Goal: Task Accomplishment & Management: Manage account settings

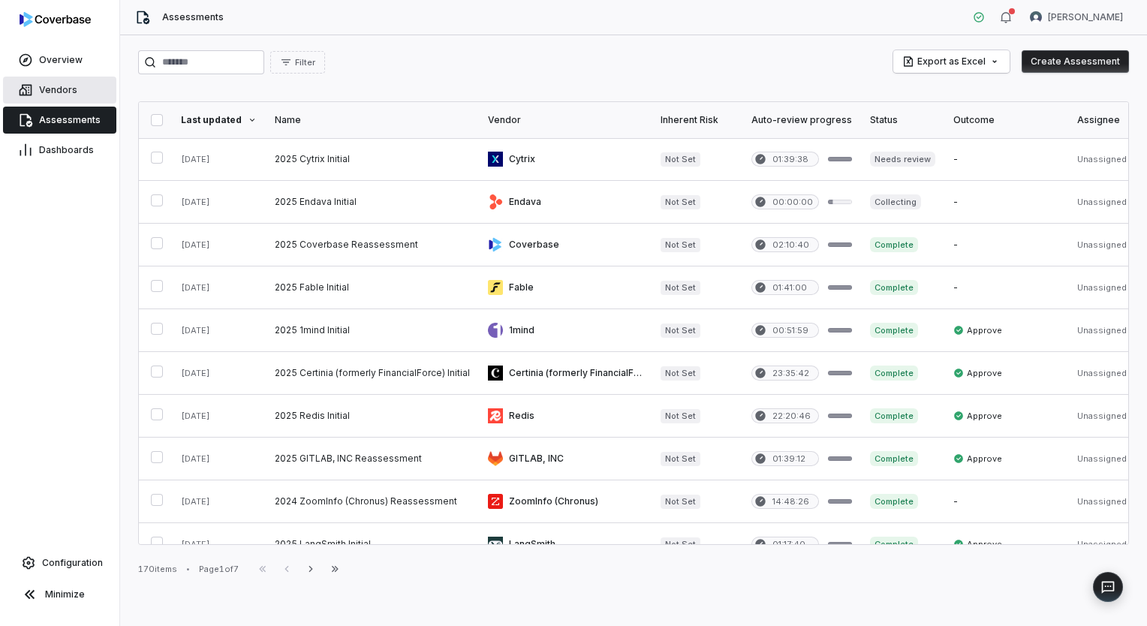
click at [74, 95] on span "Vendors" at bounding box center [58, 90] width 38 height 12
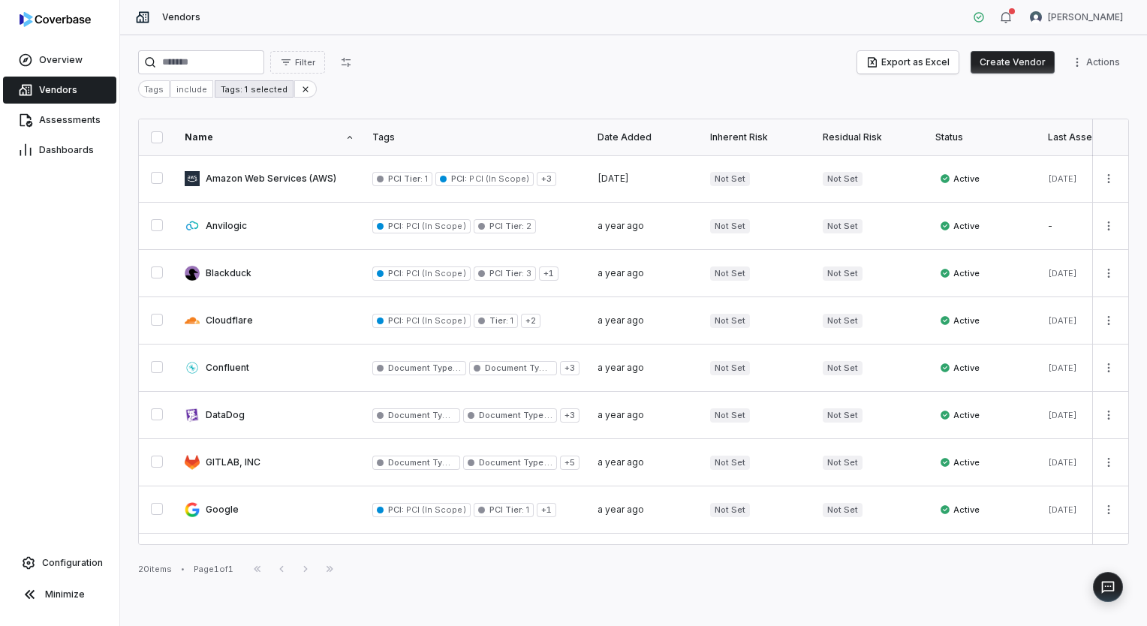
click at [267, 88] on div "Tags: 1 selected" at bounding box center [254, 88] width 78 height 17
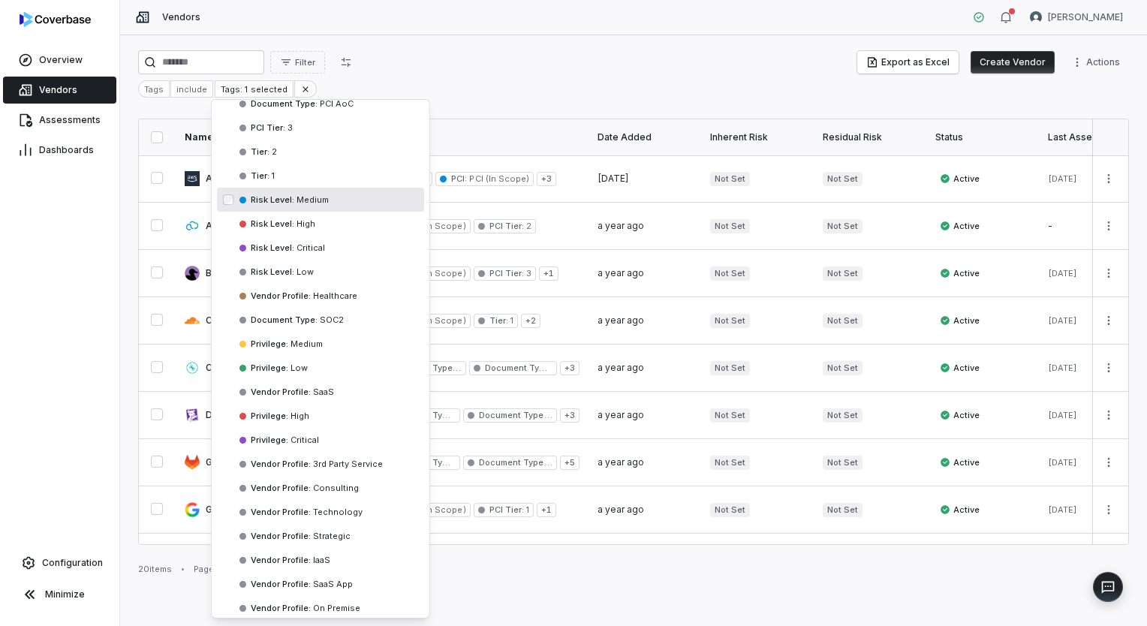
scroll to position [225, 0]
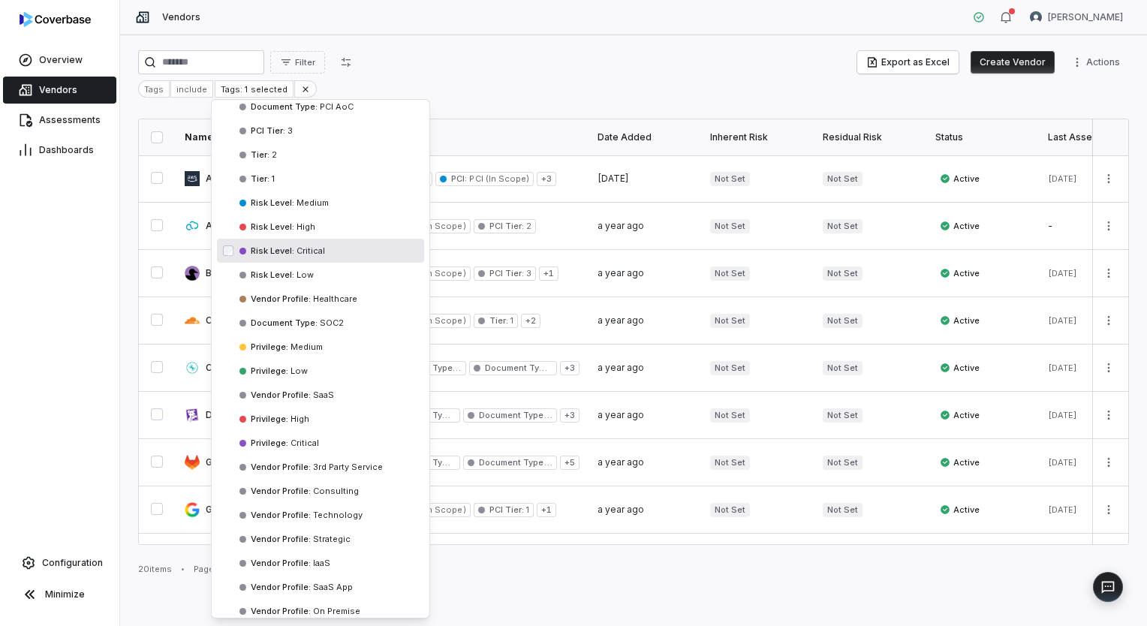
click at [308, 250] on span "Critical" at bounding box center [309, 251] width 31 height 11
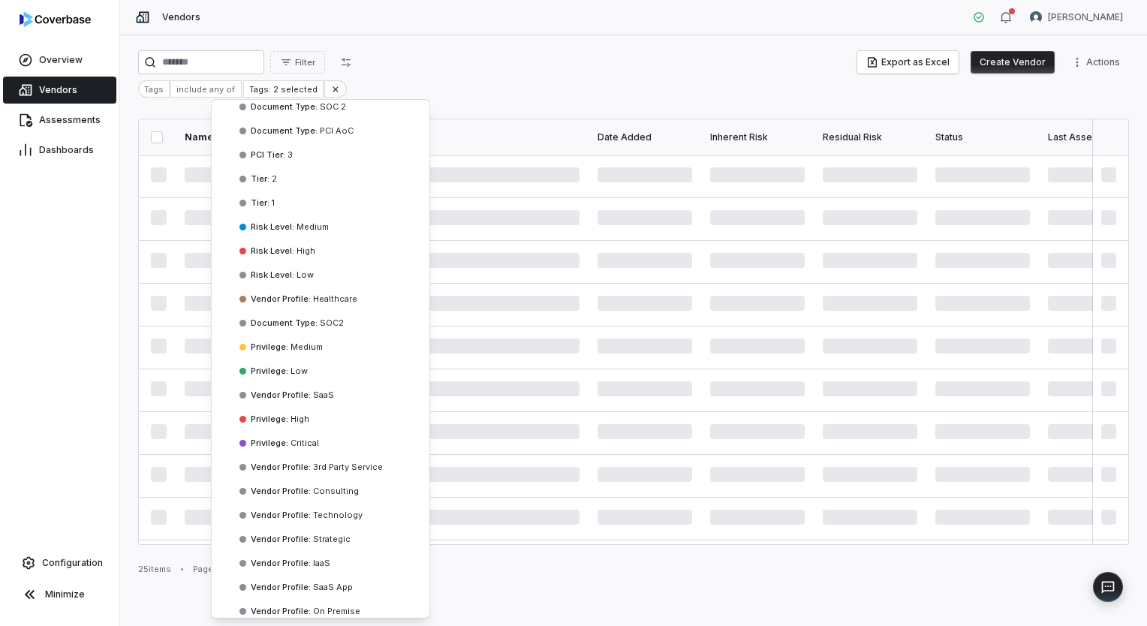
scroll to position [63, 0]
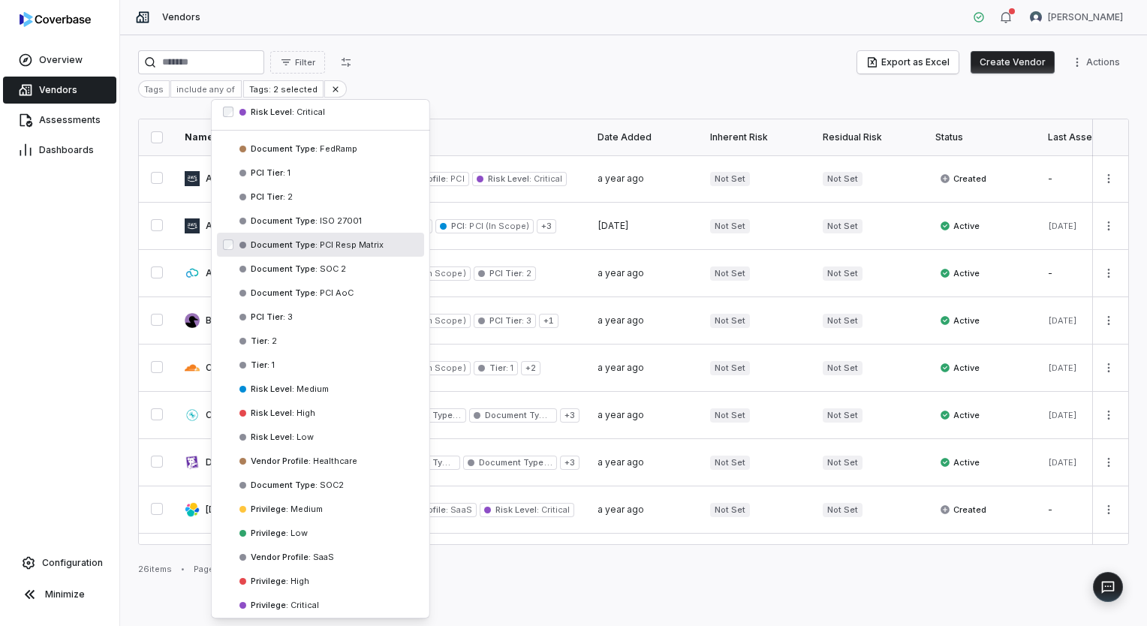
click at [571, 69] on html "Overview Vendors Assessments Dashboards Configuration Minimize Vendors [PERSON_…" at bounding box center [573, 313] width 1147 height 626
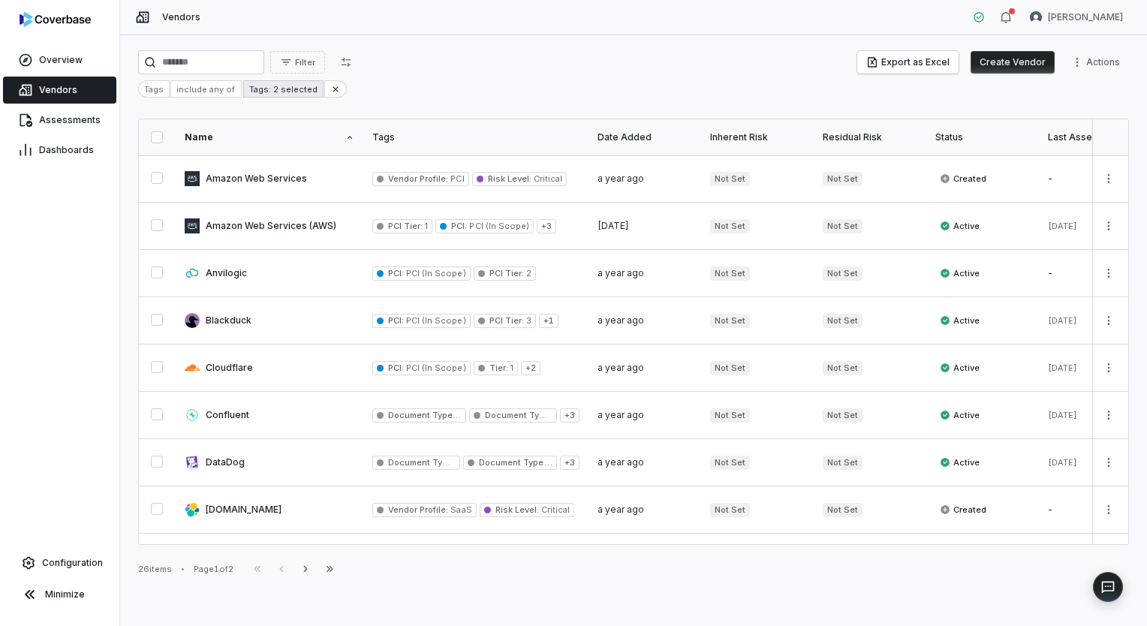
click at [301, 90] on div "Tags: 2 selected" at bounding box center [283, 88] width 80 height 17
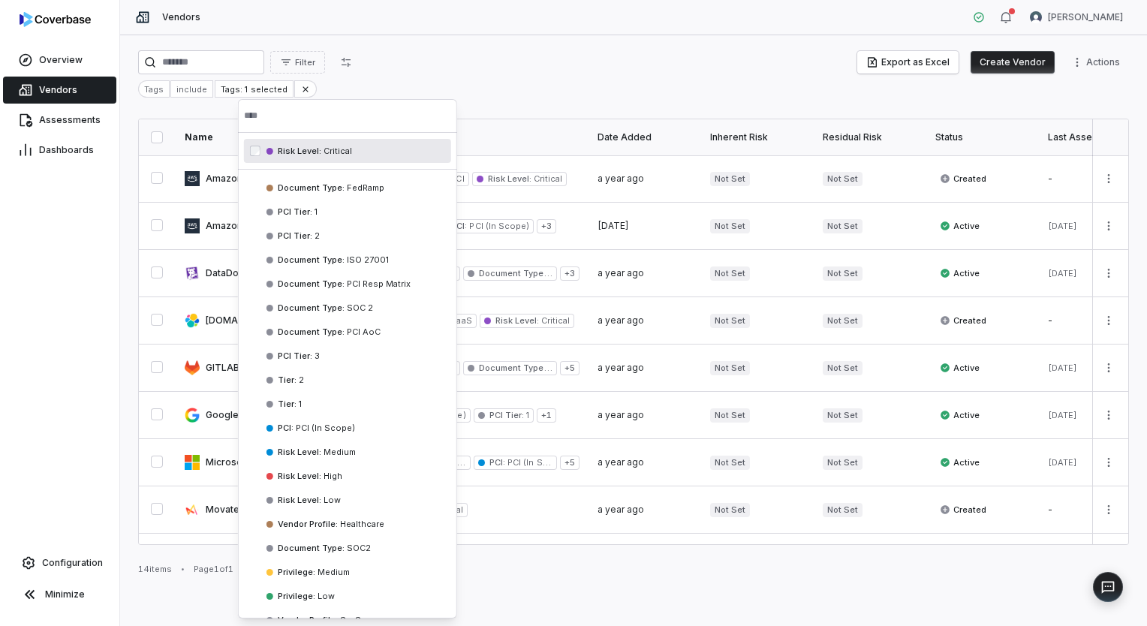
click at [523, 86] on html "Overview Vendors Assessments Dashboards Configuration Minimize Vendors [PERSON_…" at bounding box center [573, 313] width 1147 height 626
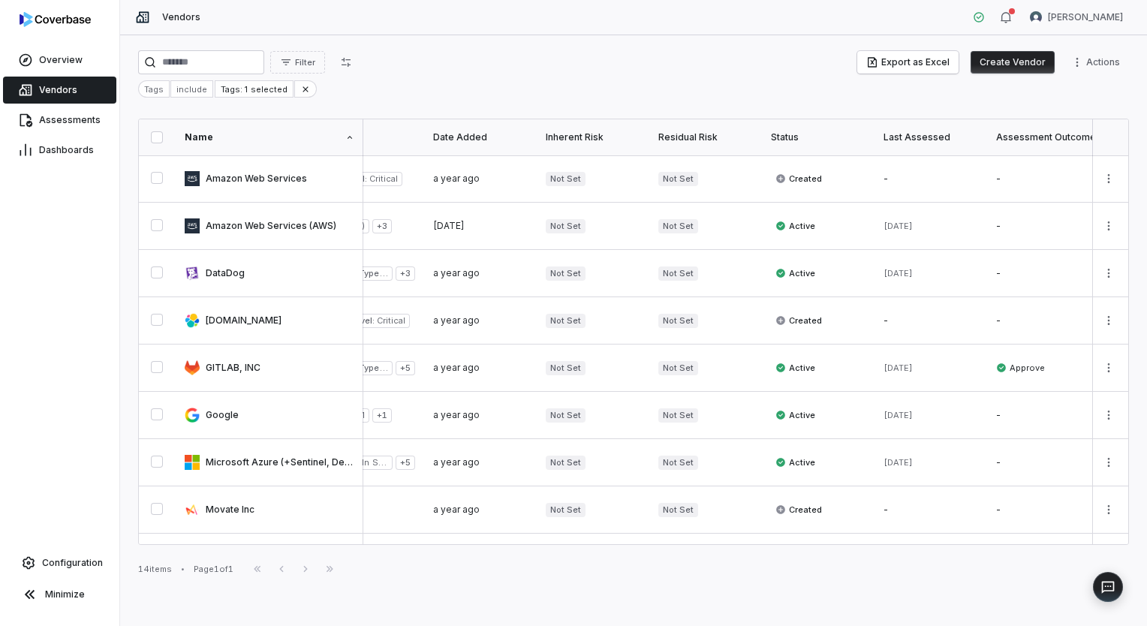
scroll to position [0, 221]
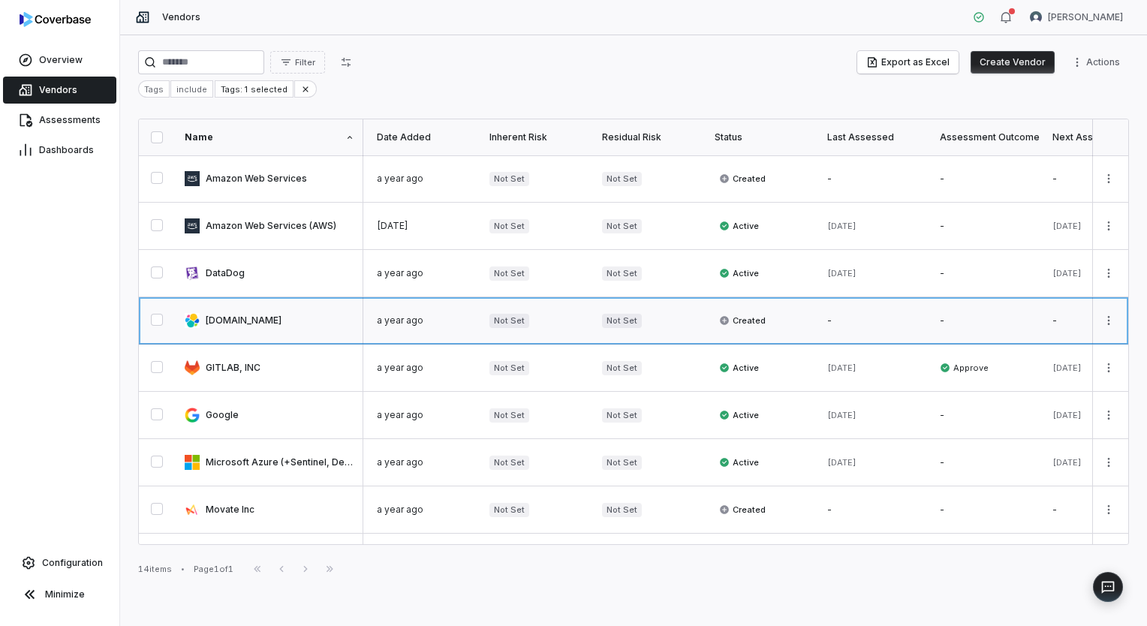
click at [211, 321] on link at bounding box center [270, 320] width 188 height 47
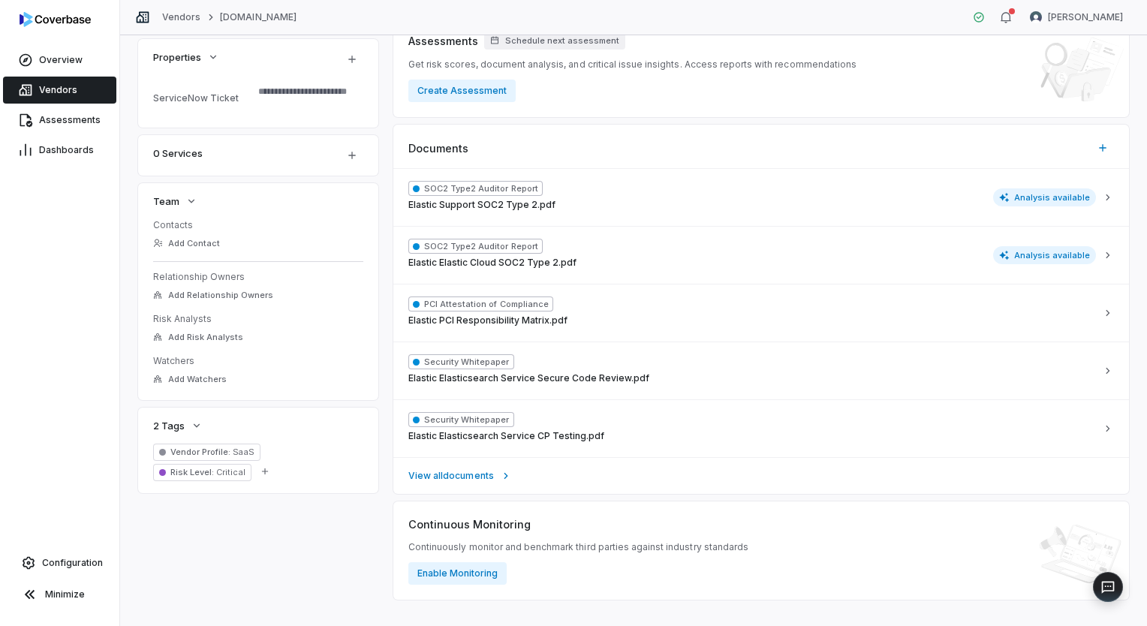
scroll to position [351, 0]
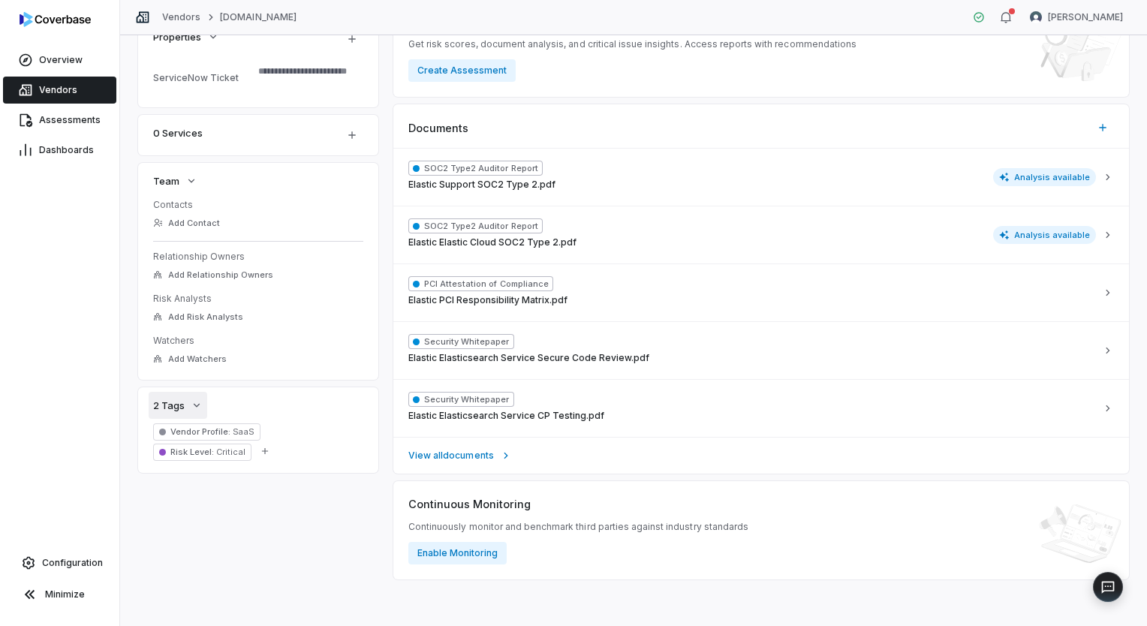
click at [191, 407] on icon "button" at bounding box center [197, 405] width 12 height 12
click at [210, 452] on span "Risk Level :" at bounding box center [192, 452] width 44 height 11
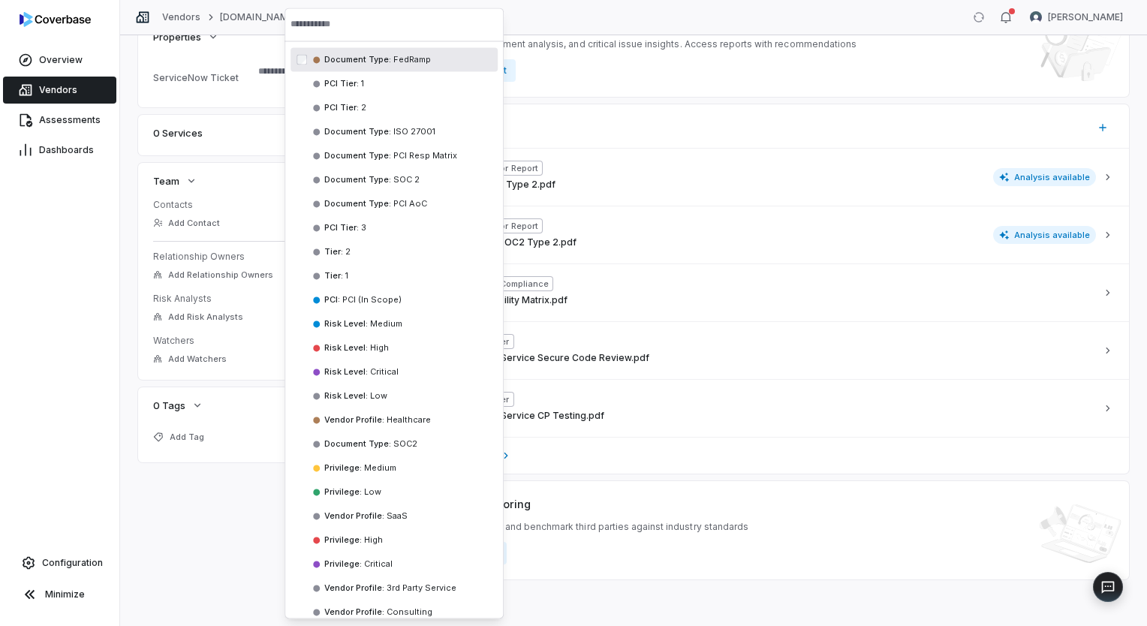
click at [75, 96] on link "Vendors" at bounding box center [59, 90] width 113 height 27
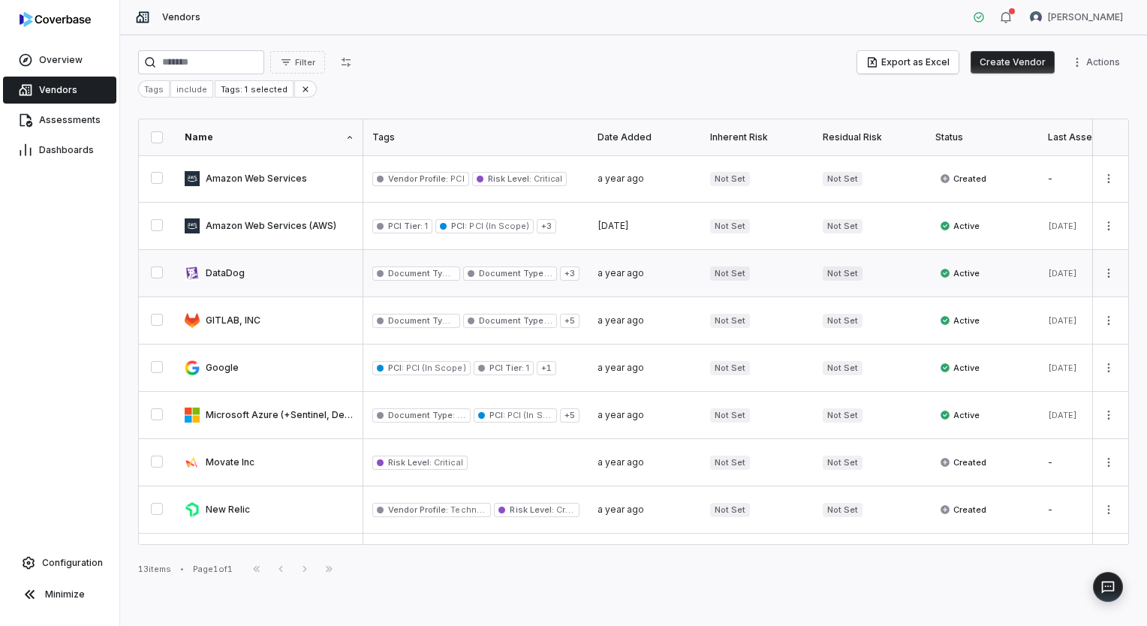
click at [246, 274] on link at bounding box center [270, 273] width 188 height 47
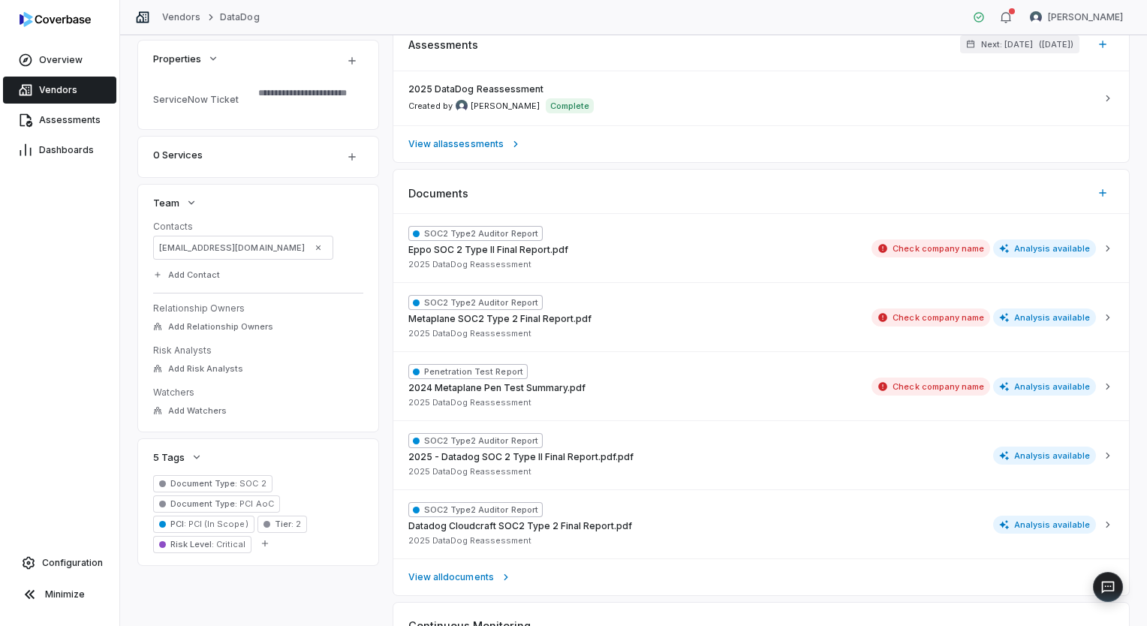
scroll to position [375, 0]
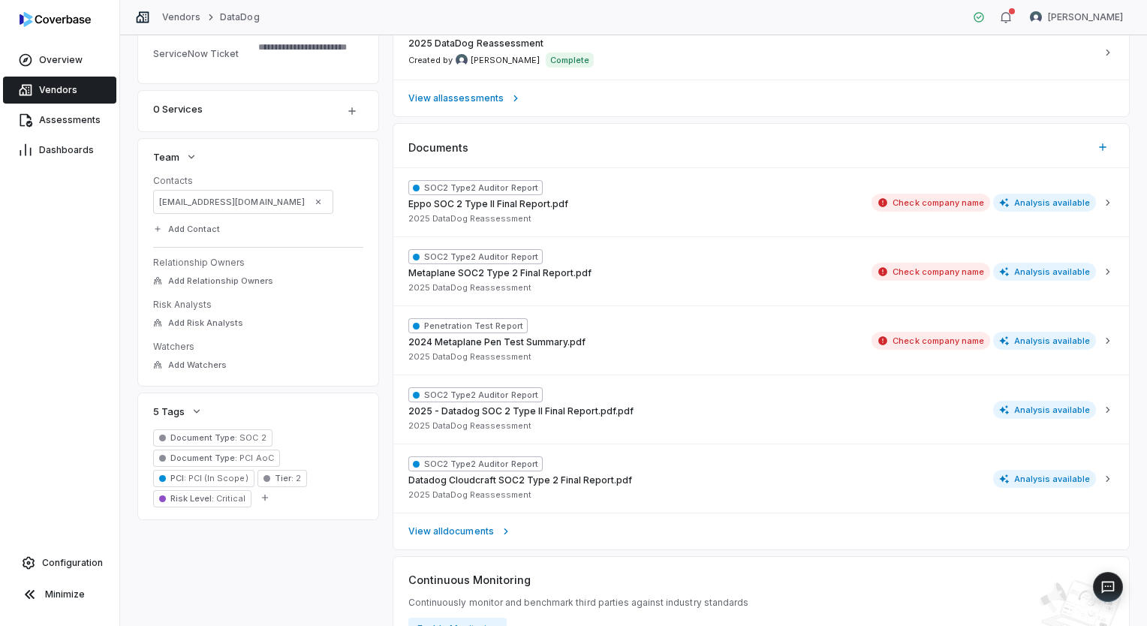
click at [215, 493] on span "Critical" at bounding box center [229, 498] width 31 height 11
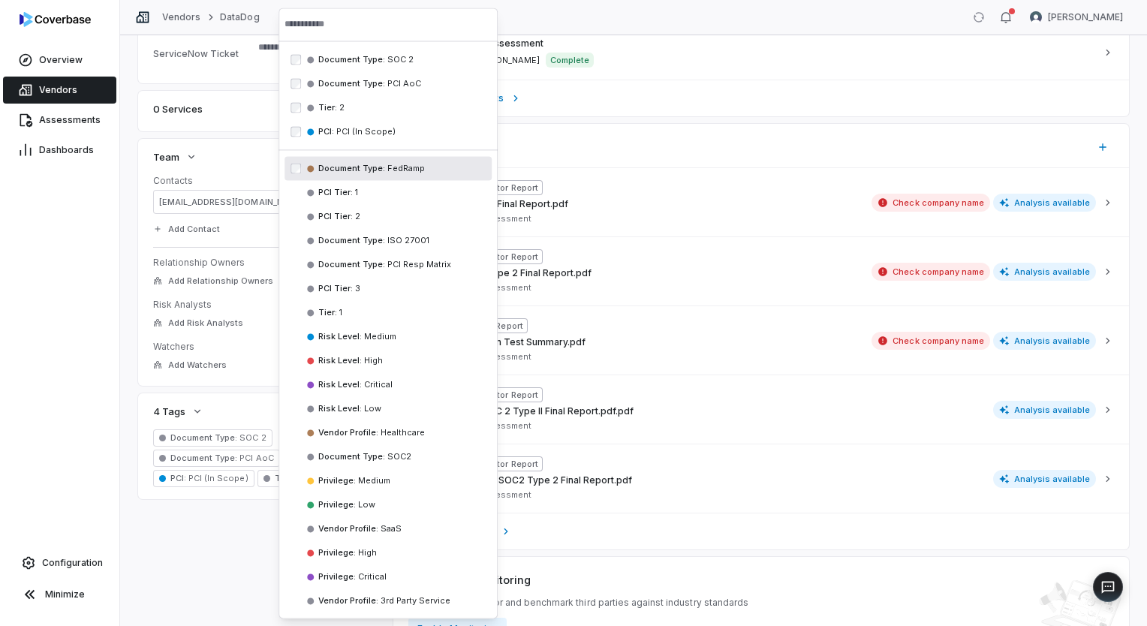
click at [80, 95] on link "Vendors" at bounding box center [59, 90] width 113 height 27
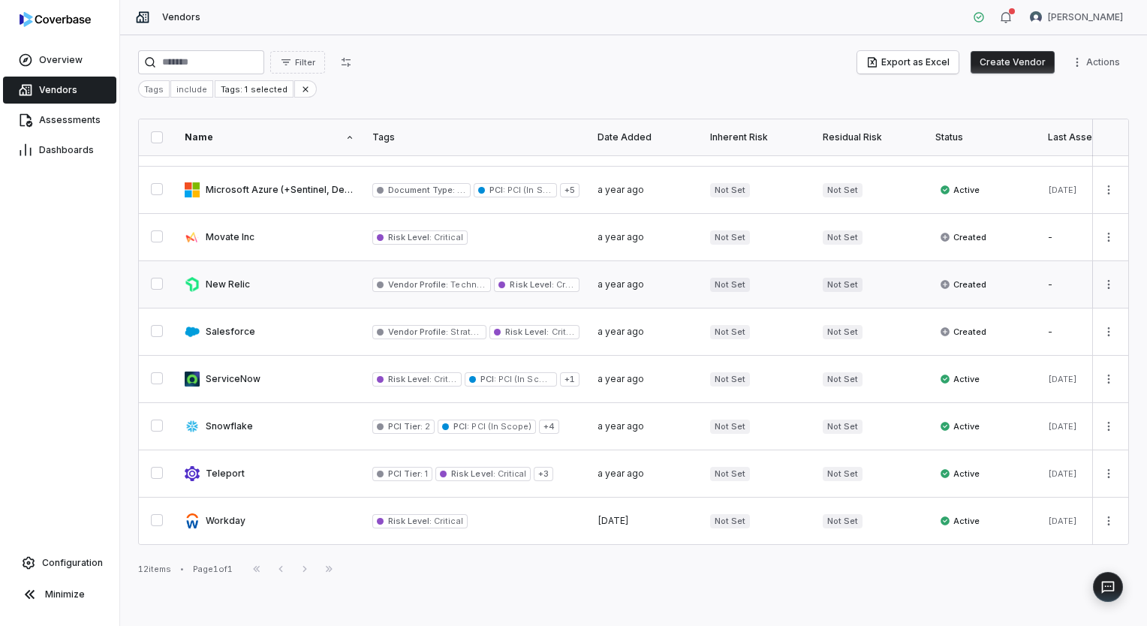
scroll to position [183, 0]
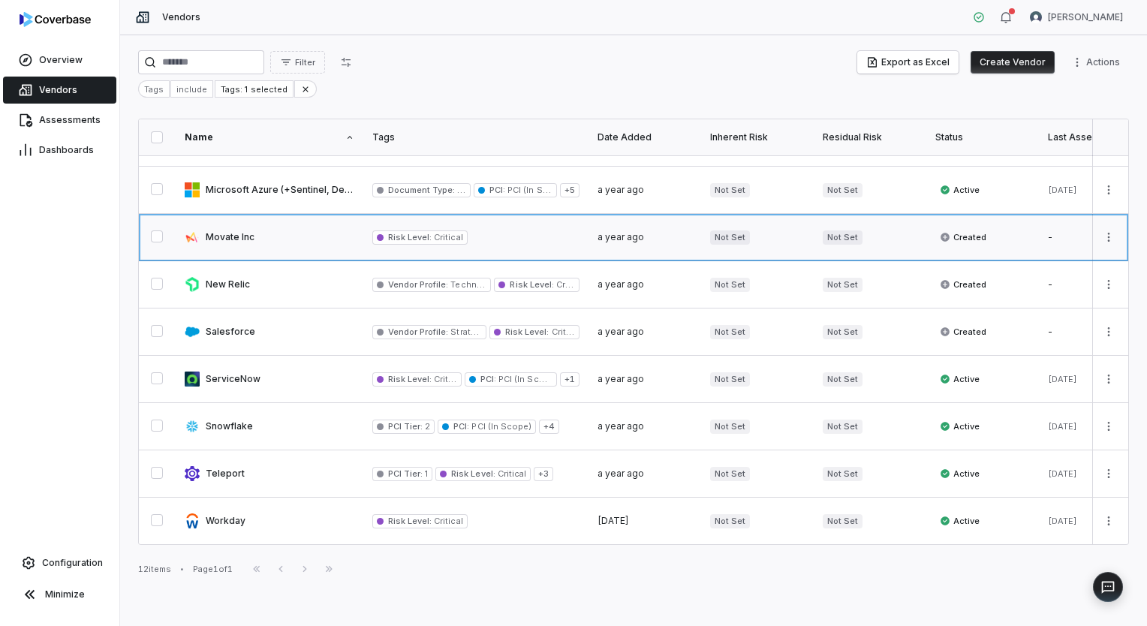
click at [223, 233] on link at bounding box center [270, 237] width 188 height 47
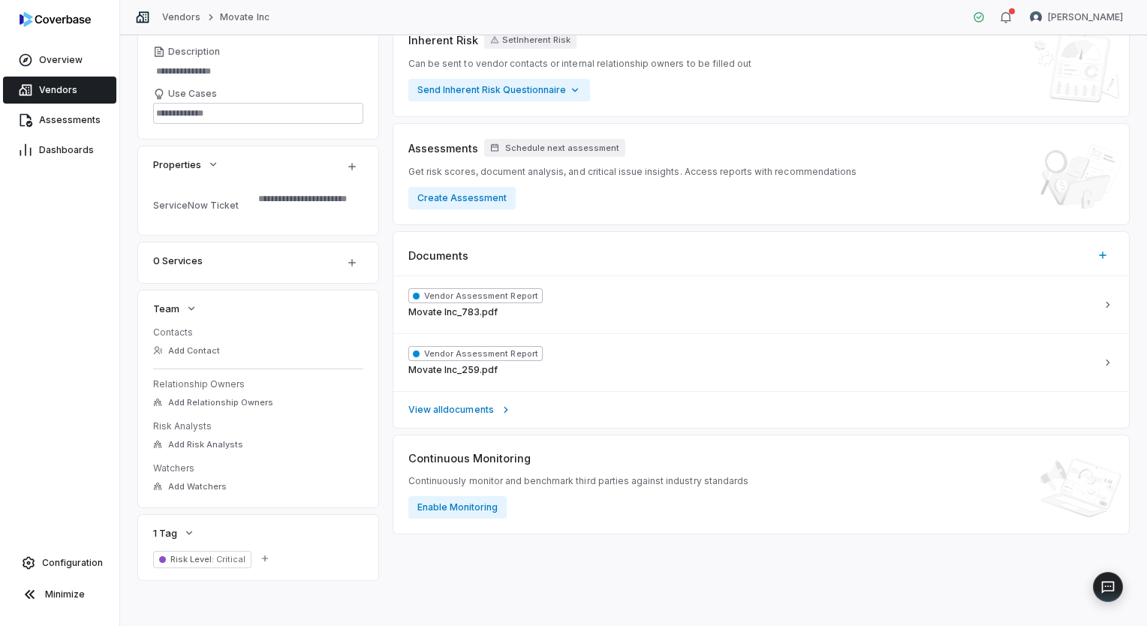
scroll to position [225, 0]
click at [225, 560] on span "Critical" at bounding box center [229, 558] width 31 height 11
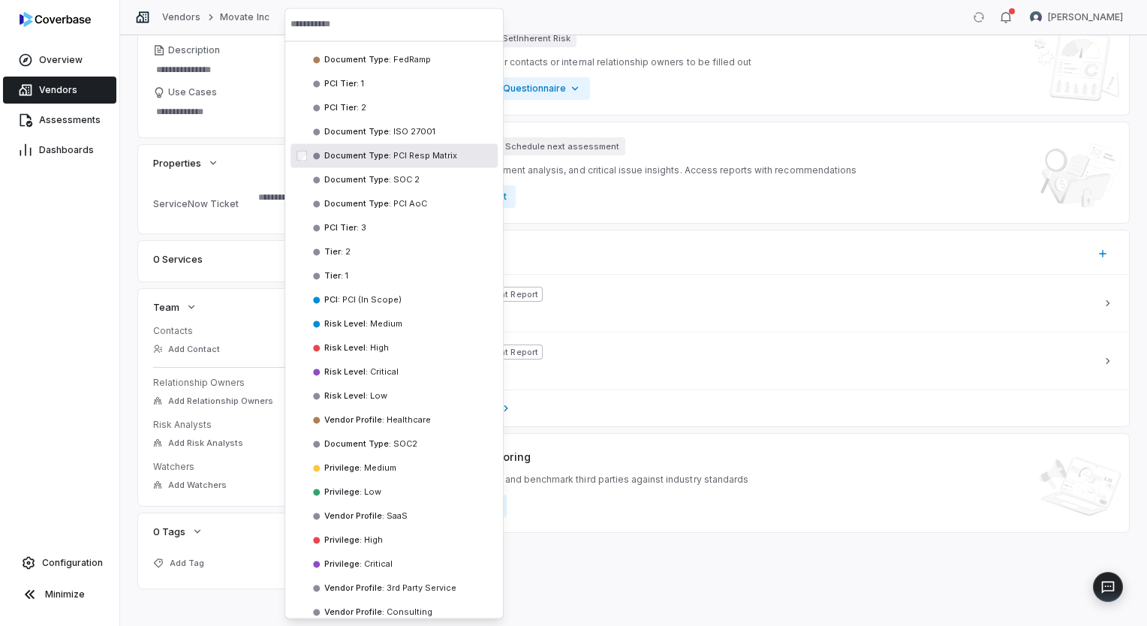
click at [66, 89] on span "Vendors" at bounding box center [58, 90] width 38 height 12
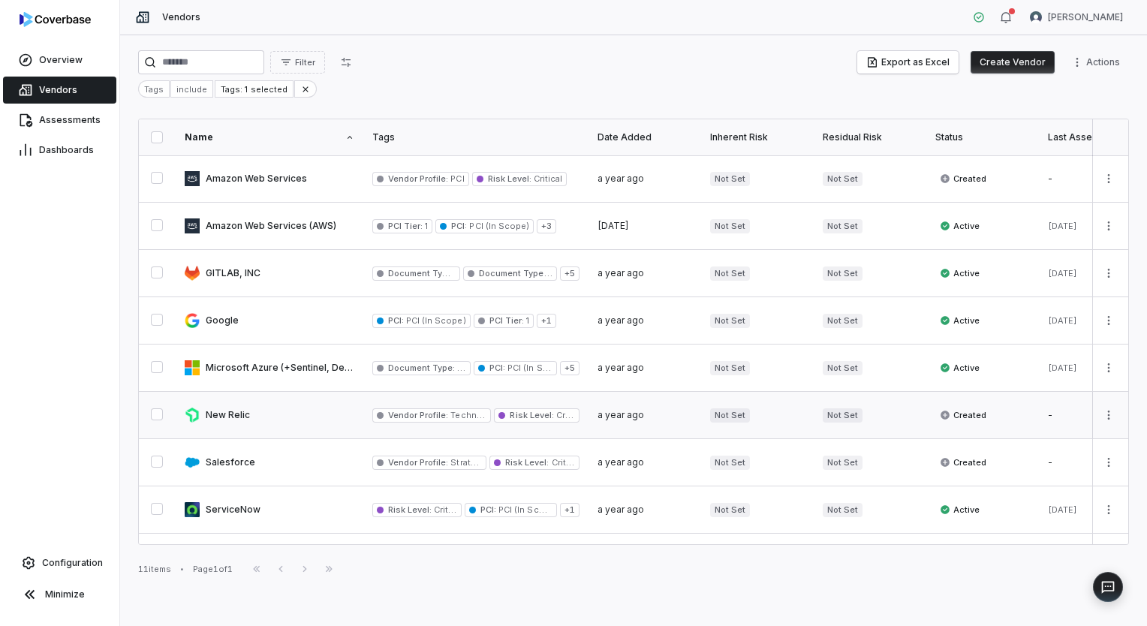
click at [214, 423] on link at bounding box center [270, 415] width 188 height 47
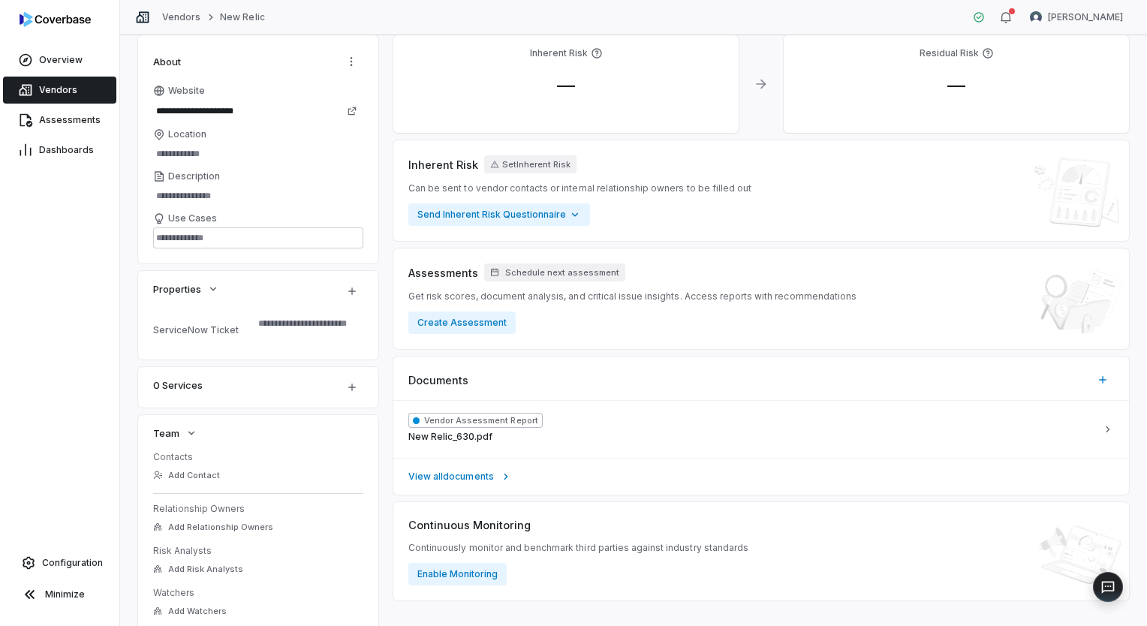
scroll to position [246, 0]
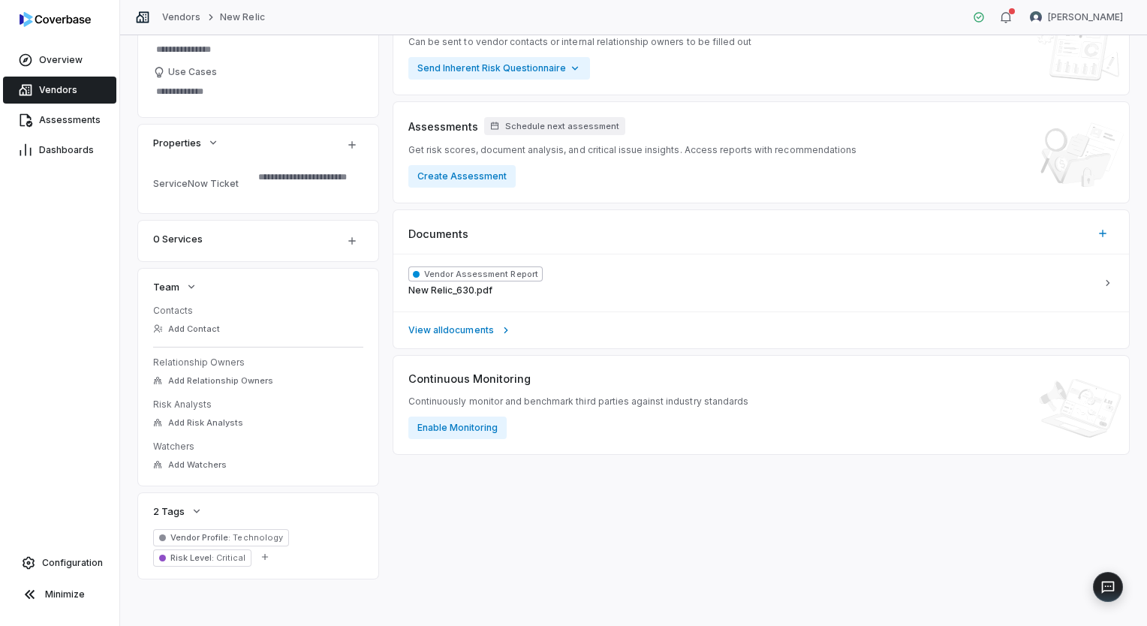
click at [219, 557] on span "Critical" at bounding box center [229, 558] width 31 height 11
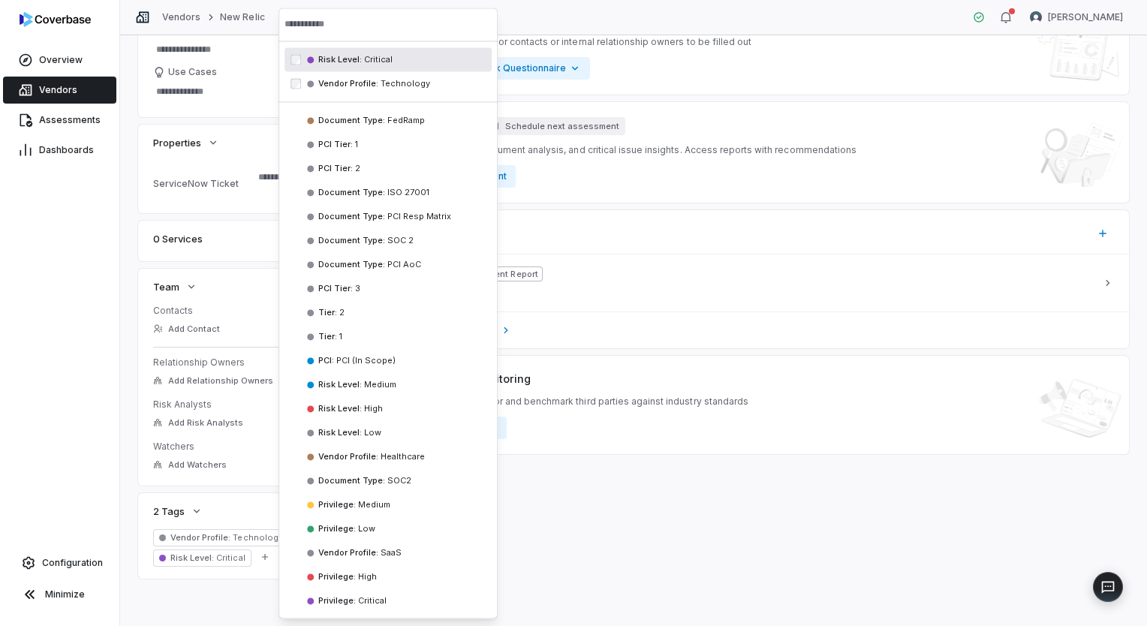
click at [333, 58] on span "Risk Level :" at bounding box center [340, 59] width 44 height 11
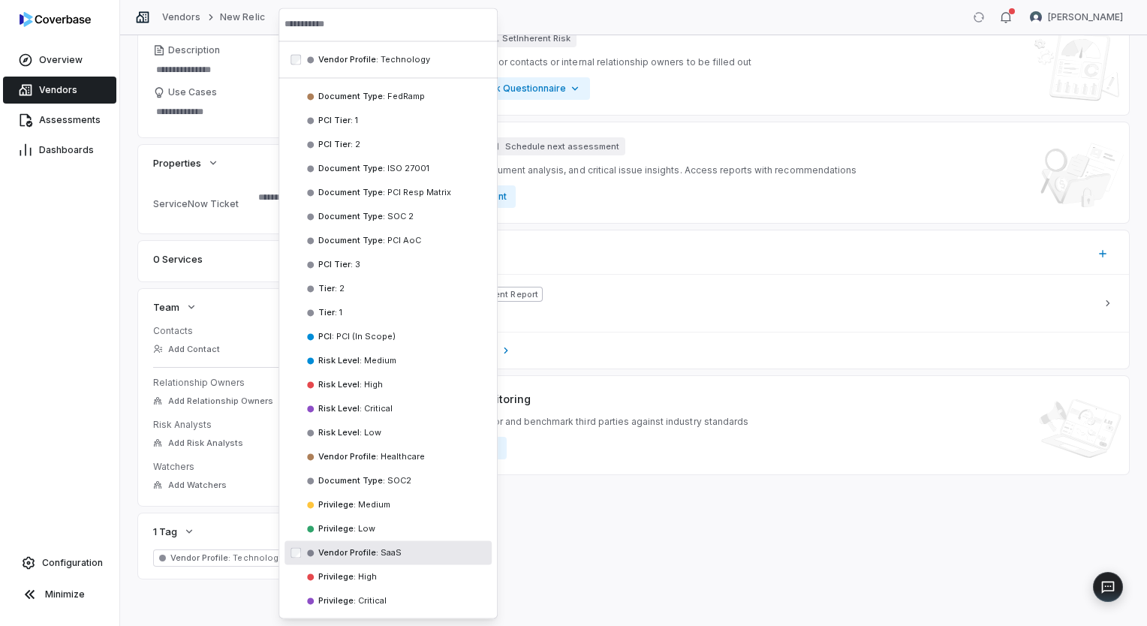
click at [126, 497] on div "**********" at bounding box center [633, 330] width 1027 height 591
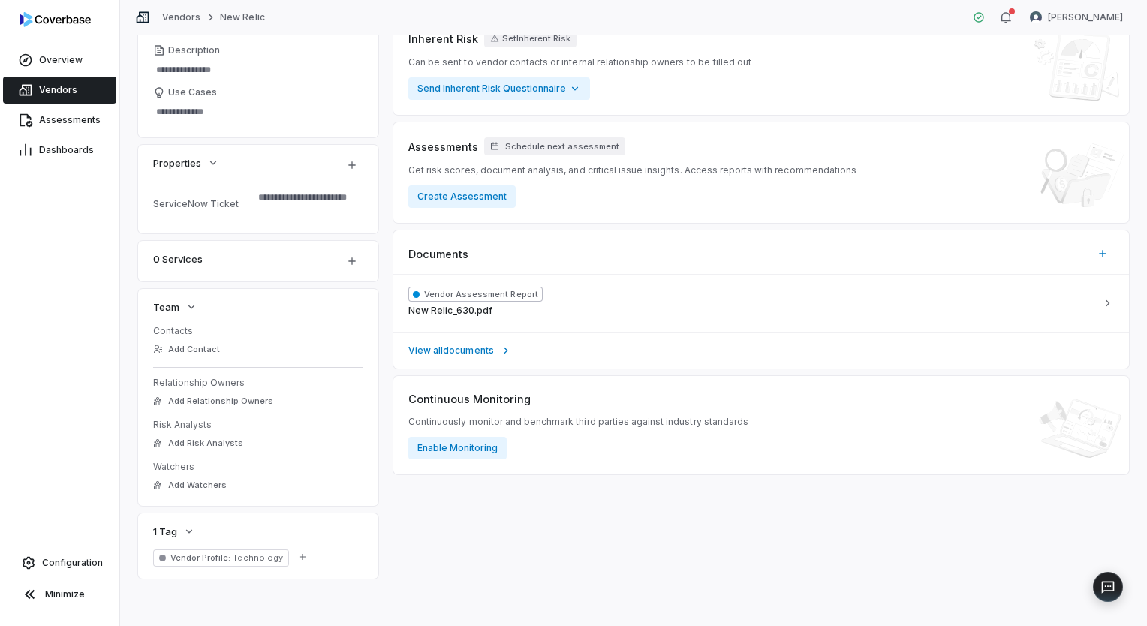
click at [240, 558] on span "Technology" at bounding box center [257, 558] width 52 height 11
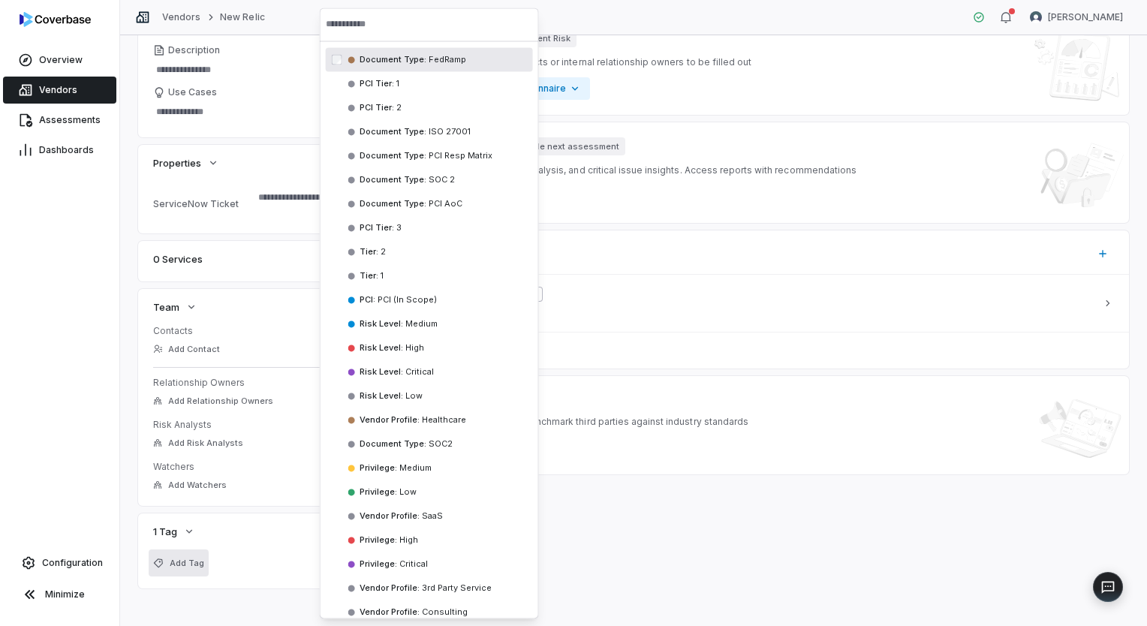
scroll to position [234, 0]
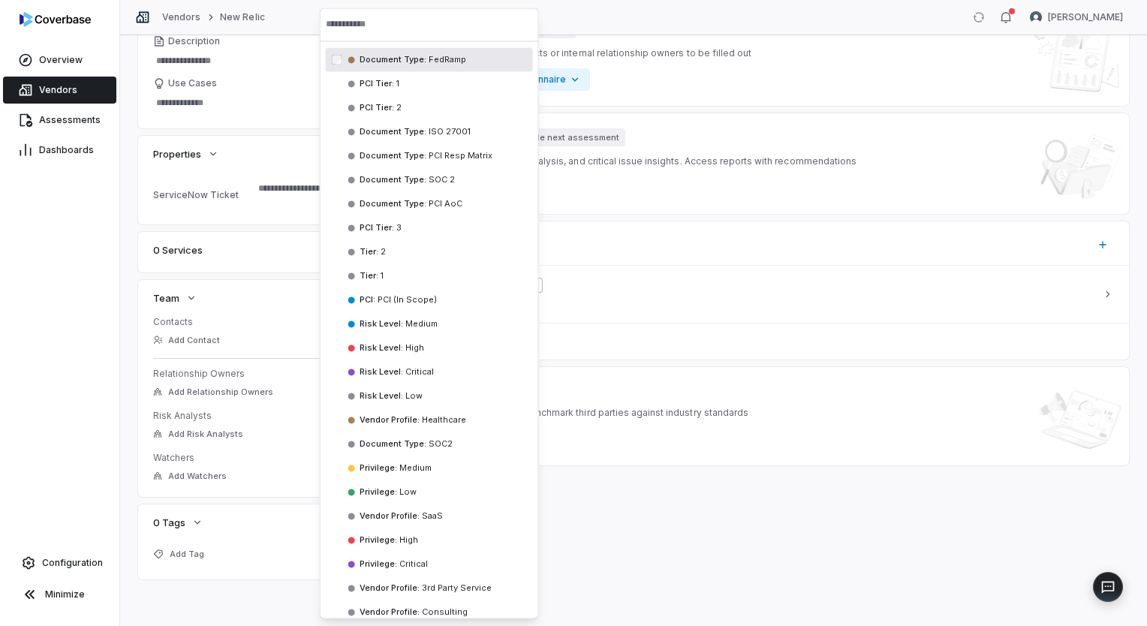
click at [68, 98] on link "Vendors" at bounding box center [59, 90] width 113 height 27
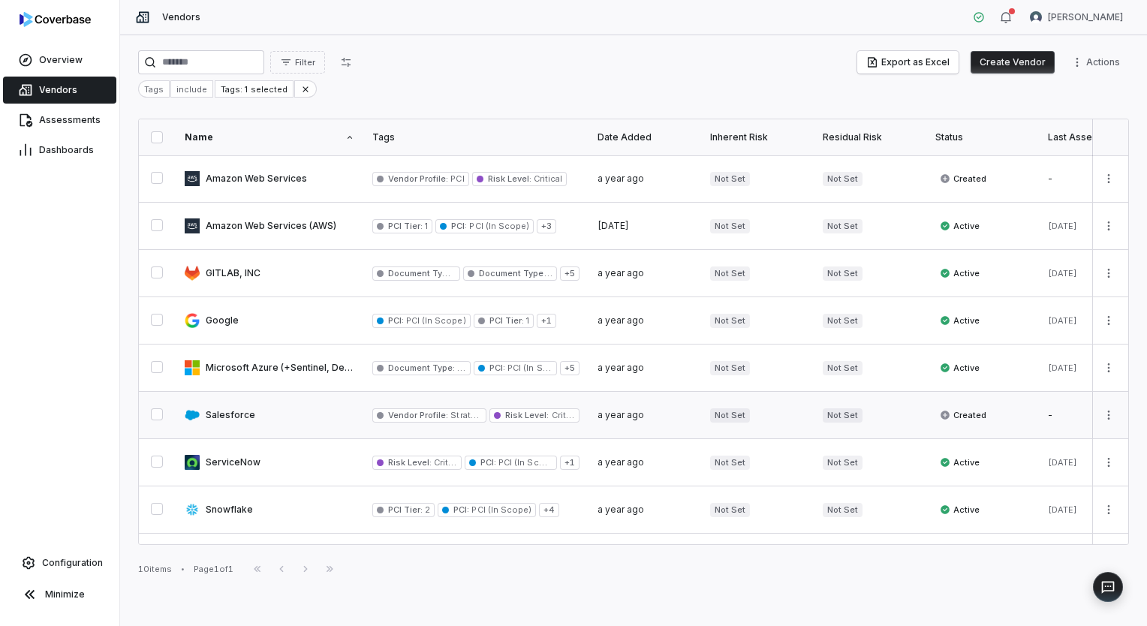
click at [255, 417] on link at bounding box center [270, 415] width 188 height 47
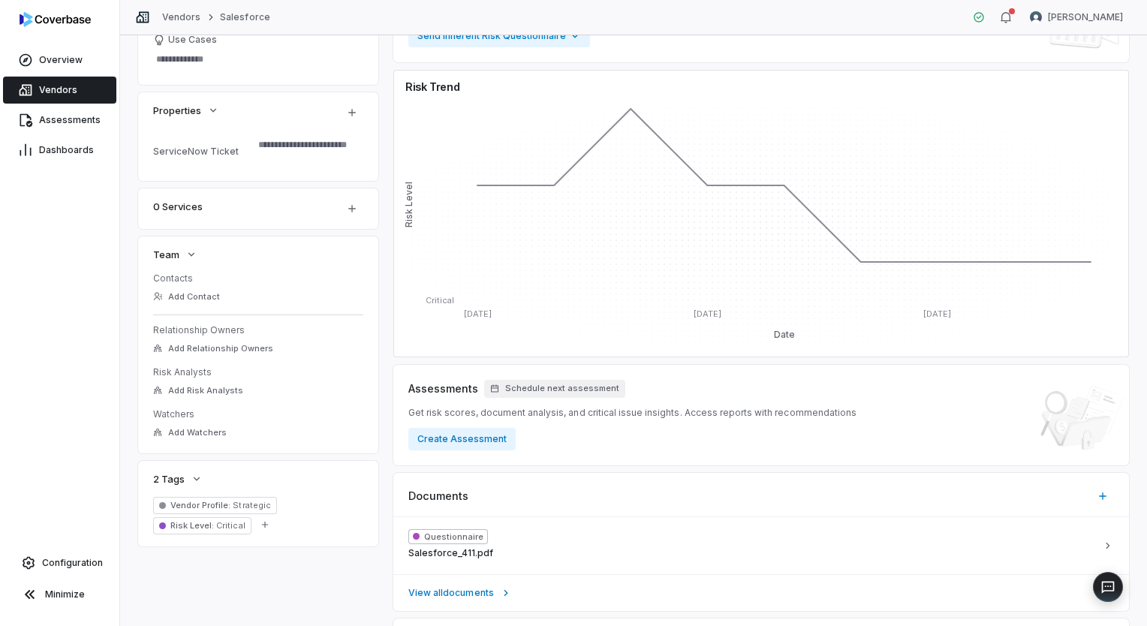
scroll to position [300, 0]
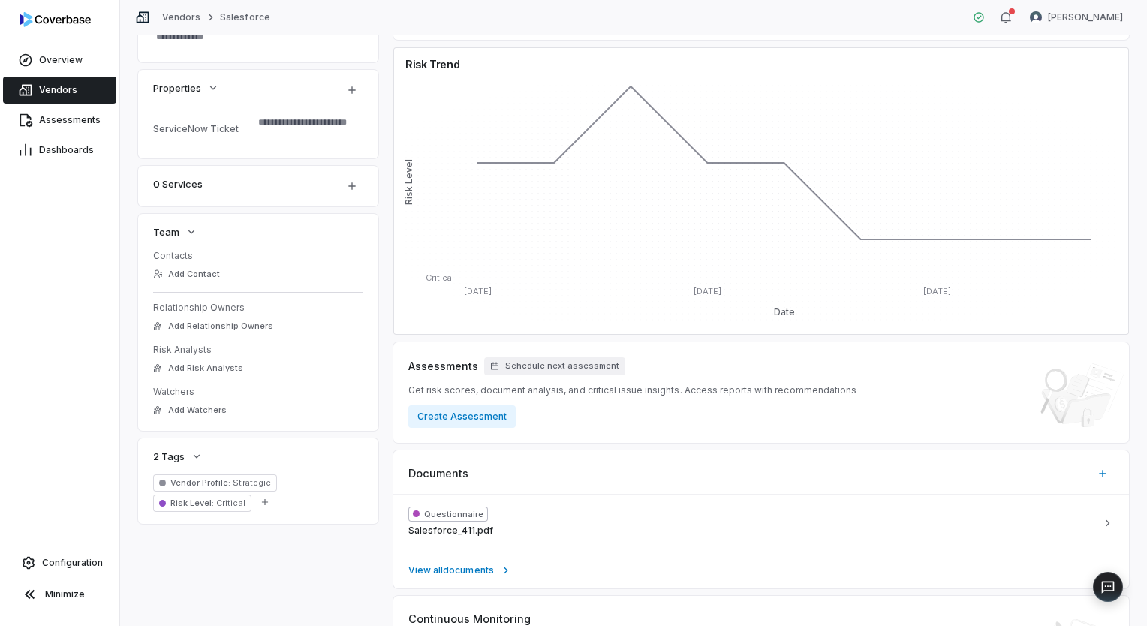
click at [42, 89] on span "Vendors" at bounding box center [58, 90] width 38 height 12
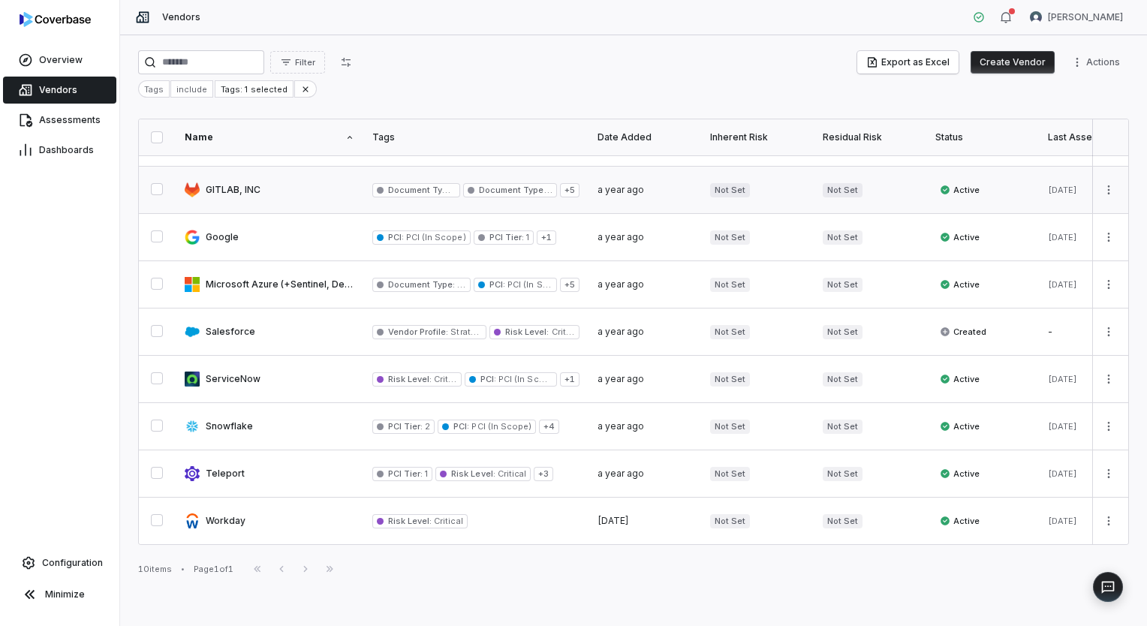
scroll to position [89, 0]
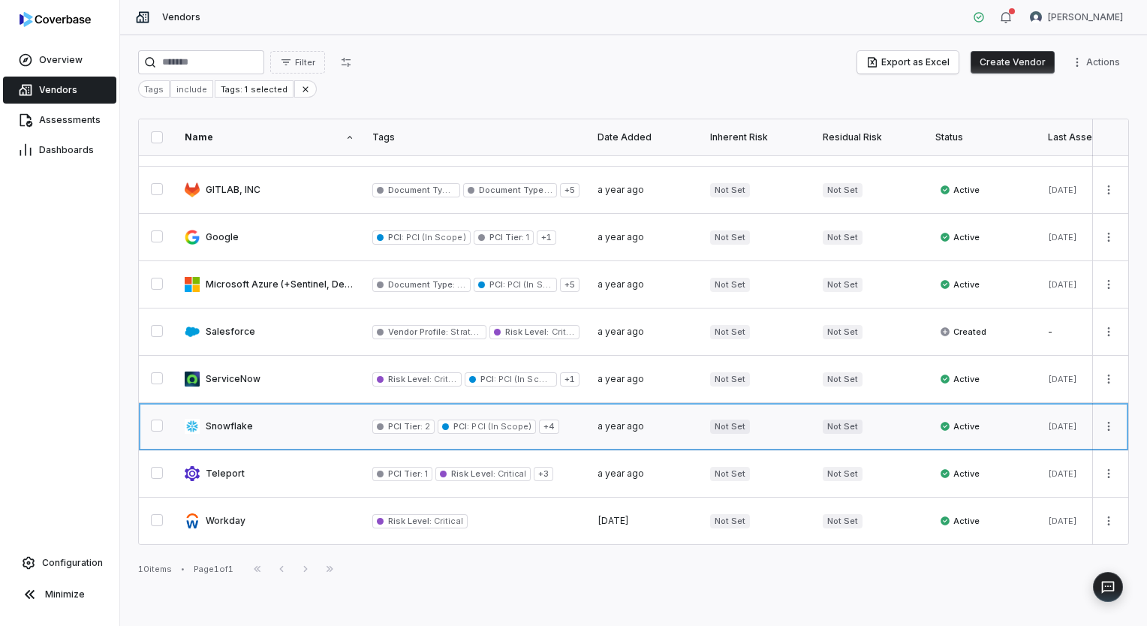
click at [237, 427] on link at bounding box center [270, 426] width 188 height 47
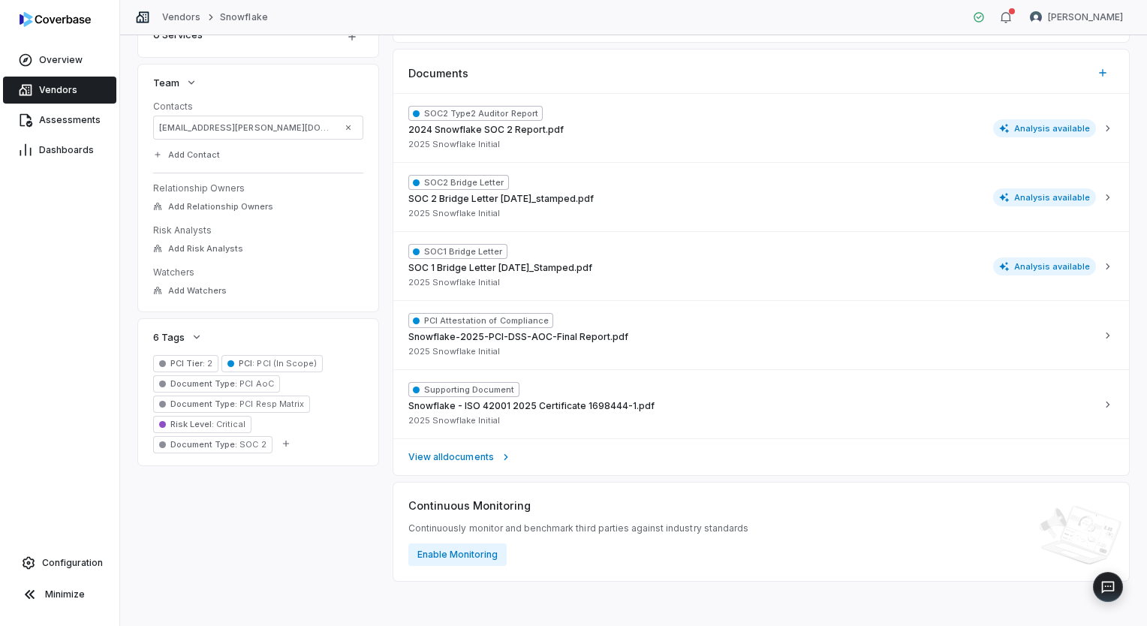
scroll to position [451, 0]
click at [231, 422] on span "Critical" at bounding box center [229, 423] width 31 height 11
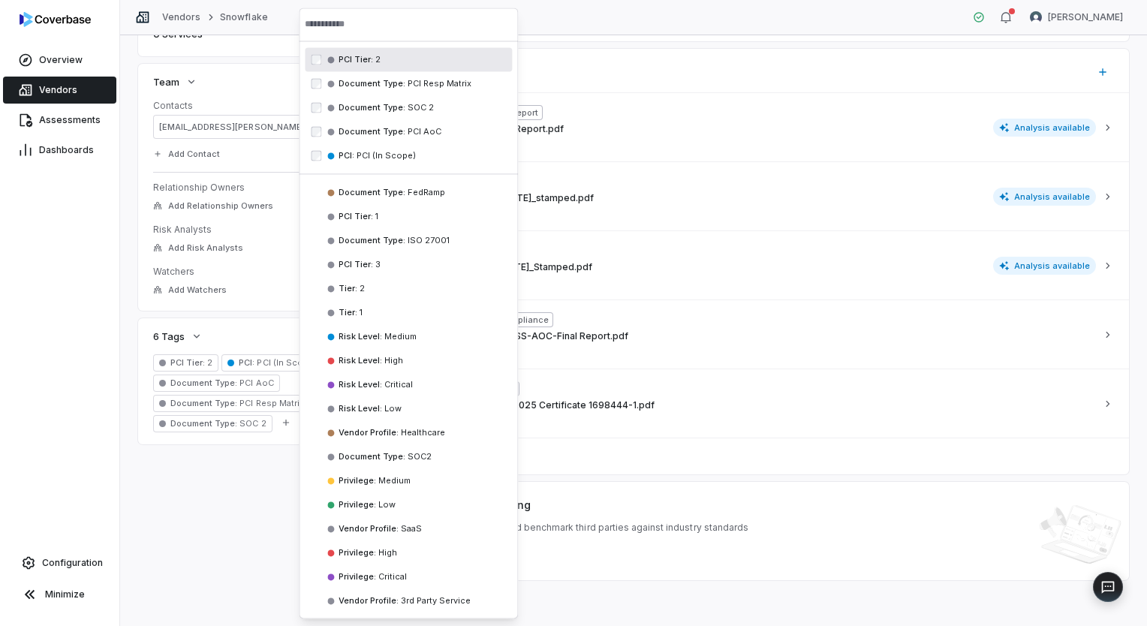
click at [53, 92] on span "Vendors" at bounding box center [58, 90] width 38 height 12
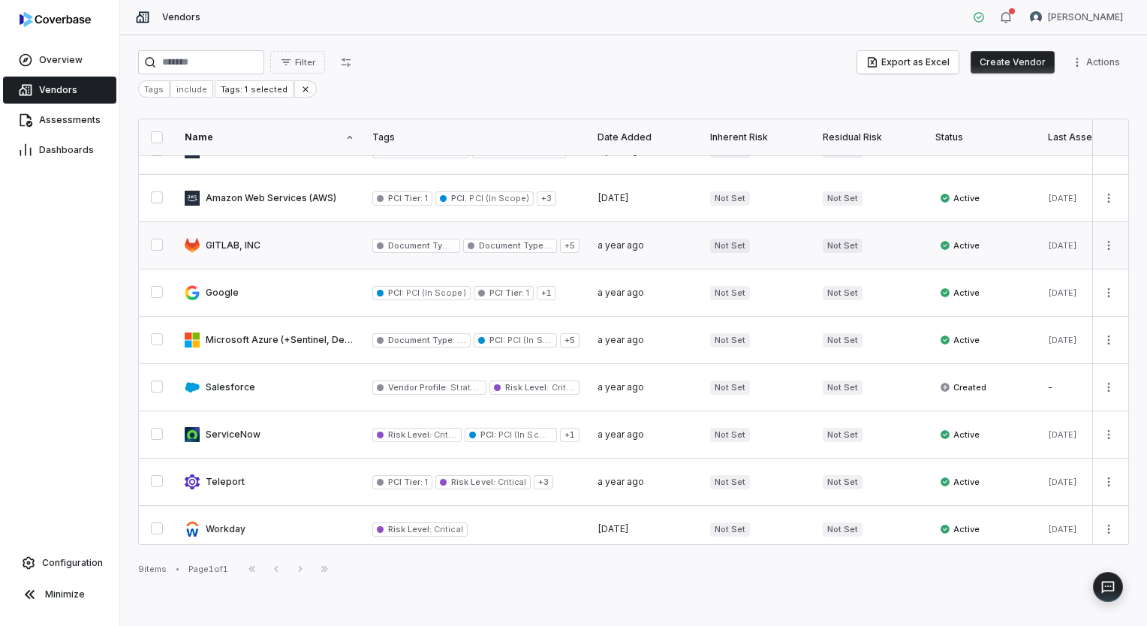
scroll to position [42, 0]
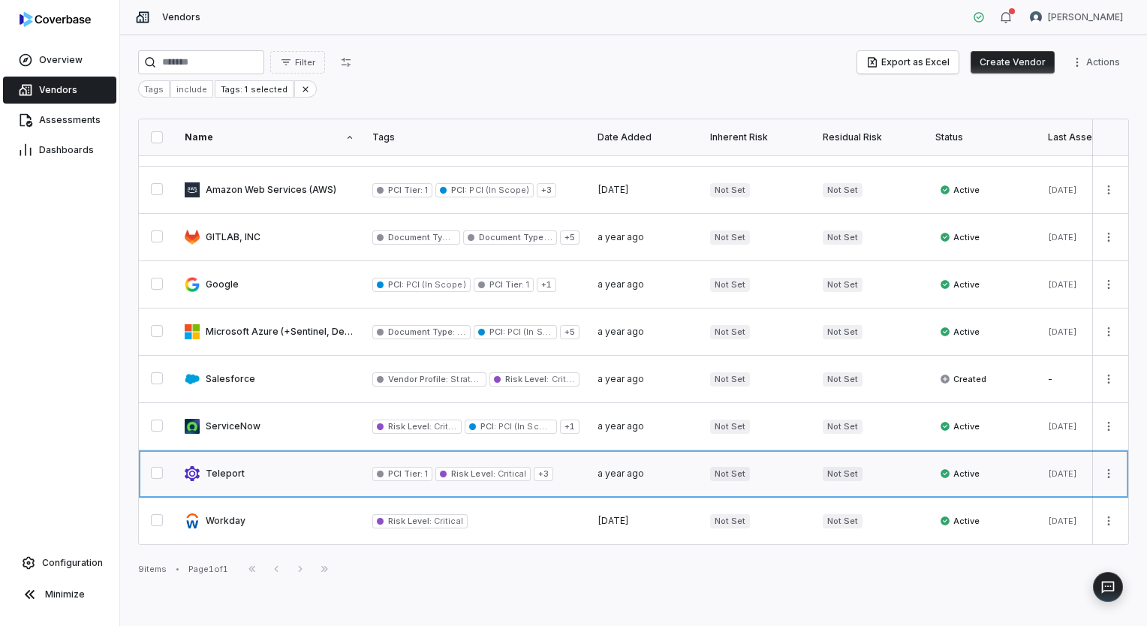
click at [240, 469] on link at bounding box center [270, 474] width 188 height 47
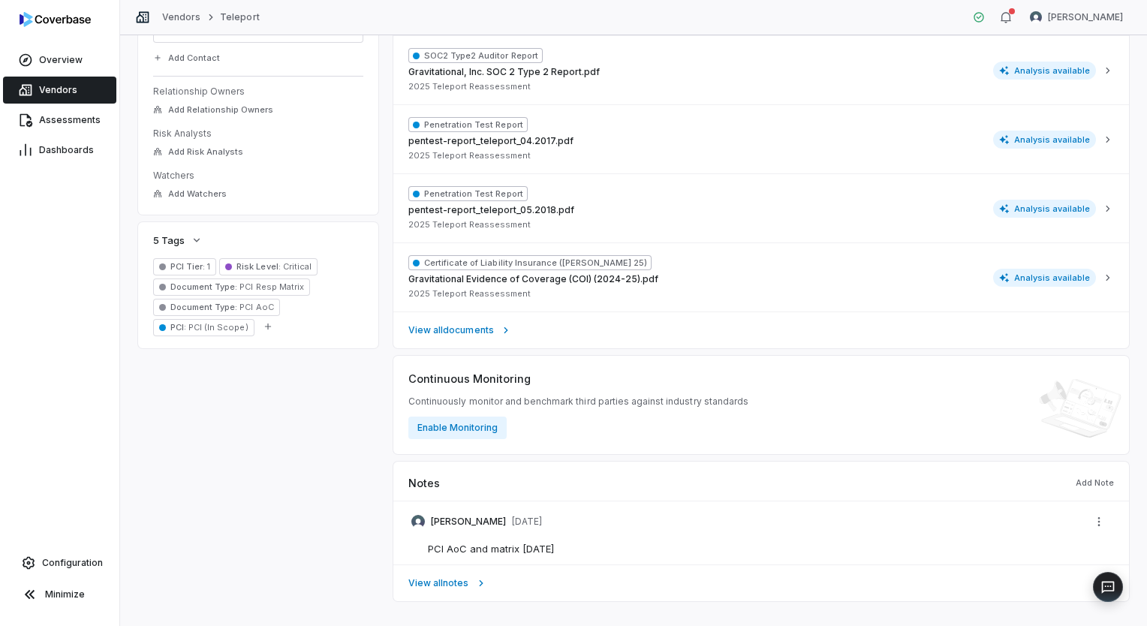
scroll to position [598, 0]
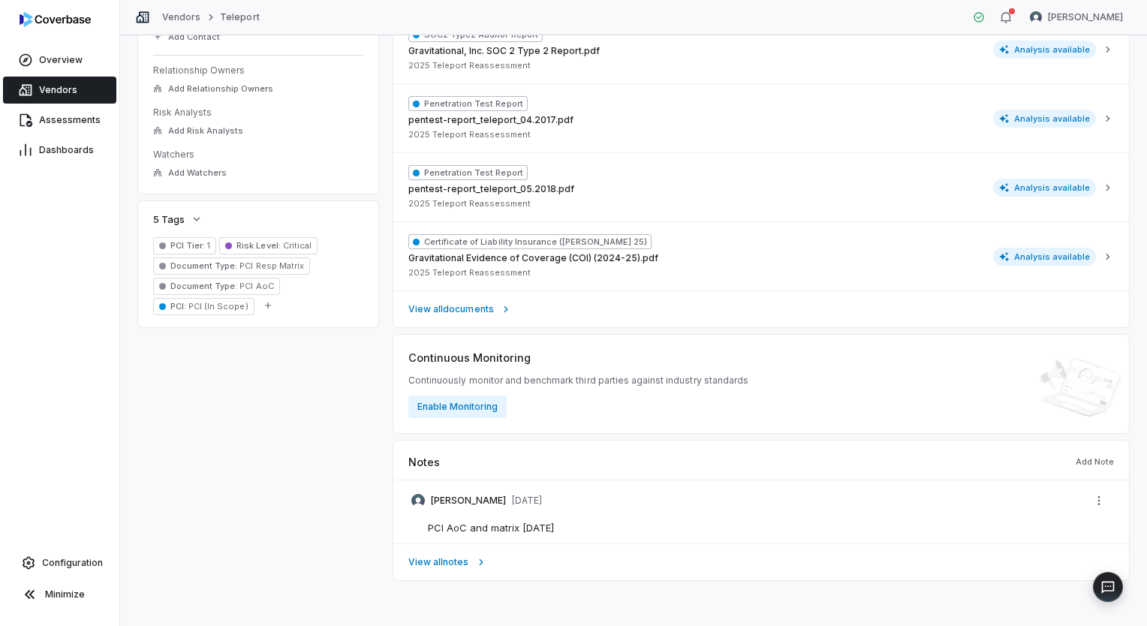
click at [260, 243] on span "Risk Level :" at bounding box center [259, 245] width 44 height 11
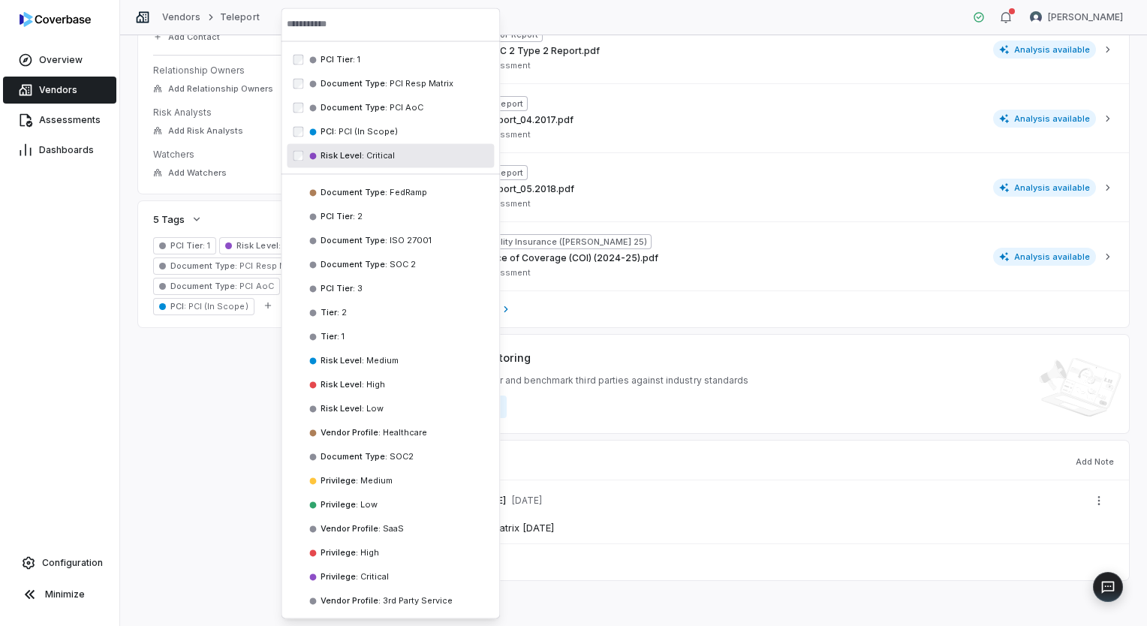
click at [357, 149] on div "Risk Level : Critical cbtag_c6bc86c8cb4149cd915a034d180ac0c3" at bounding box center [390, 155] width 207 height 24
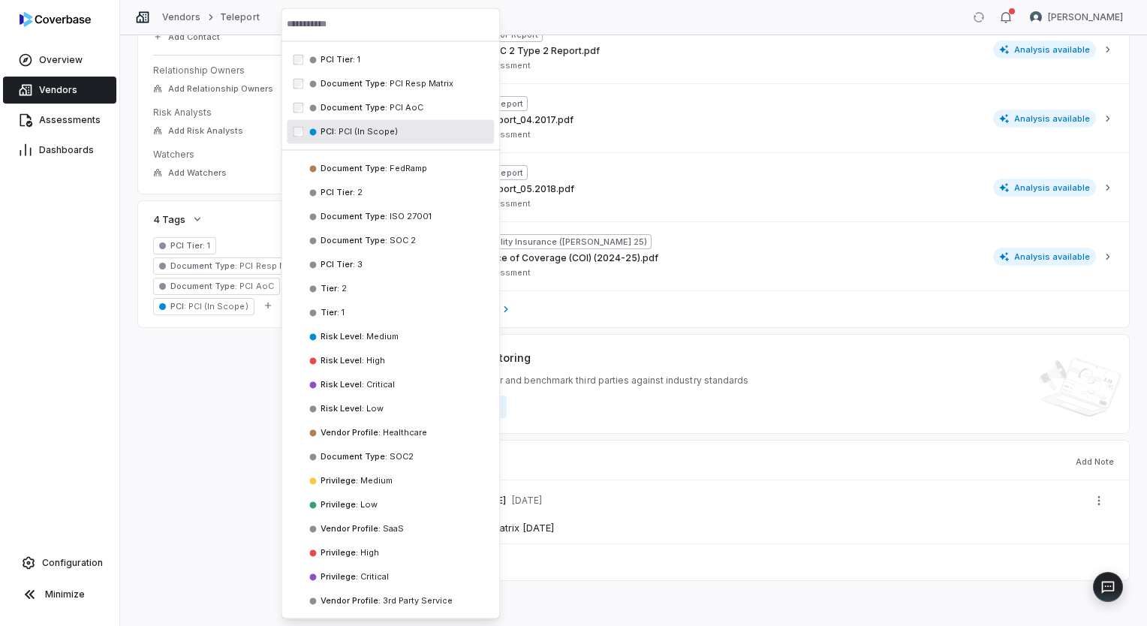
click at [38, 89] on link "Vendors" at bounding box center [59, 90] width 113 height 27
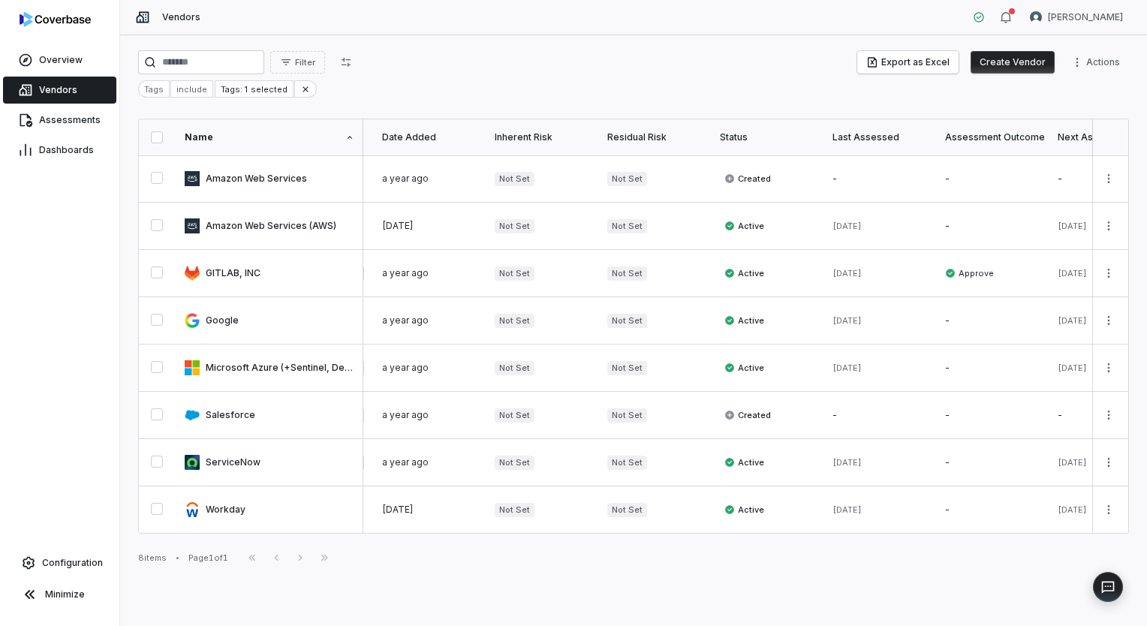
scroll to position [0, 254]
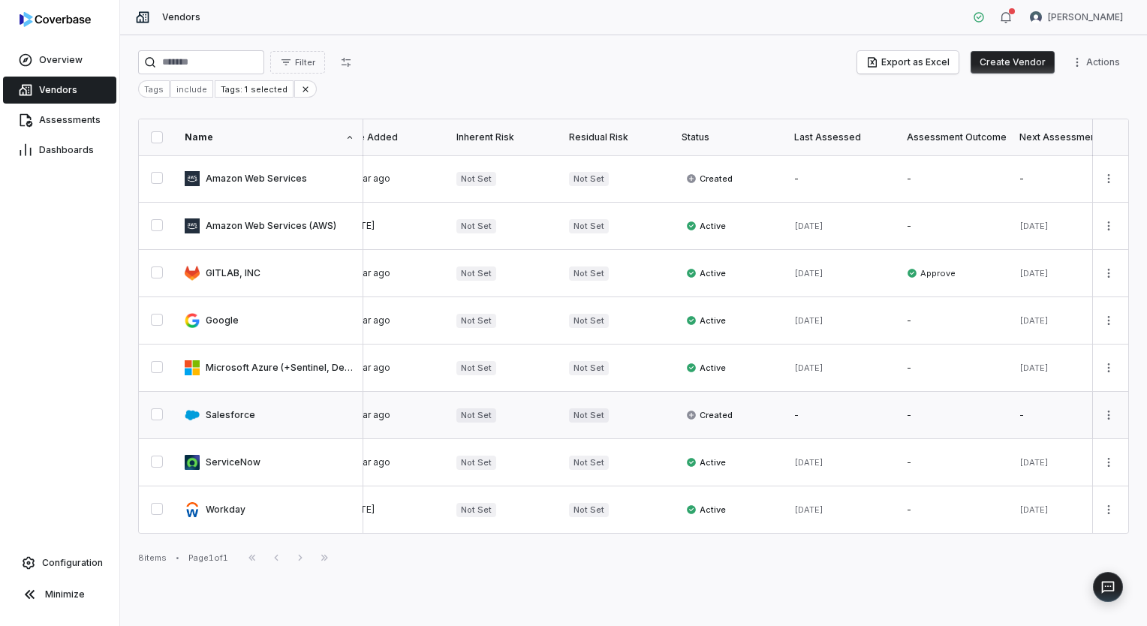
click at [252, 410] on link at bounding box center [270, 415] width 188 height 47
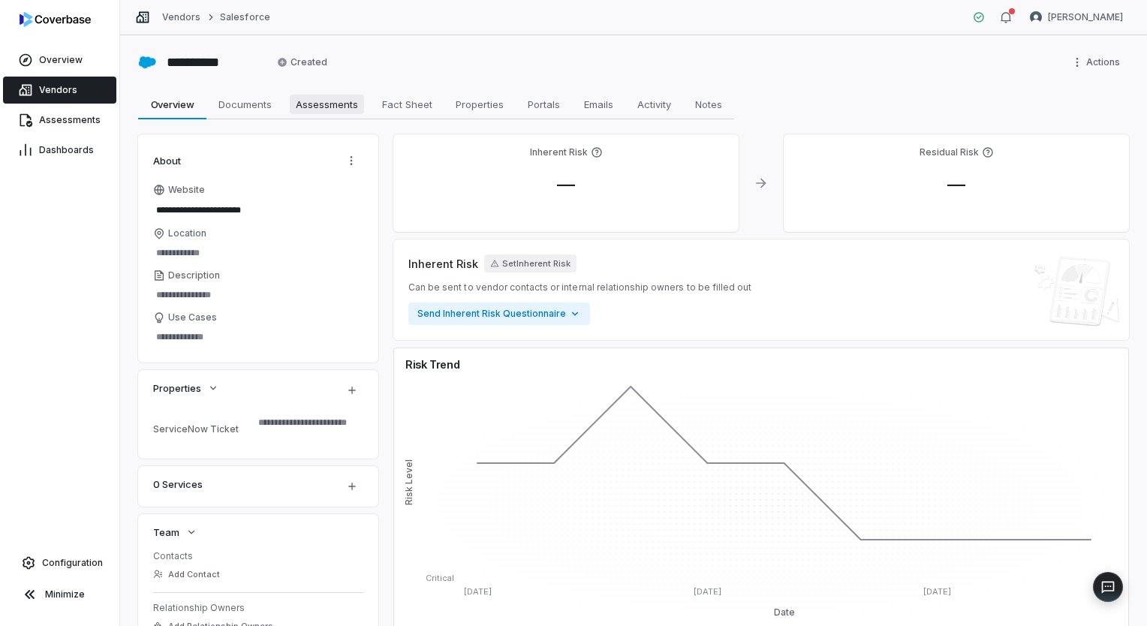
click at [336, 107] on span "Assessments" at bounding box center [327, 105] width 74 height 20
type textarea "*"
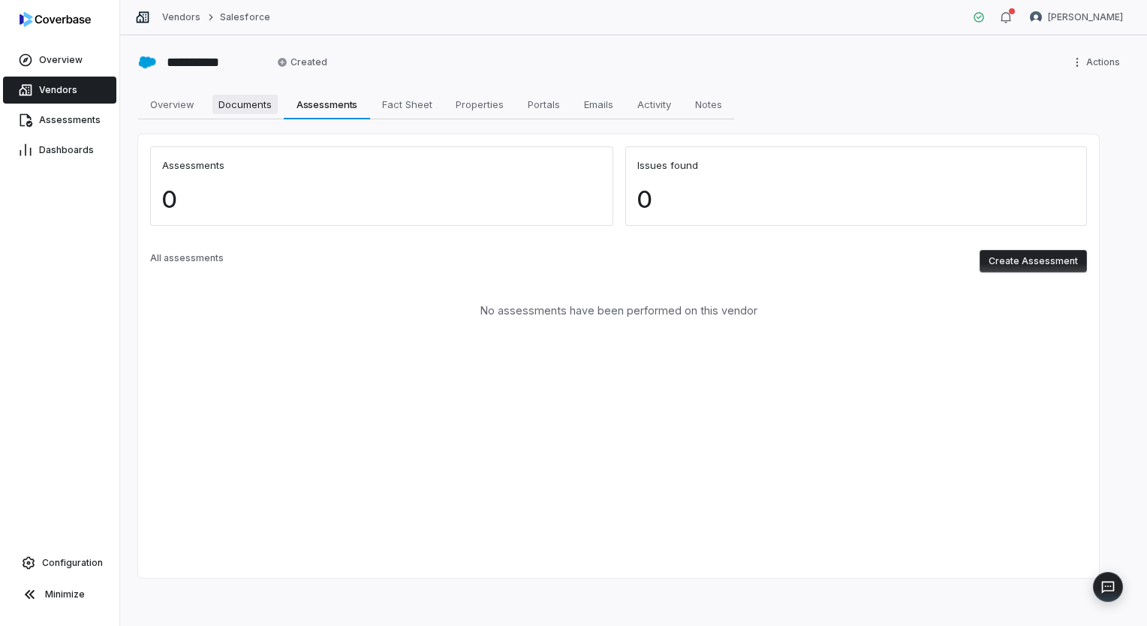
click at [243, 107] on span "Documents" at bounding box center [244, 105] width 65 height 20
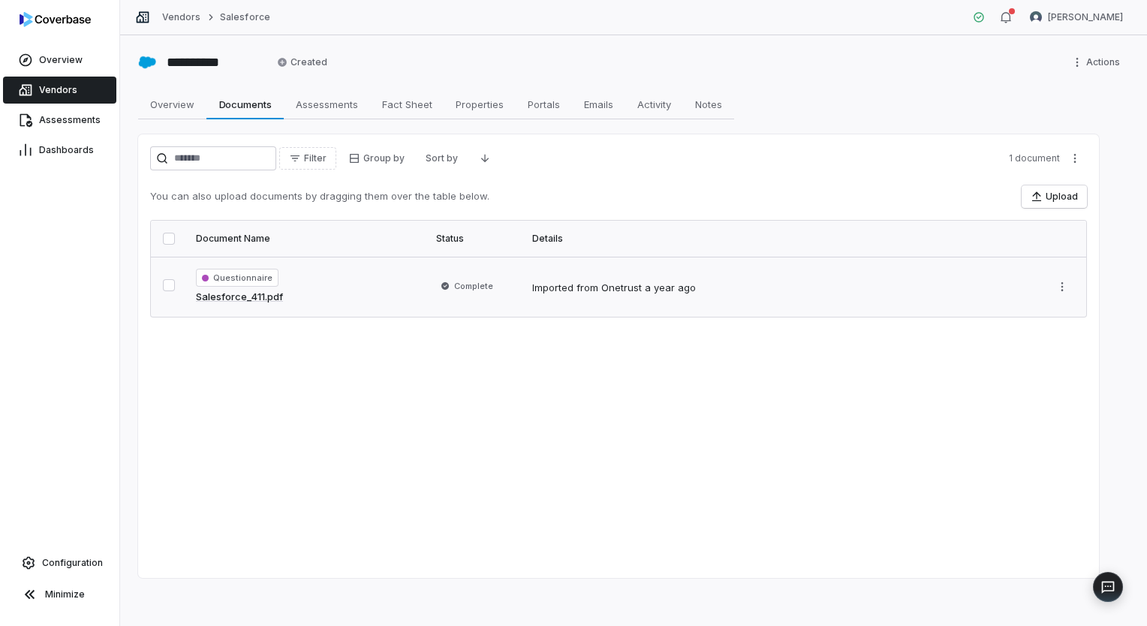
click at [411, 292] on div "Questionnaire Salesforce_411.pdf" at bounding box center [307, 287] width 222 height 36
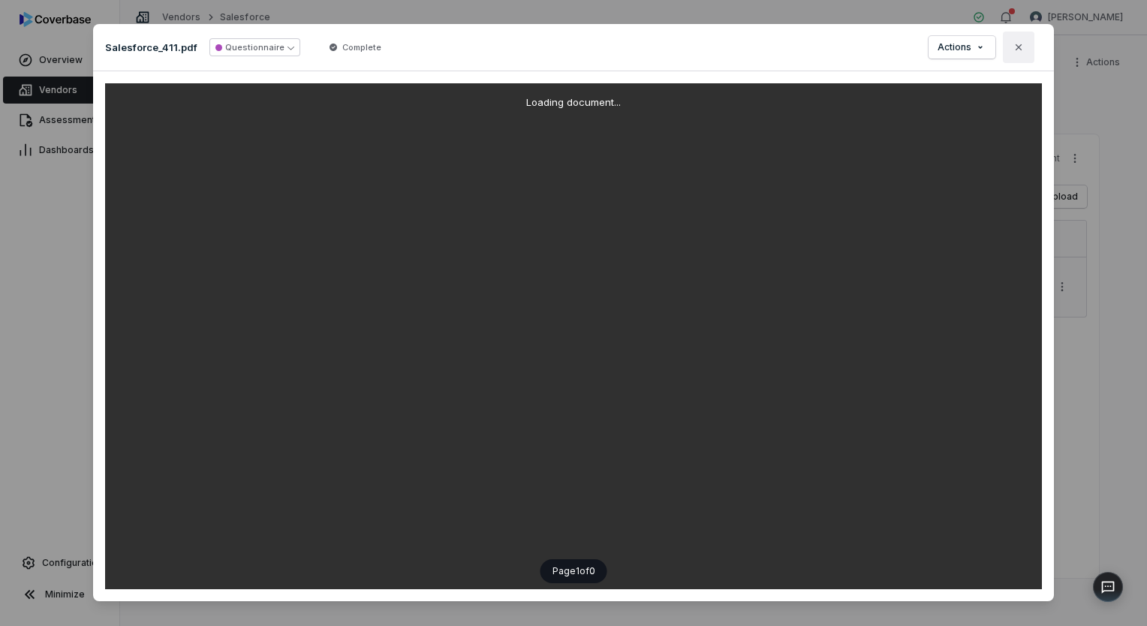
click at [1020, 53] on icon "button" at bounding box center [1019, 47] width 12 height 12
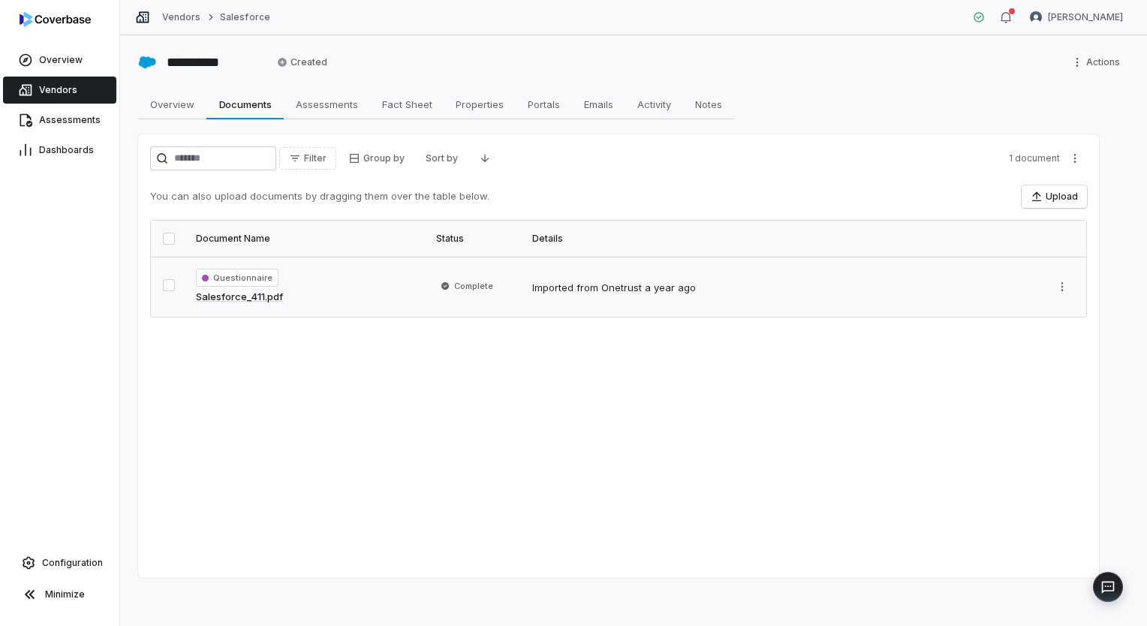
click at [281, 279] on div "Questionnaire Salesforce_411.pdf" at bounding box center [307, 287] width 222 height 36
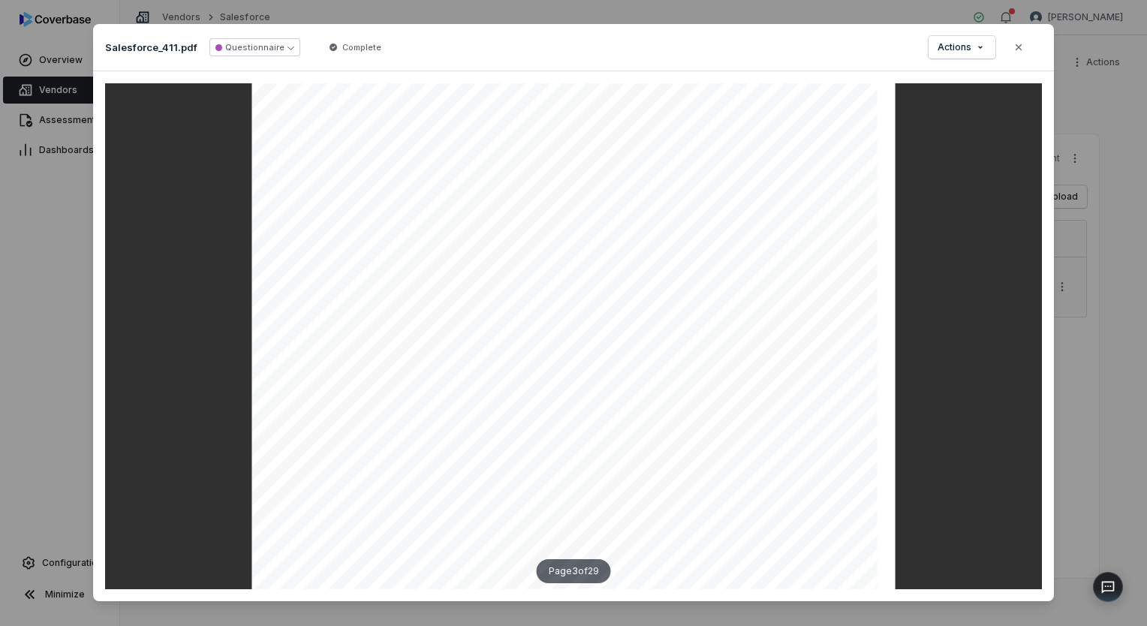
scroll to position [2027, 0]
click at [1019, 53] on icon "button" at bounding box center [1019, 47] width 12 height 12
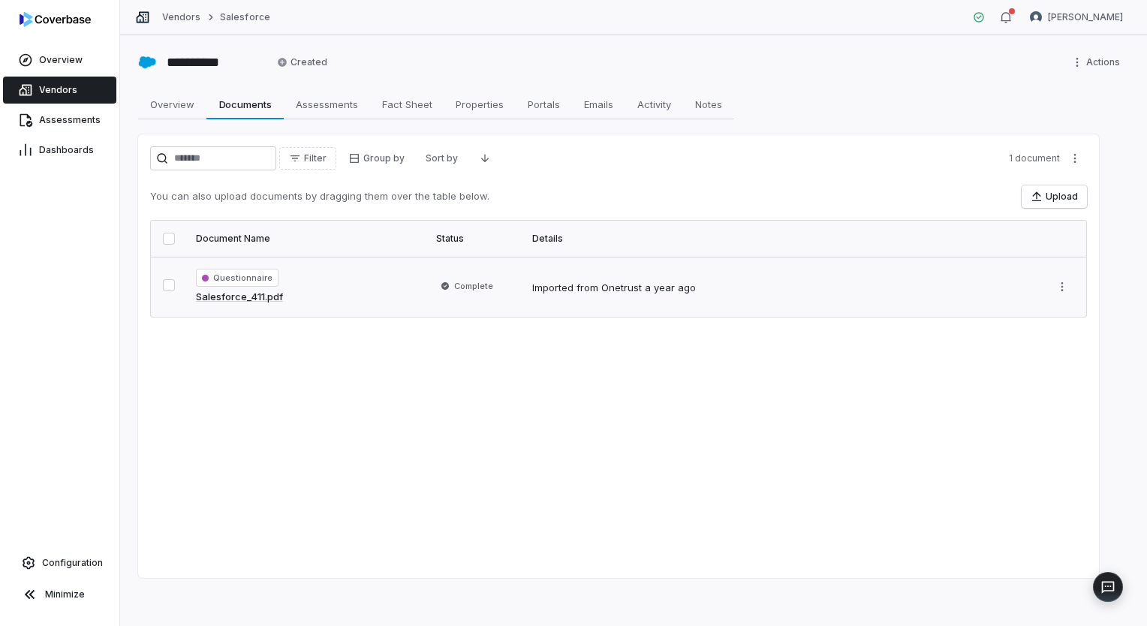
click at [65, 90] on span "Vendors" at bounding box center [58, 90] width 38 height 12
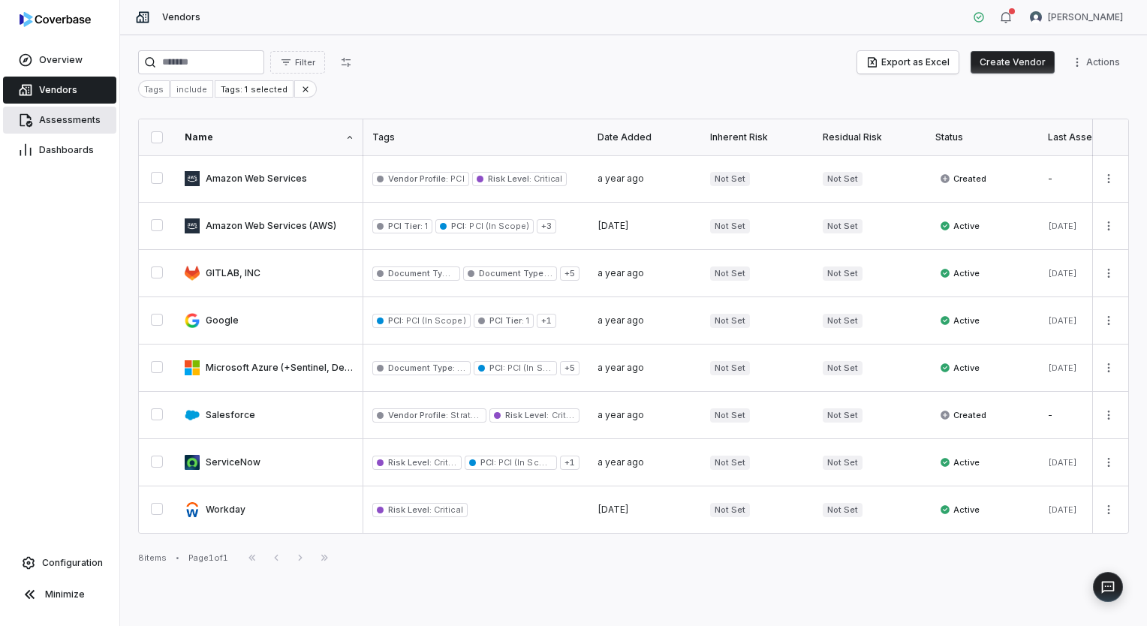
click at [60, 119] on span "Assessments" at bounding box center [70, 120] width 62 height 12
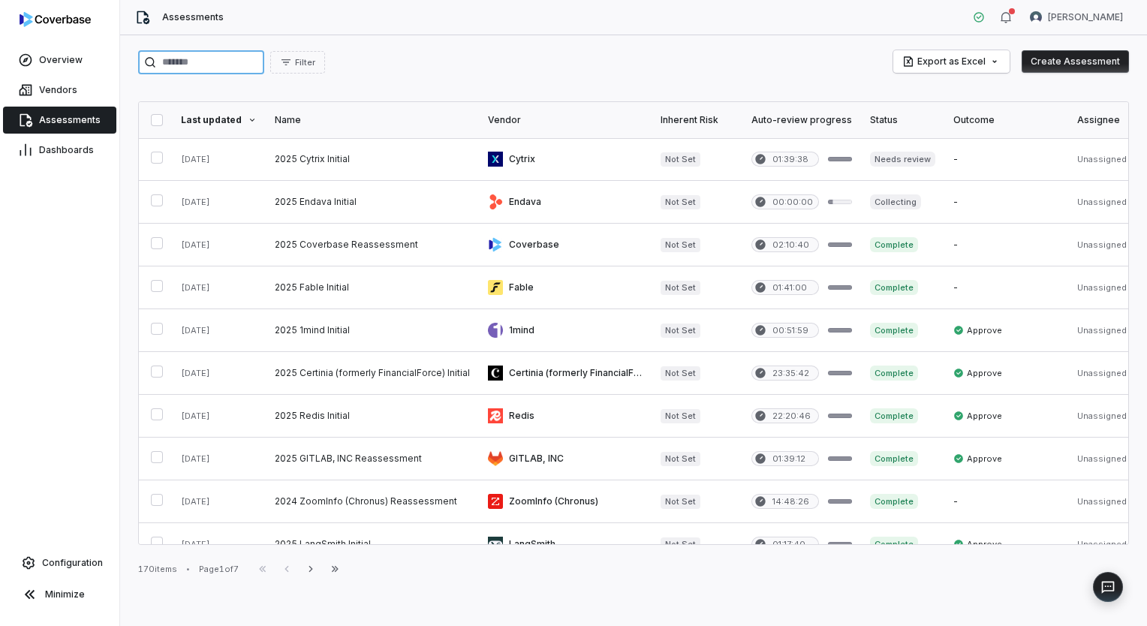
click at [255, 64] on input "search" at bounding box center [201, 62] width 126 height 24
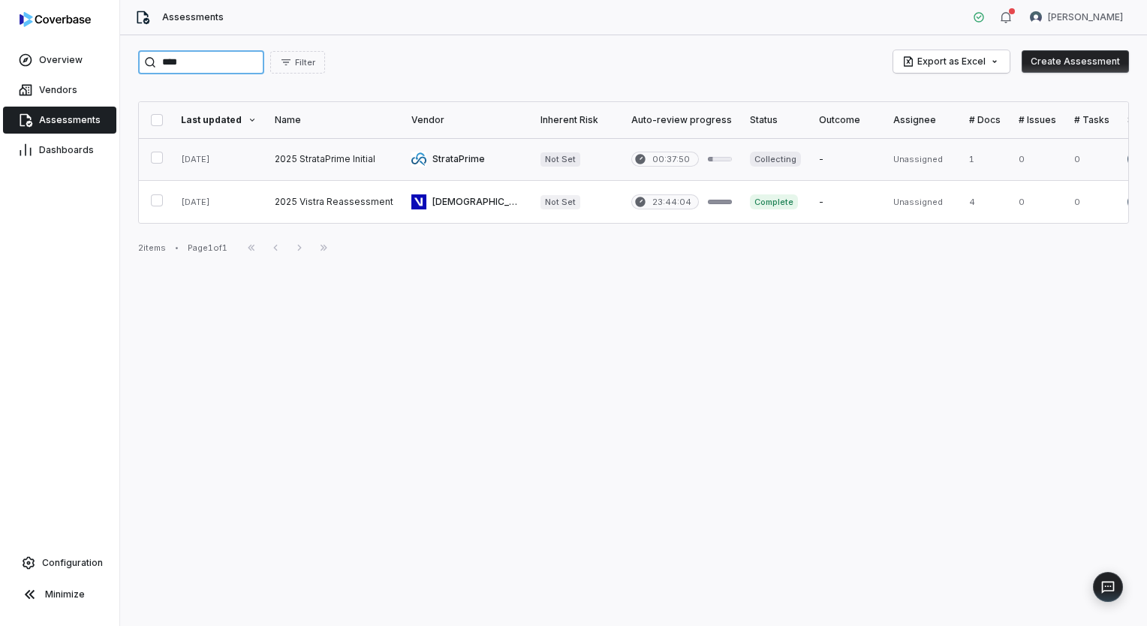
type input "****"
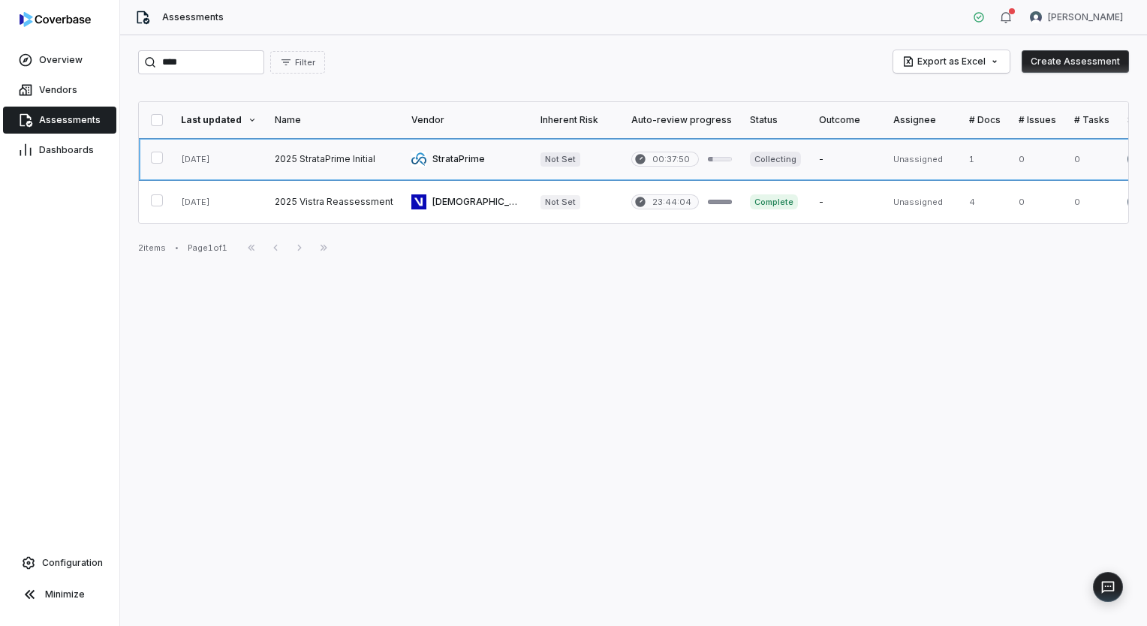
click at [285, 161] on link at bounding box center [334, 159] width 137 height 42
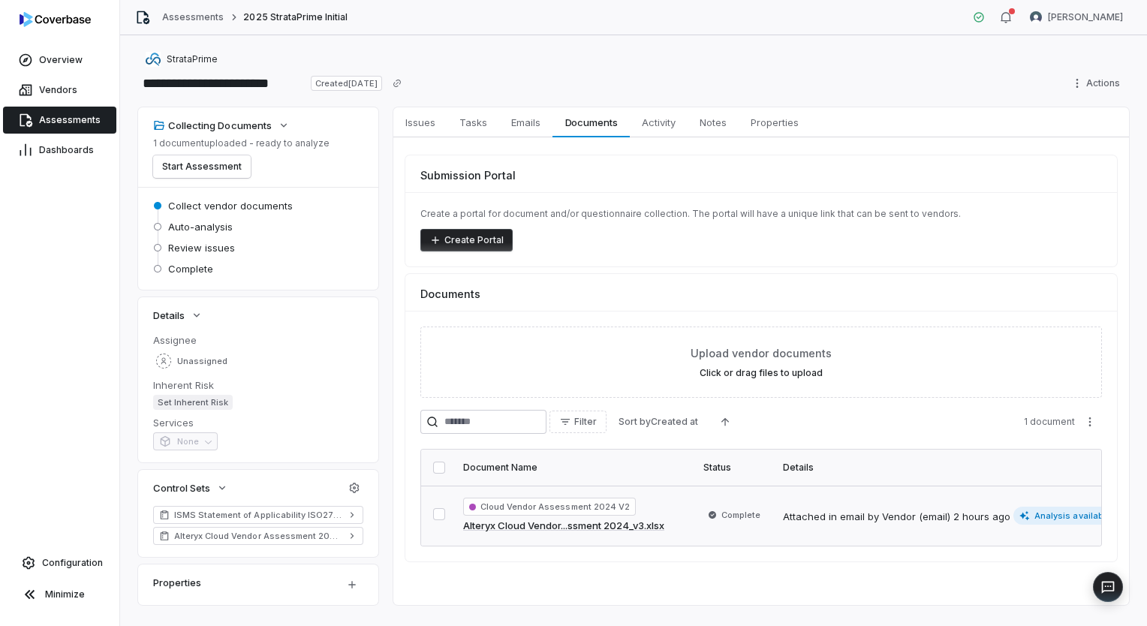
click at [437, 512] on button "button" at bounding box center [439, 514] width 12 height 12
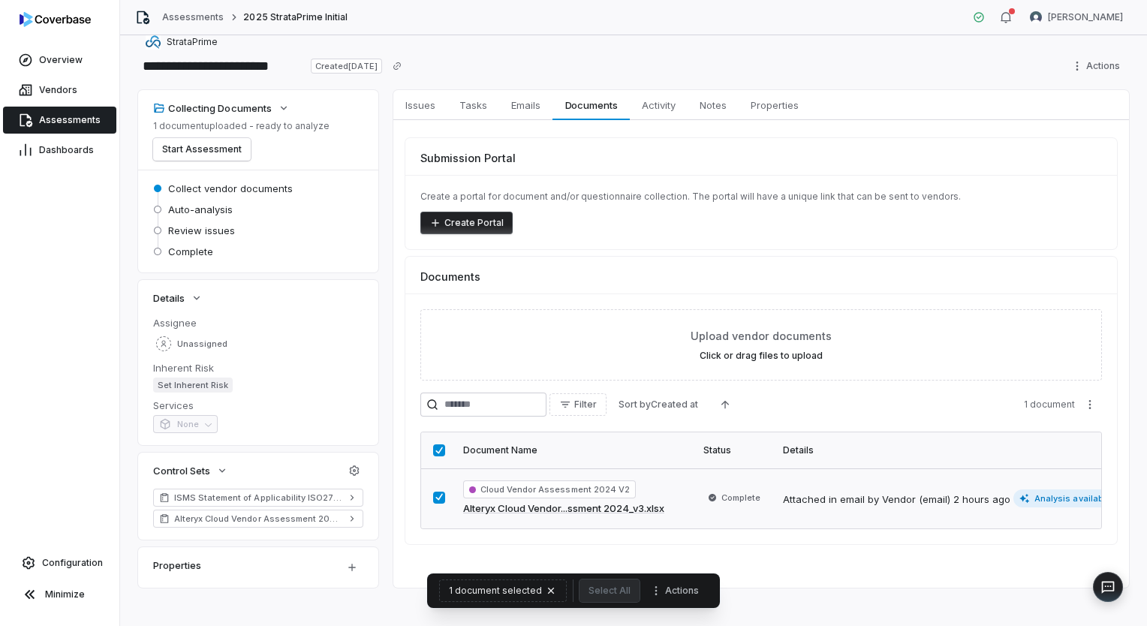
scroll to position [26, 0]
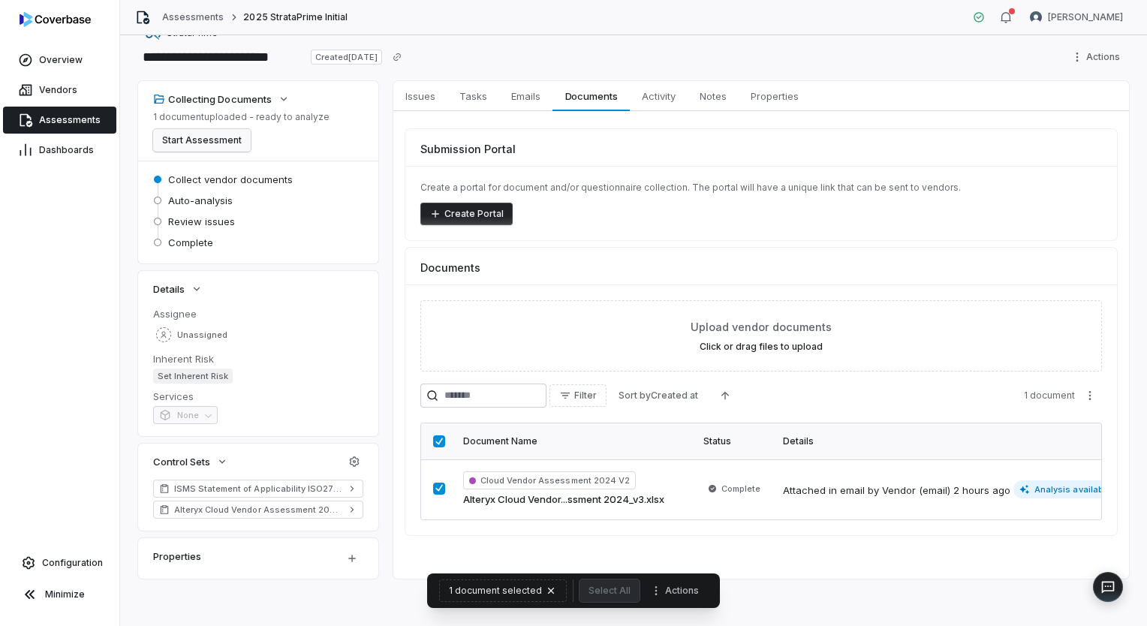
click at [212, 148] on button "Start Assessment" at bounding box center [202, 140] width 98 height 23
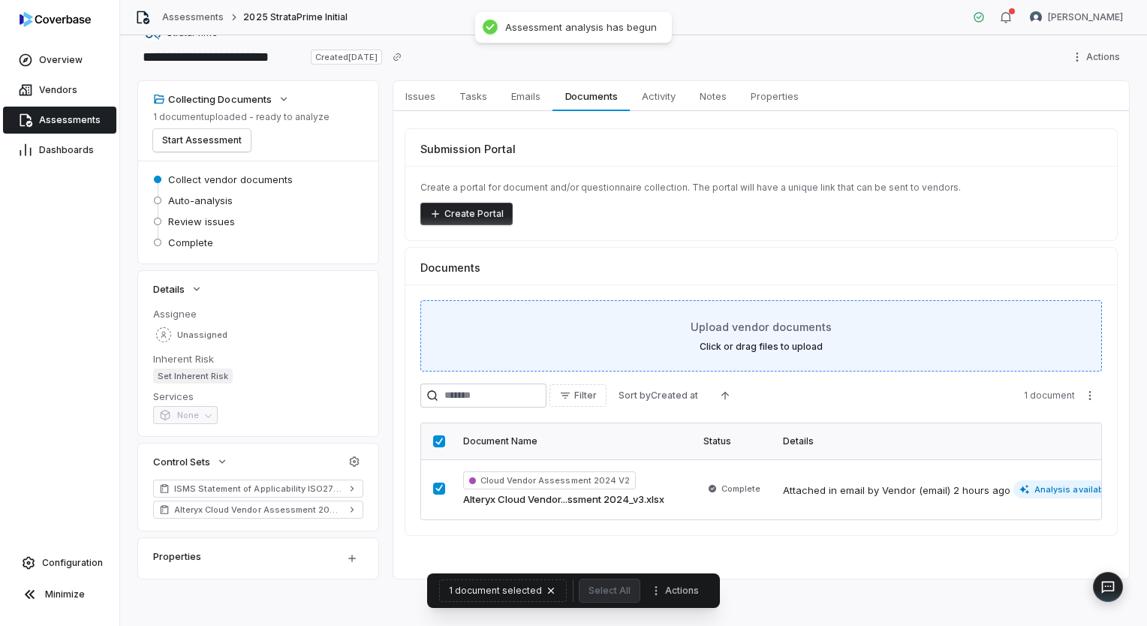
scroll to position [10, 0]
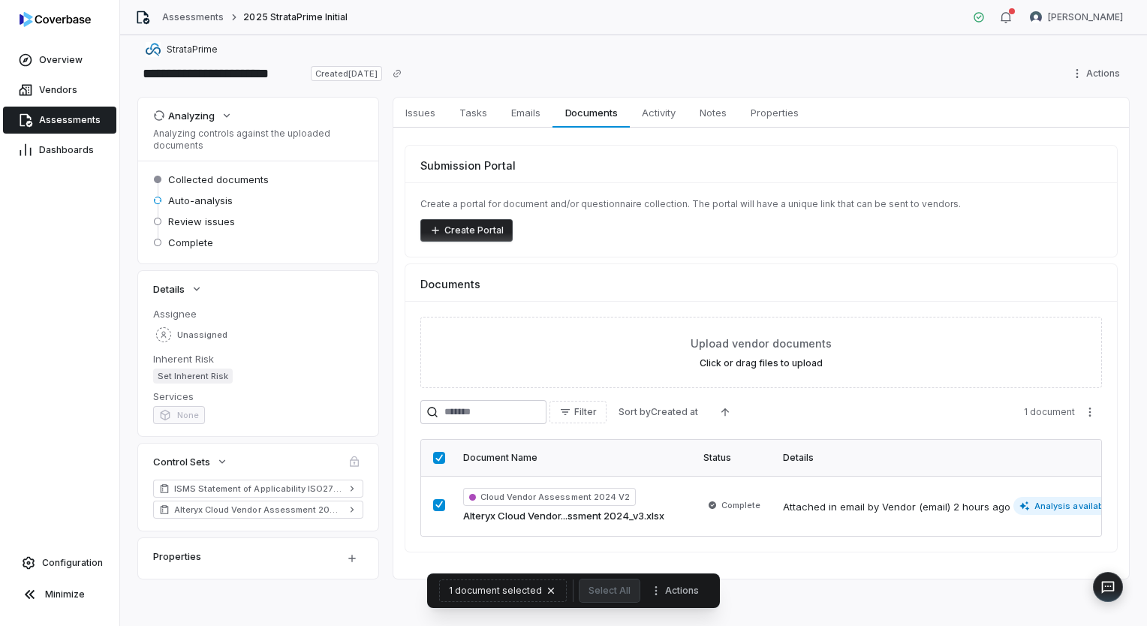
click at [40, 125] on span "Assessments" at bounding box center [70, 120] width 62 height 12
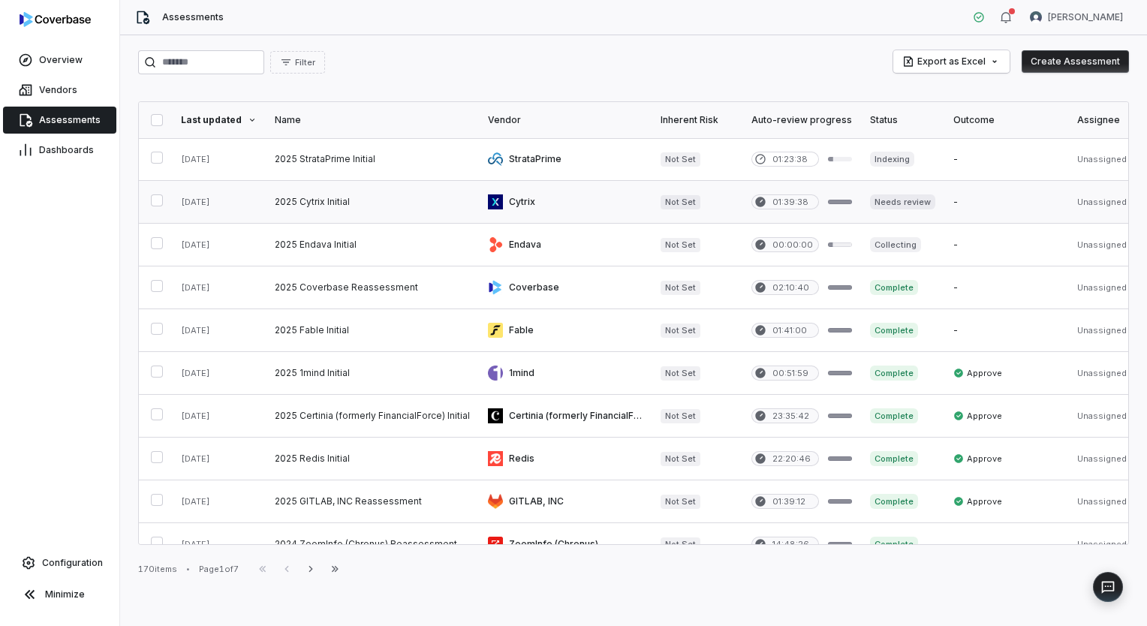
click at [502, 197] on link at bounding box center [565, 202] width 173 height 42
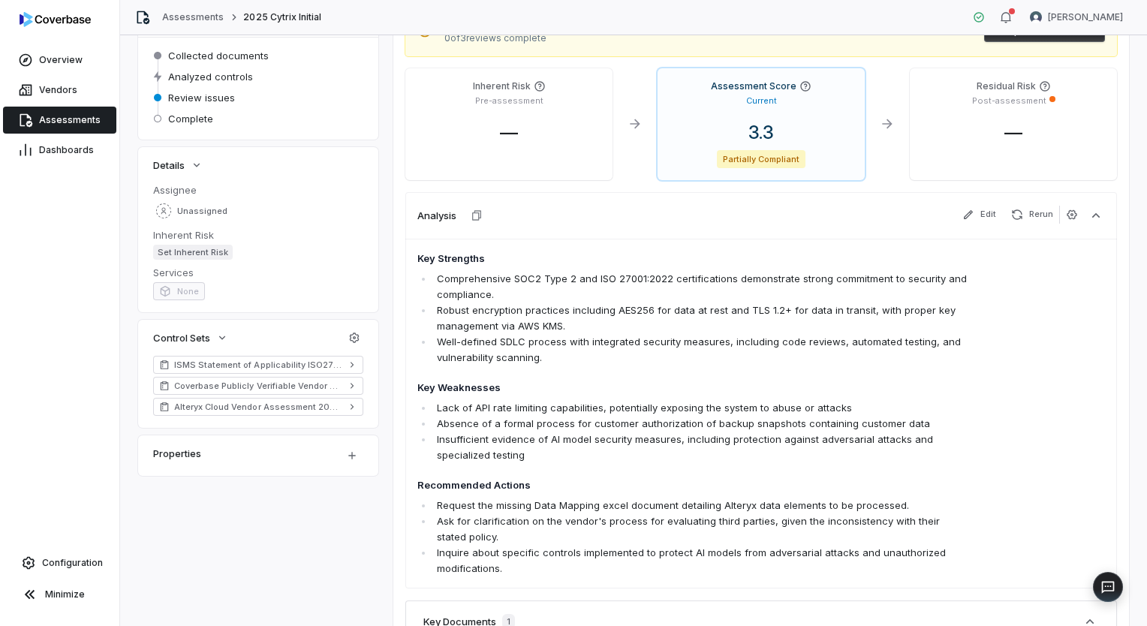
scroll to position [75, 0]
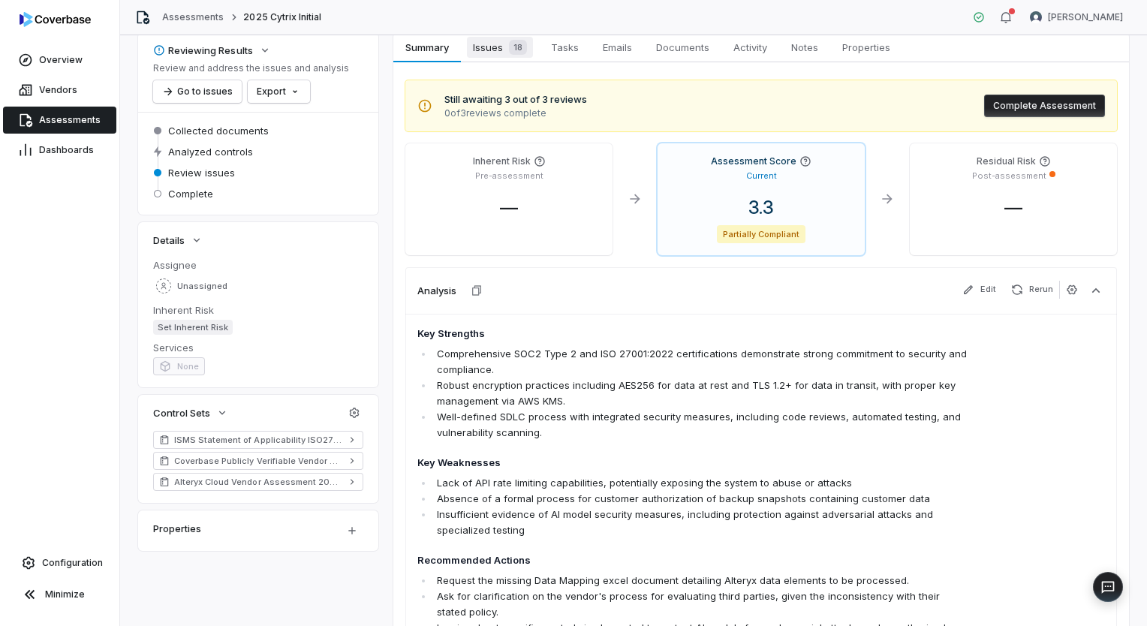
click at [514, 44] on span "18" at bounding box center [518, 47] width 18 height 15
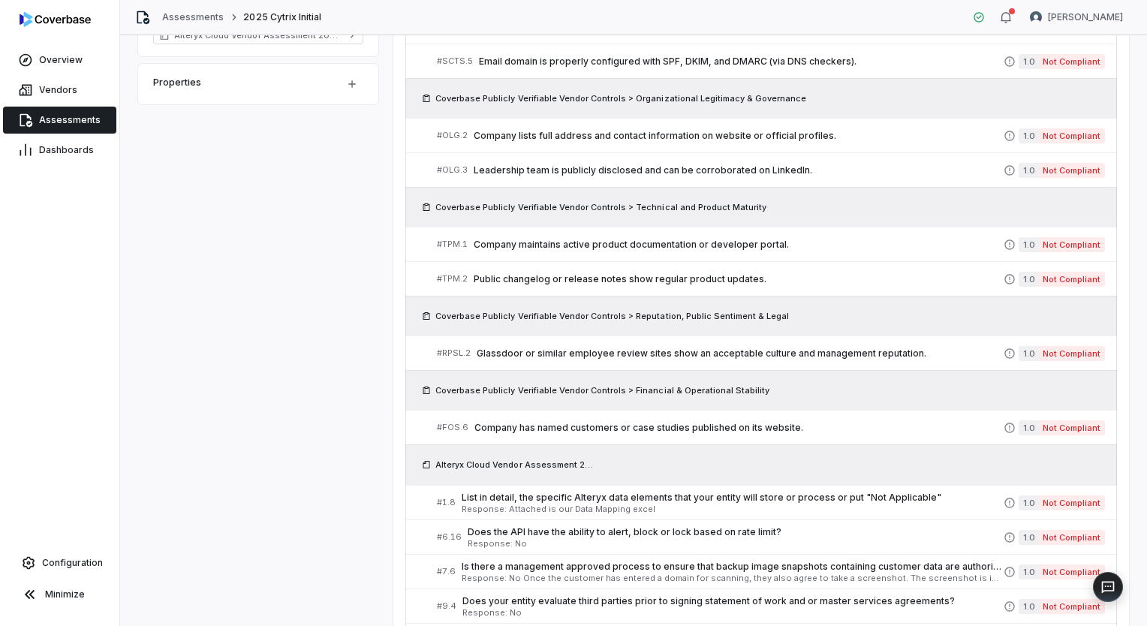
scroll to position [526, 0]
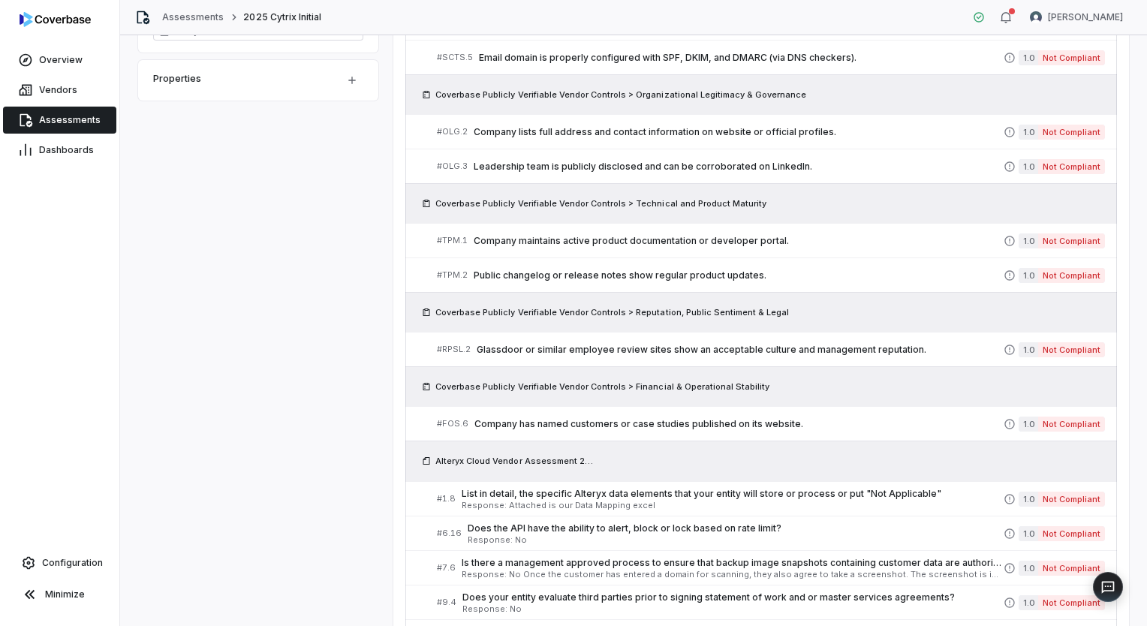
drag, startPoint x: 761, startPoint y: 138, endPoint x: 330, endPoint y: 348, distance: 478.9
click at [330, 348] on div "Reviewing Results Review and address the issues and analysis Go to issues Expor…" at bounding box center [633, 254] width 991 height 1345
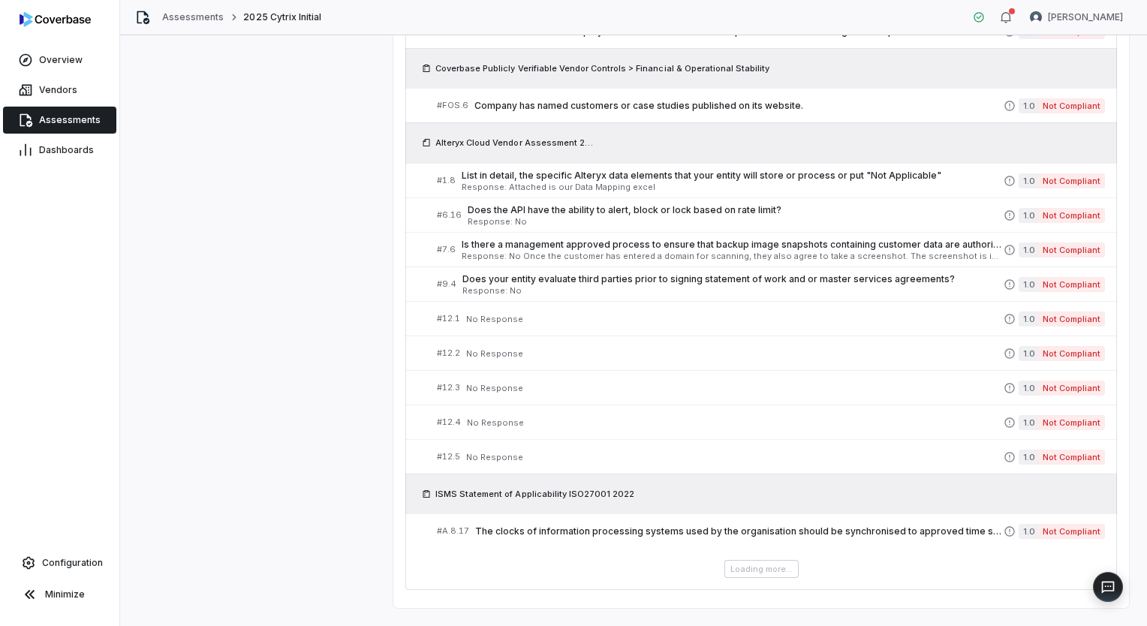
scroll to position [869, 0]
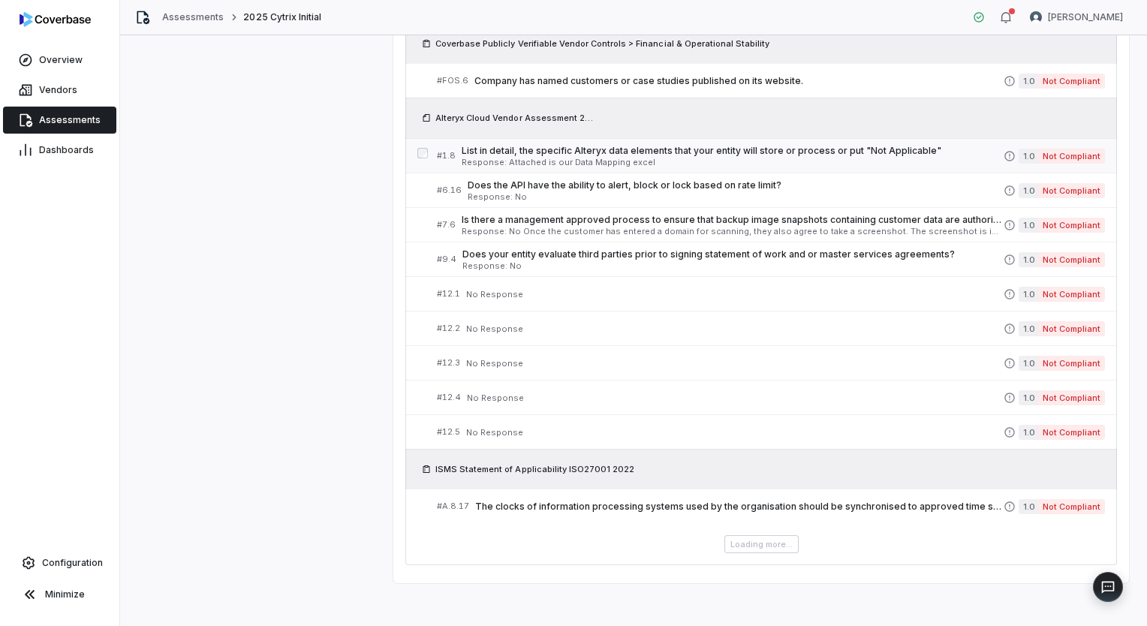
click at [619, 150] on span "List in detail, the specific Alteryx data elements that your entity will store …" at bounding box center [733, 151] width 542 height 12
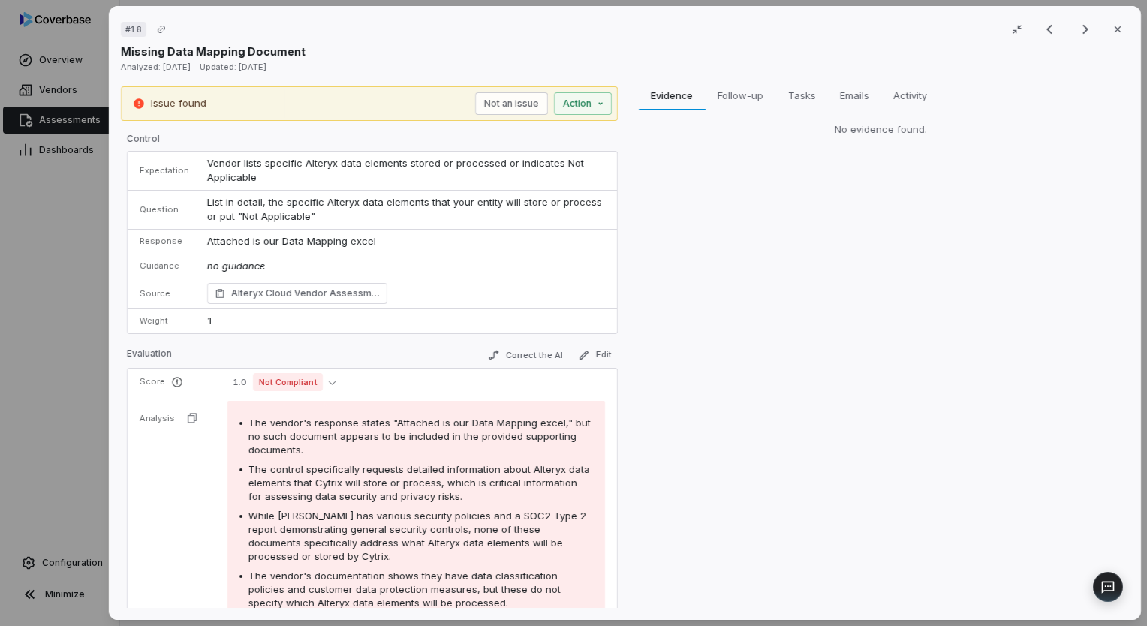
scroll to position [827, 0]
click at [1102, 35] on button "Close" at bounding box center [1118, 30] width 32 height 32
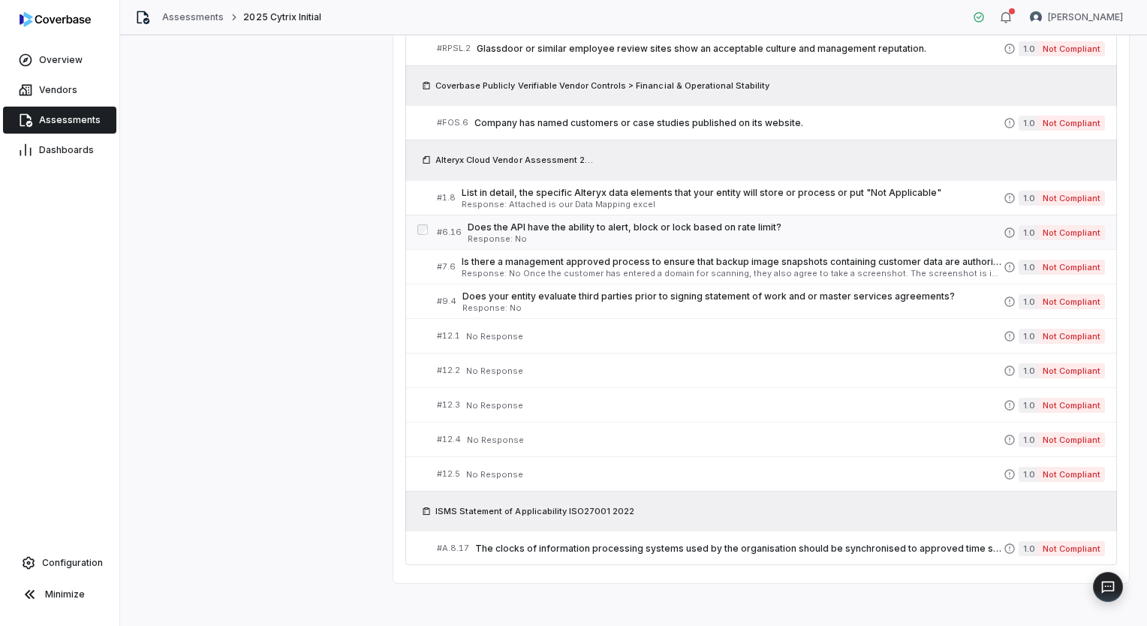
click at [603, 225] on span "Does the API have the ability to alert, block or lock based on rate limit?" at bounding box center [736, 228] width 536 height 12
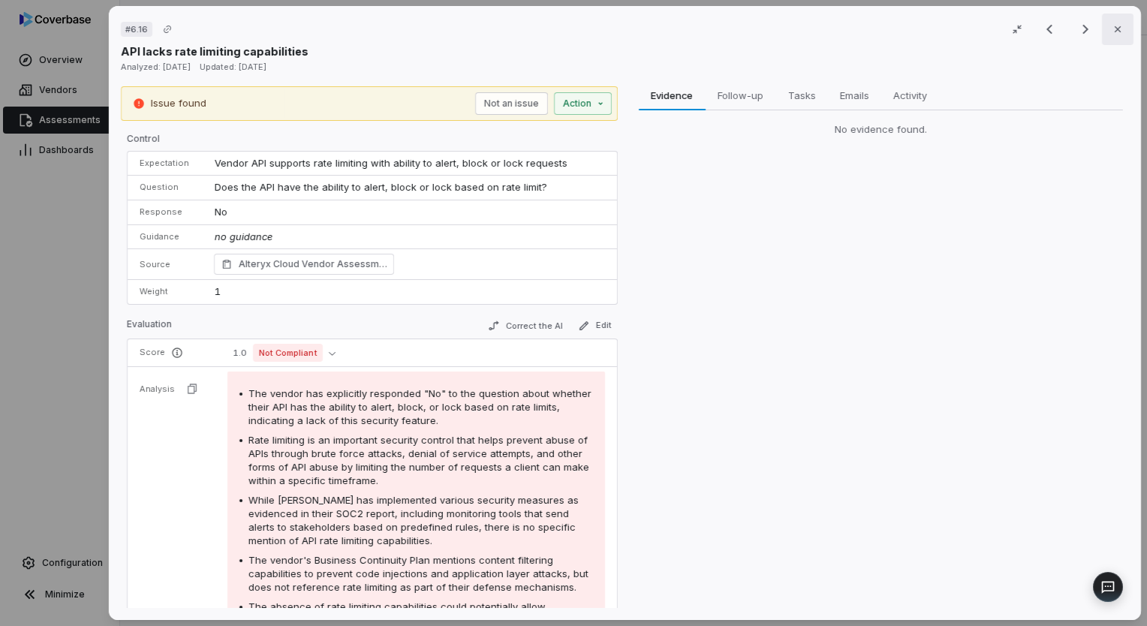
click at [1112, 34] on icon "button" at bounding box center [1118, 29] width 12 height 12
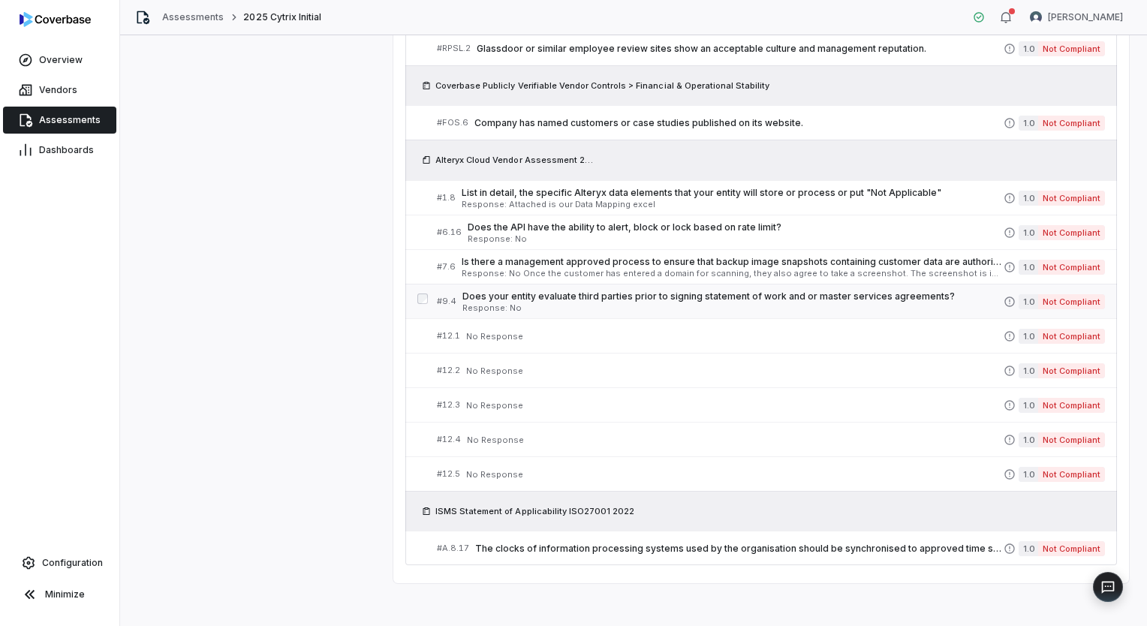
click at [541, 304] on span "Response: No" at bounding box center [733, 308] width 541 height 8
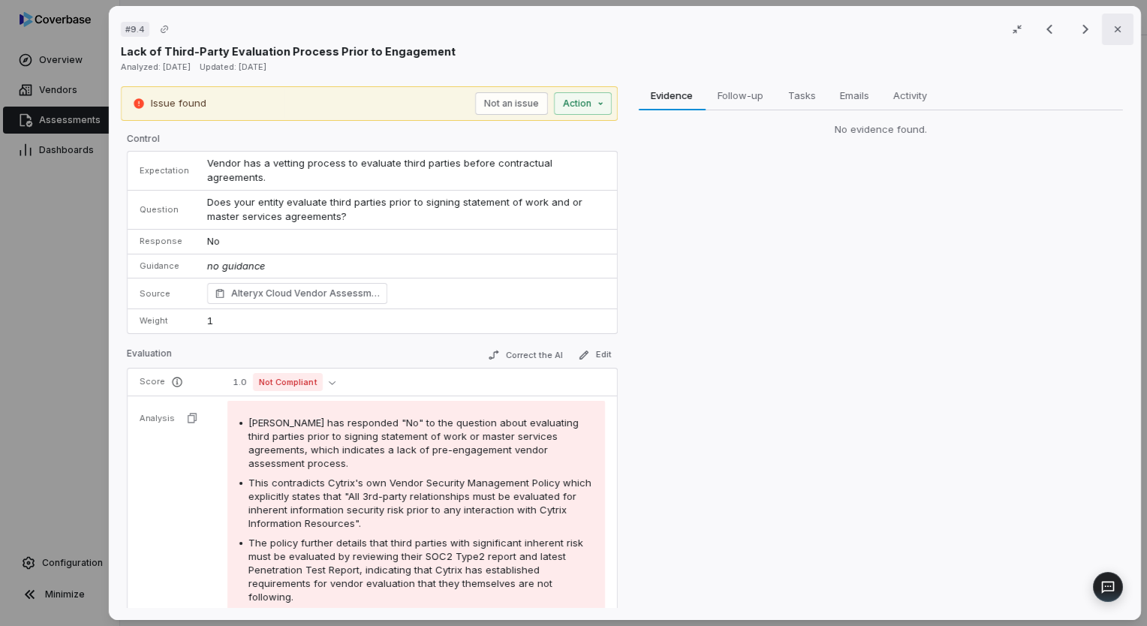
click at [1118, 35] on button "Close" at bounding box center [1118, 30] width 32 height 32
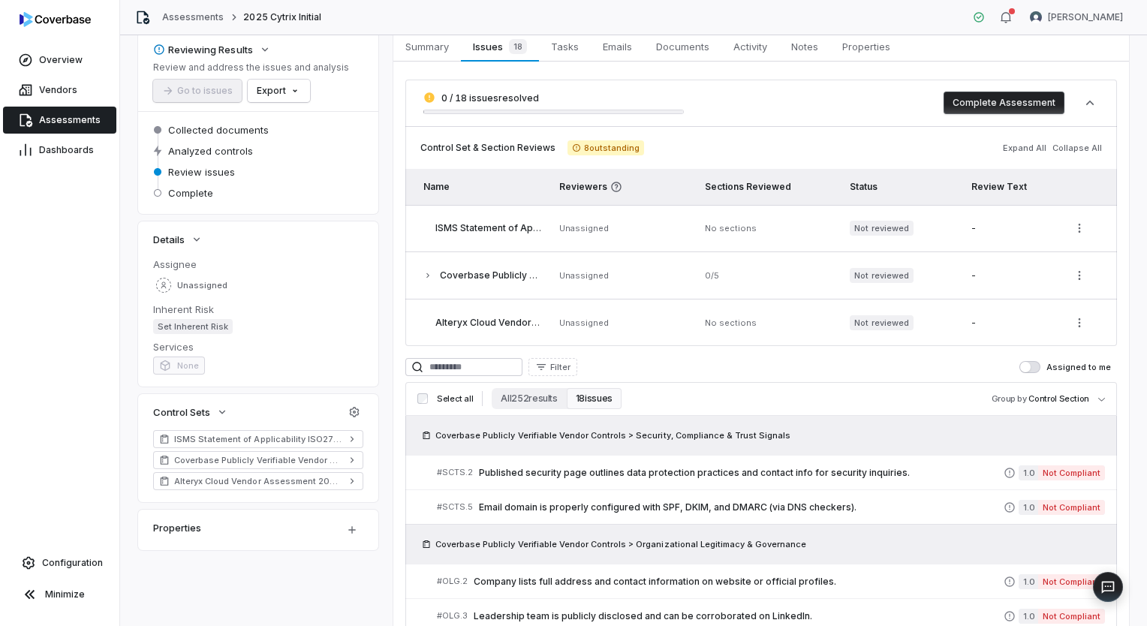
scroll to position [1, 0]
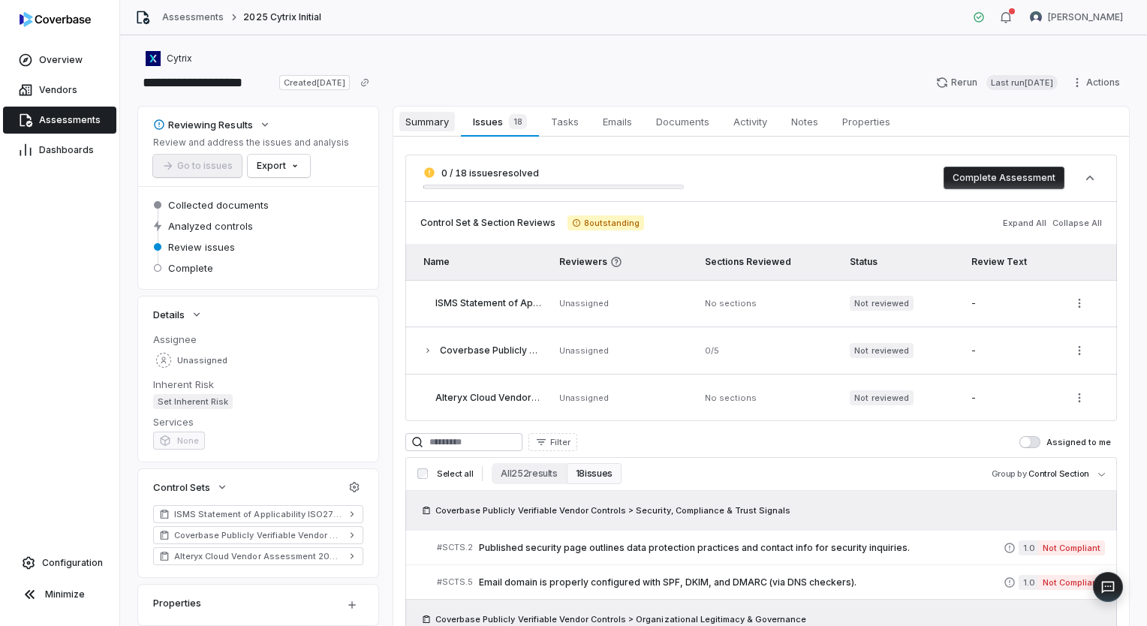
click at [442, 122] on span "Summary" at bounding box center [427, 122] width 56 height 20
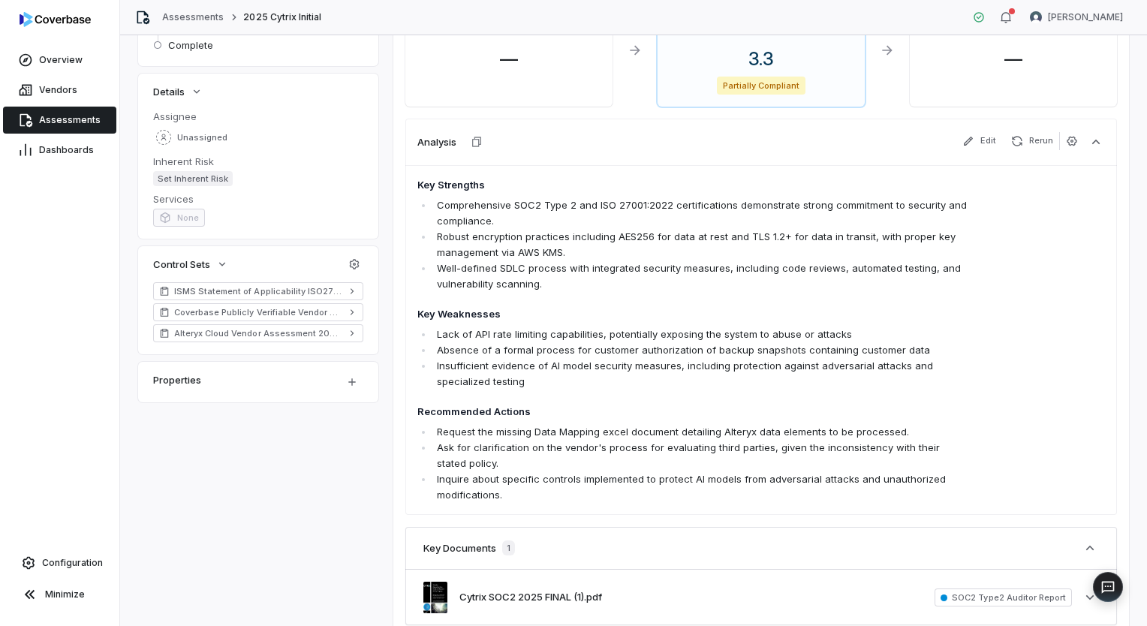
scroll to position [226, 0]
click at [981, 133] on button "Edit" at bounding box center [980, 139] width 46 height 18
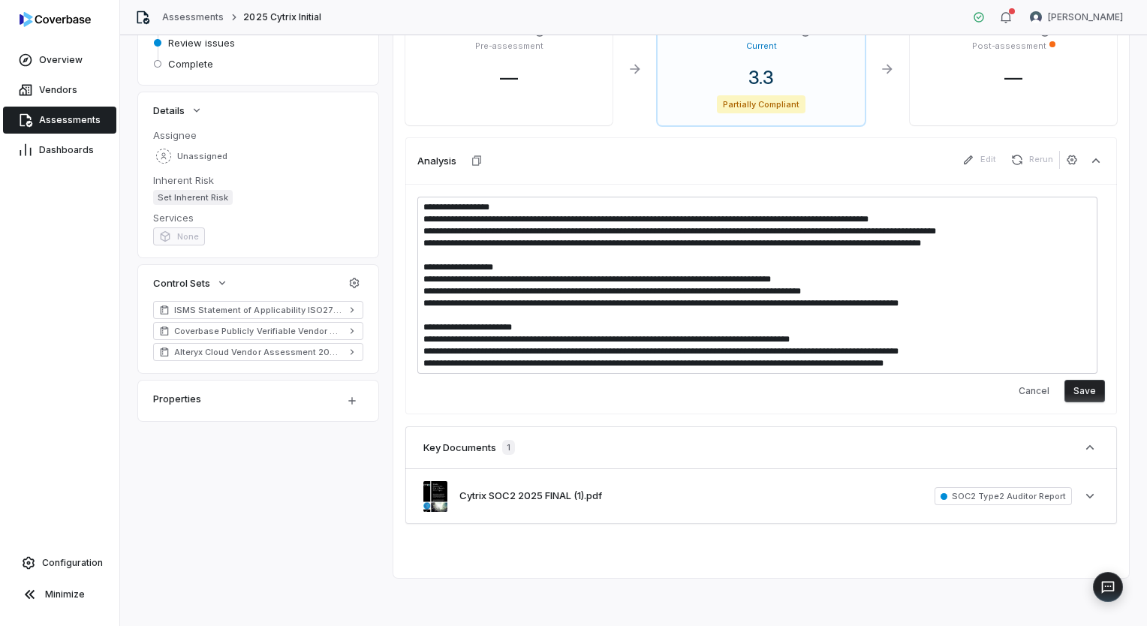
scroll to position [203, 0]
drag, startPoint x: 965, startPoint y: 356, endPoint x: 401, endPoint y: 269, distance: 570.6
click at [401, 269] on div "Still awaiting 3 out of 3 reviews 0 of 3 reviews complete Complete Assessment I…" at bounding box center [761, 257] width 736 height 646
drag, startPoint x: 963, startPoint y: 364, endPoint x: 409, endPoint y: 261, distance: 563.0
click at [409, 261] on div "Cancel Save" at bounding box center [761, 300] width 712 height 231
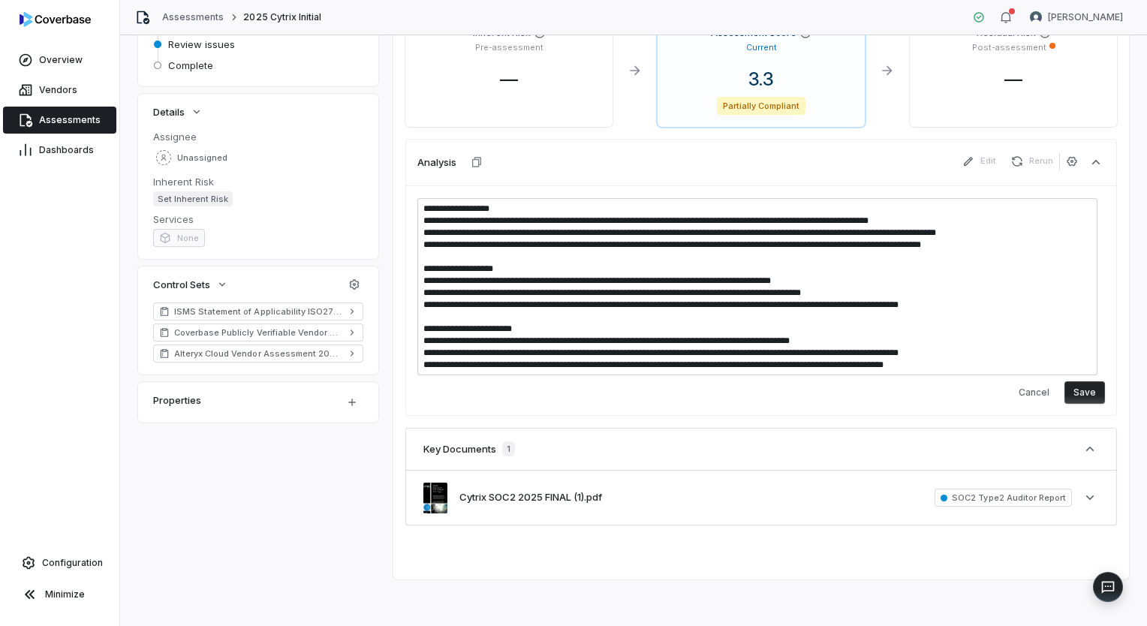
type textarea "*"
type textarea "**********"
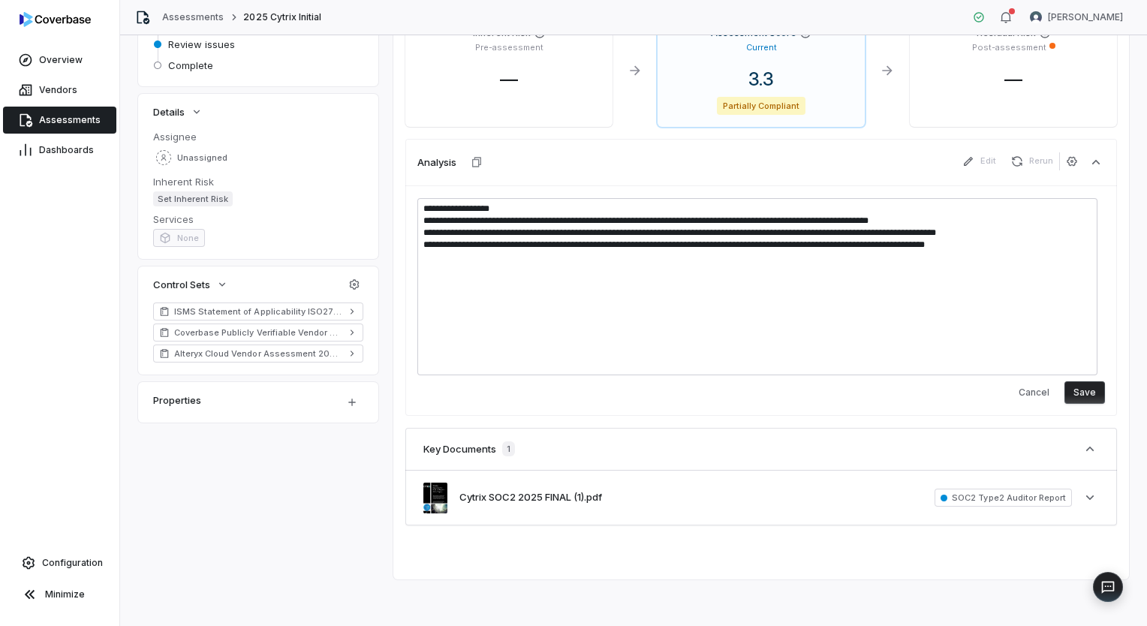
scroll to position [95, 0]
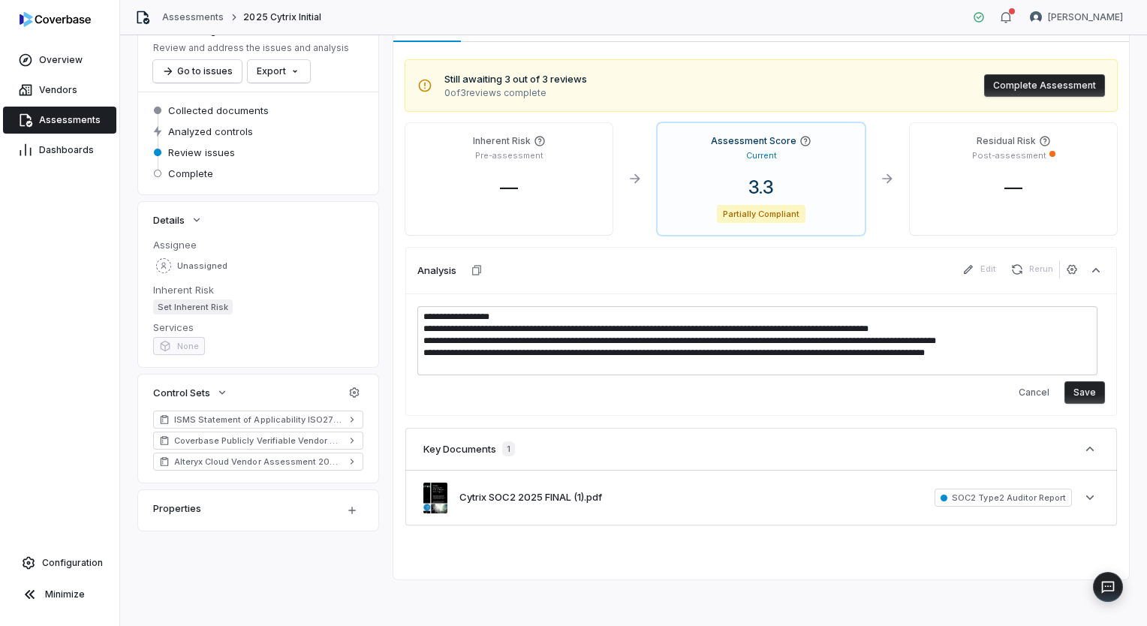
type textarea "*"
type textarea "**********"
click at [1076, 387] on button "Save" at bounding box center [1085, 392] width 41 height 23
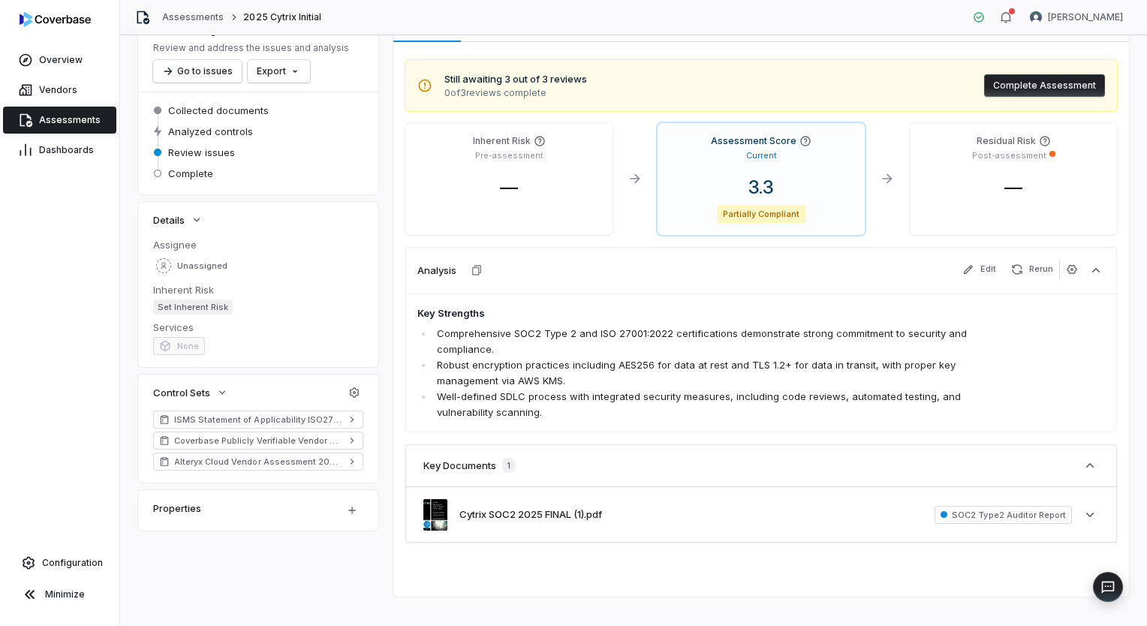
click at [1061, 83] on button "Complete Assessment" at bounding box center [1044, 85] width 121 height 23
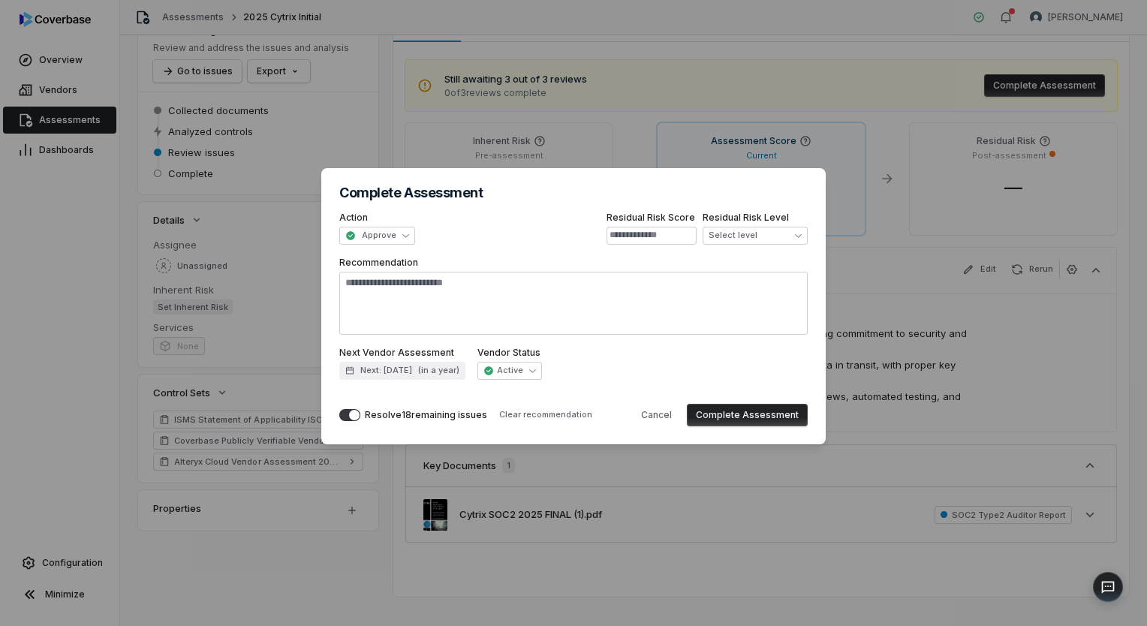
click at [755, 420] on button "Complete Assessment" at bounding box center [747, 415] width 121 height 23
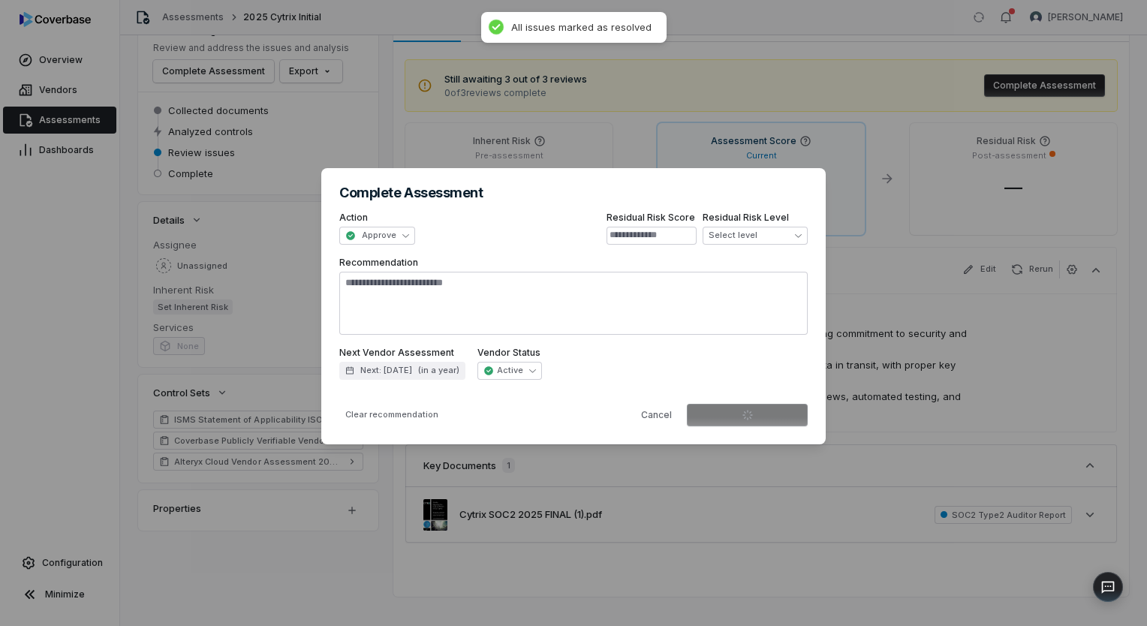
type textarea "*"
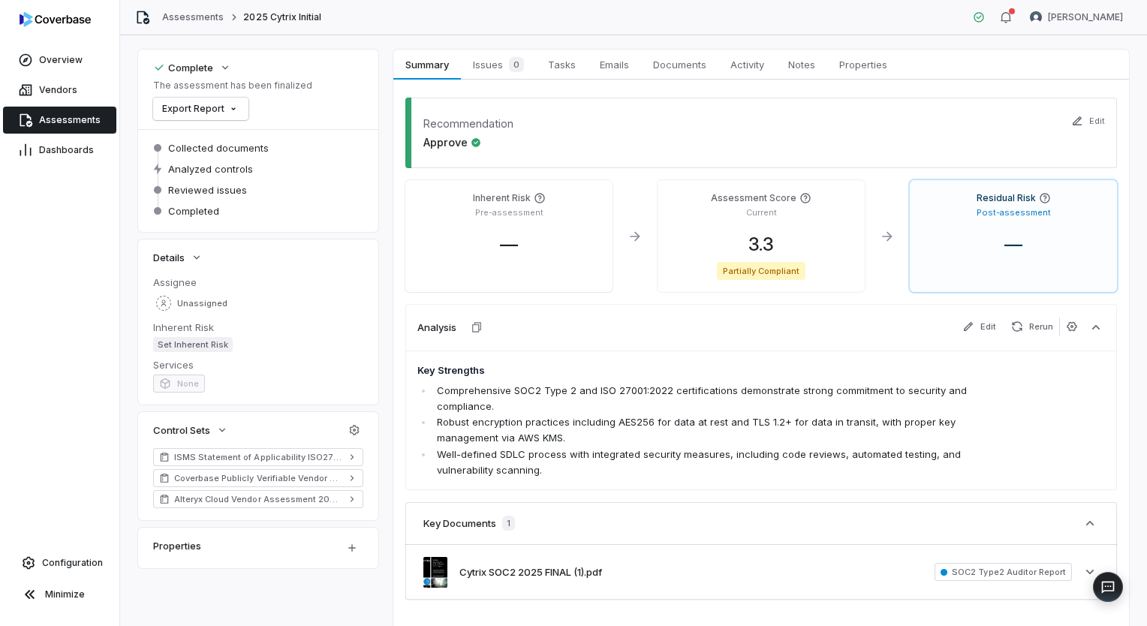
scroll to position [0, 0]
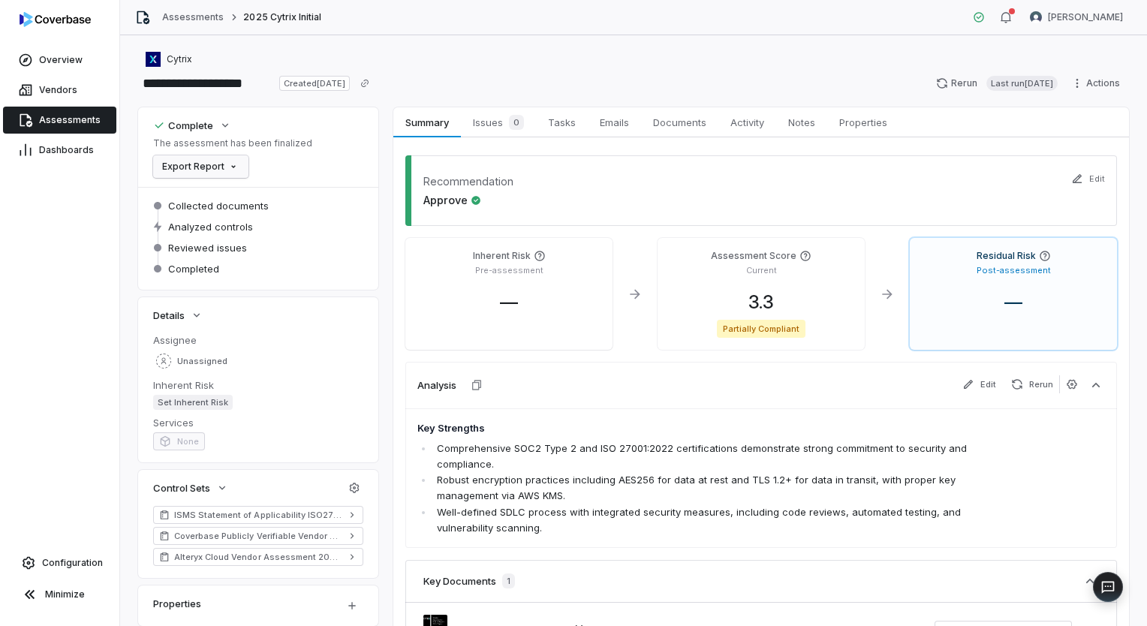
click at [225, 170] on html "**********" at bounding box center [573, 313] width 1147 height 626
click at [228, 193] on div "Export as PDF" at bounding box center [212, 199] width 106 height 24
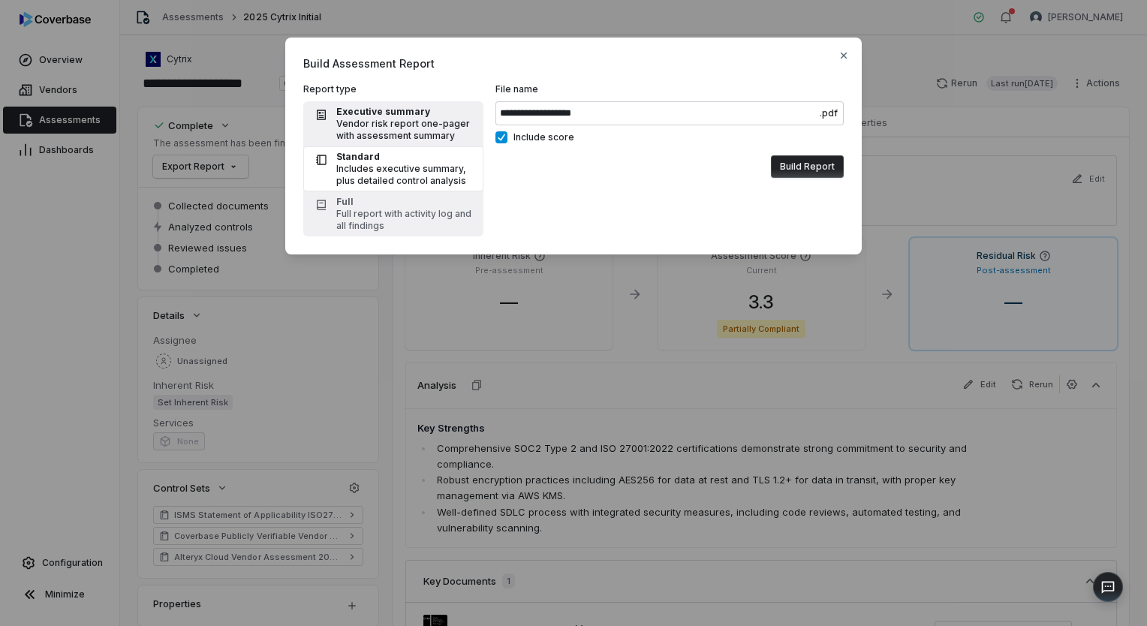
click at [420, 124] on div "Vendor risk report one-pager with assessment summary" at bounding box center [405, 130] width 138 height 24
type input "**********"
click at [821, 170] on button "Build Report" at bounding box center [807, 166] width 73 height 23
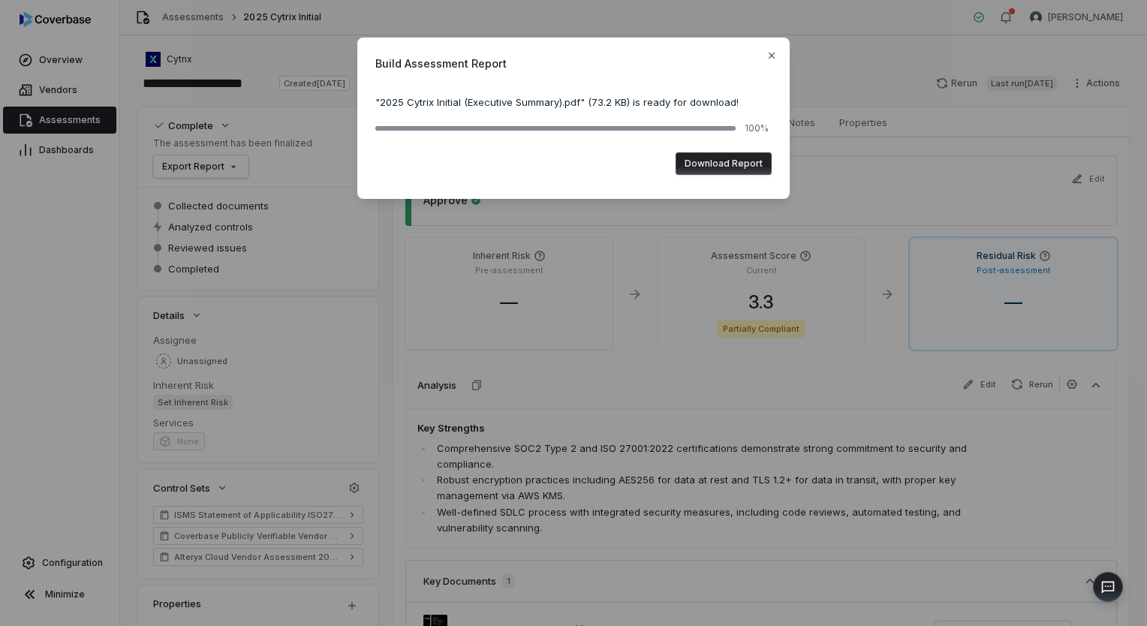
click at [757, 167] on button "Download Report" at bounding box center [724, 163] width 96 height 23
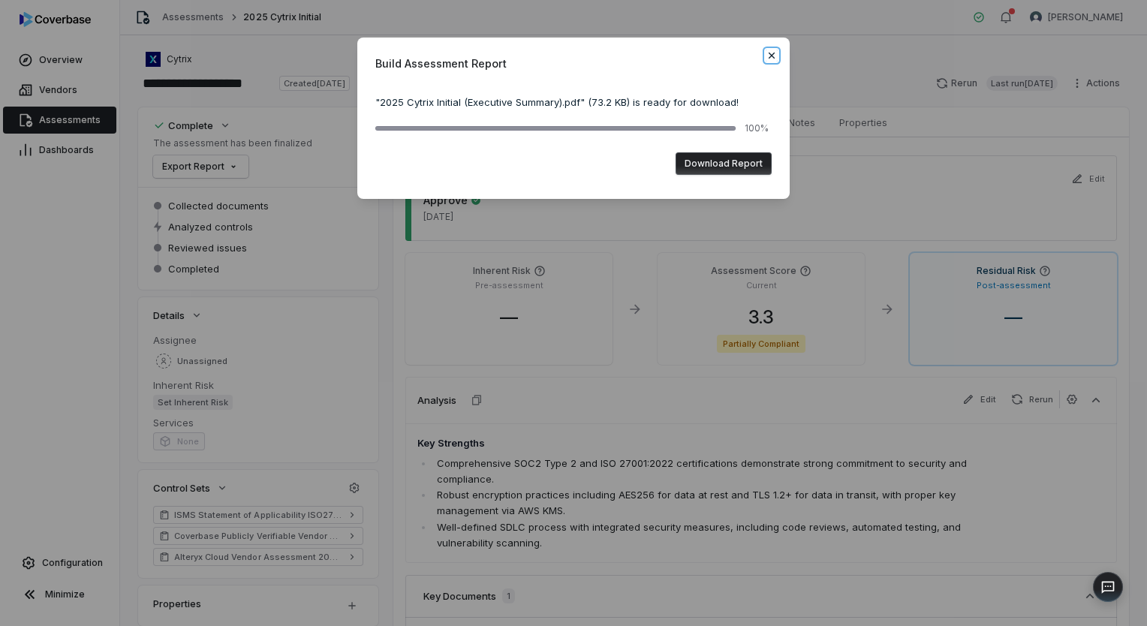
click at [776, 53] on icon "button" at bounding box center [772, 56] width 12 height 12
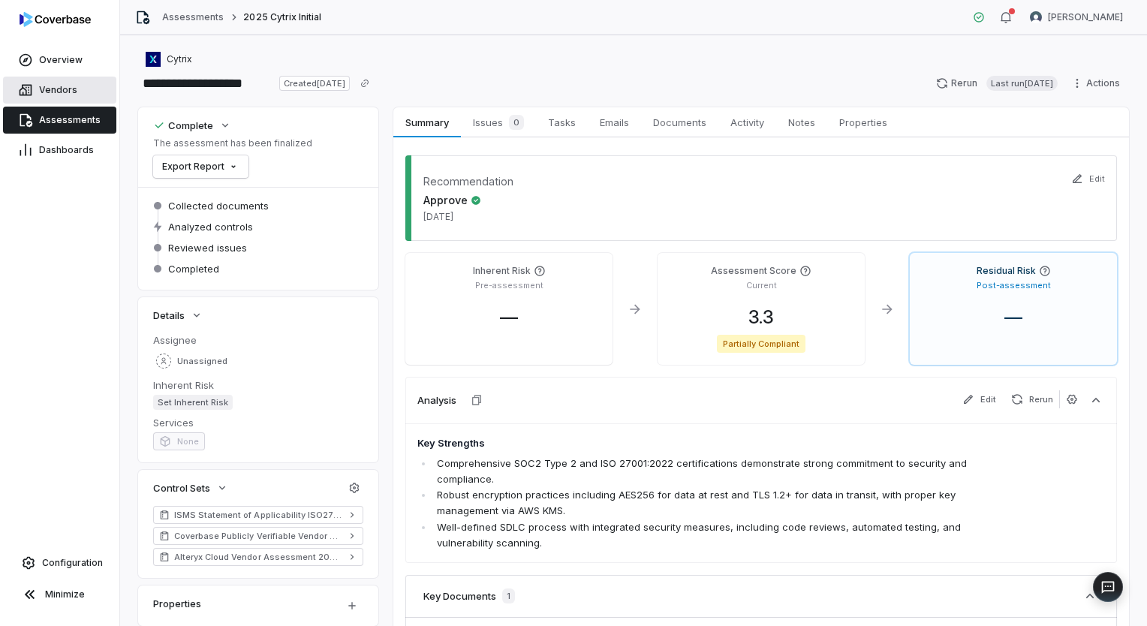
click at [55, 95] on span "Vendors" at bounding box center [58, 90] width 38 height 12
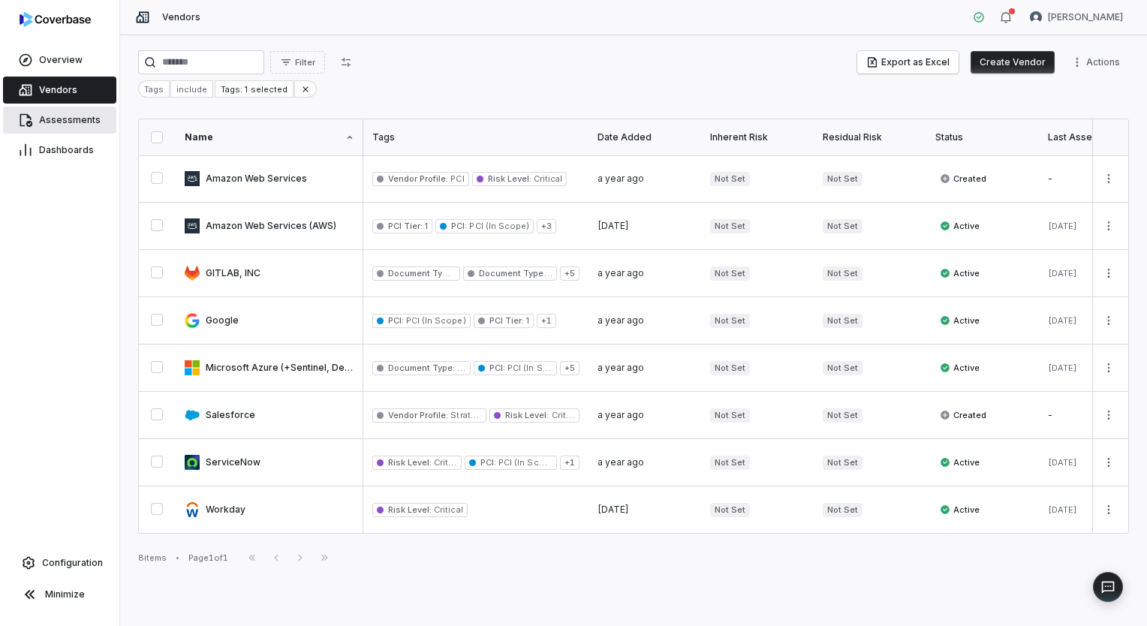
click at [58, 110] on link "Assessments" at bounding box center [59, 120] width 113 height 27
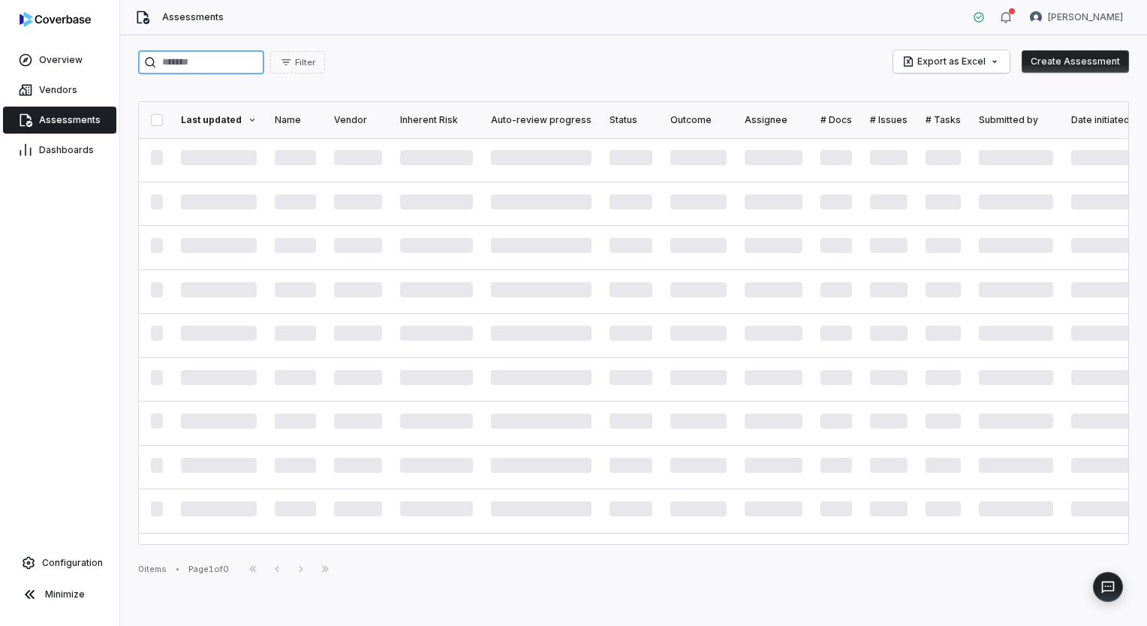
click at [220, 60] on input "search" at bounding box center [201, 62] width 126 height 24
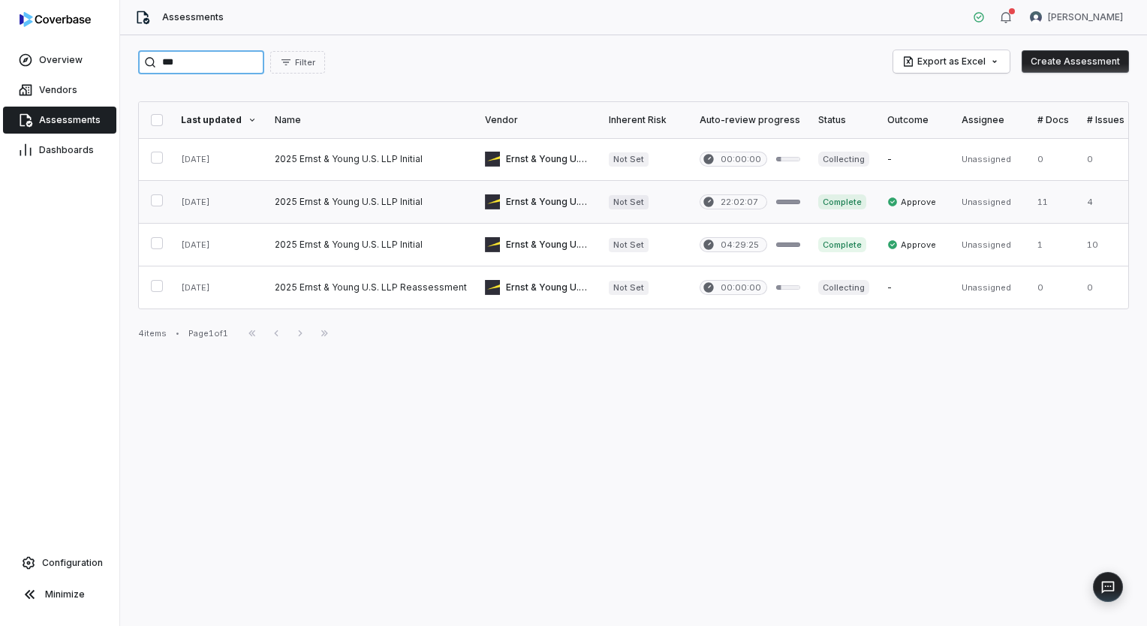
type input "***"
click at [438, 206] on link at bounding box center [371, 202] width 210 height 42
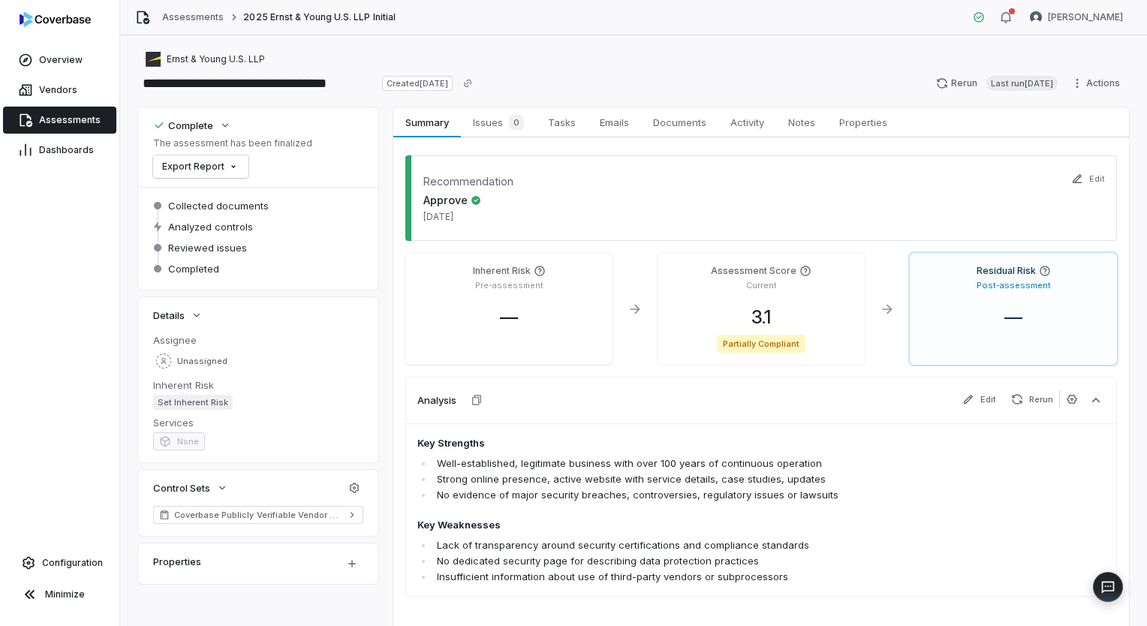
click at [86, 119] on span "Assessments" at bounding box center [70, 120] width 62 height 12
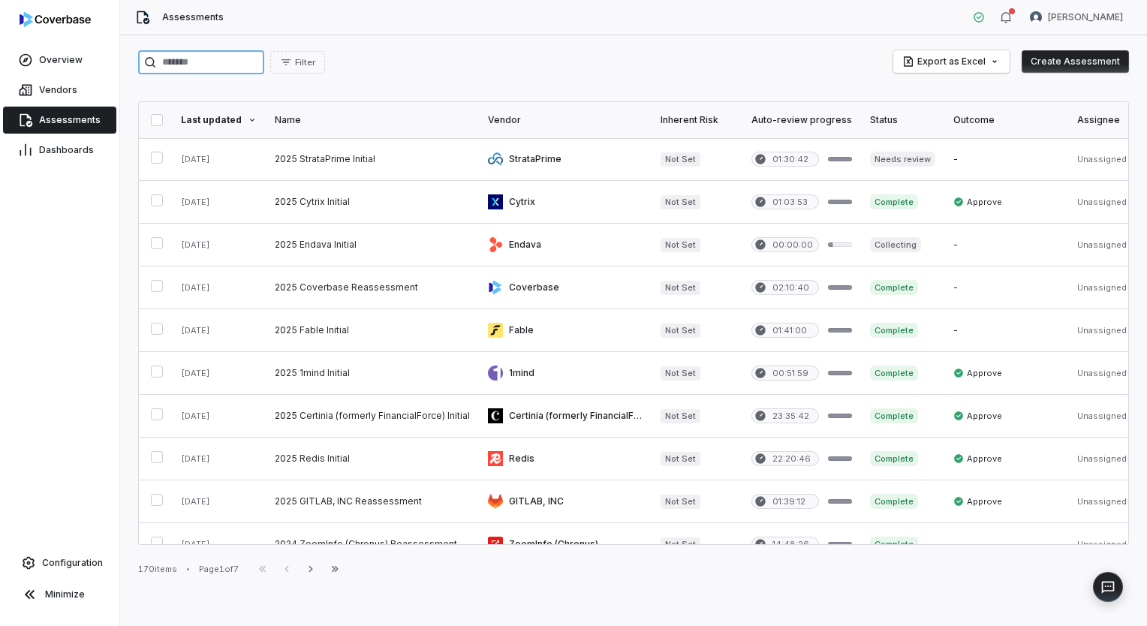
click at [246, 67] on input "search" at bounding box center [201, 62] width 126 height 24
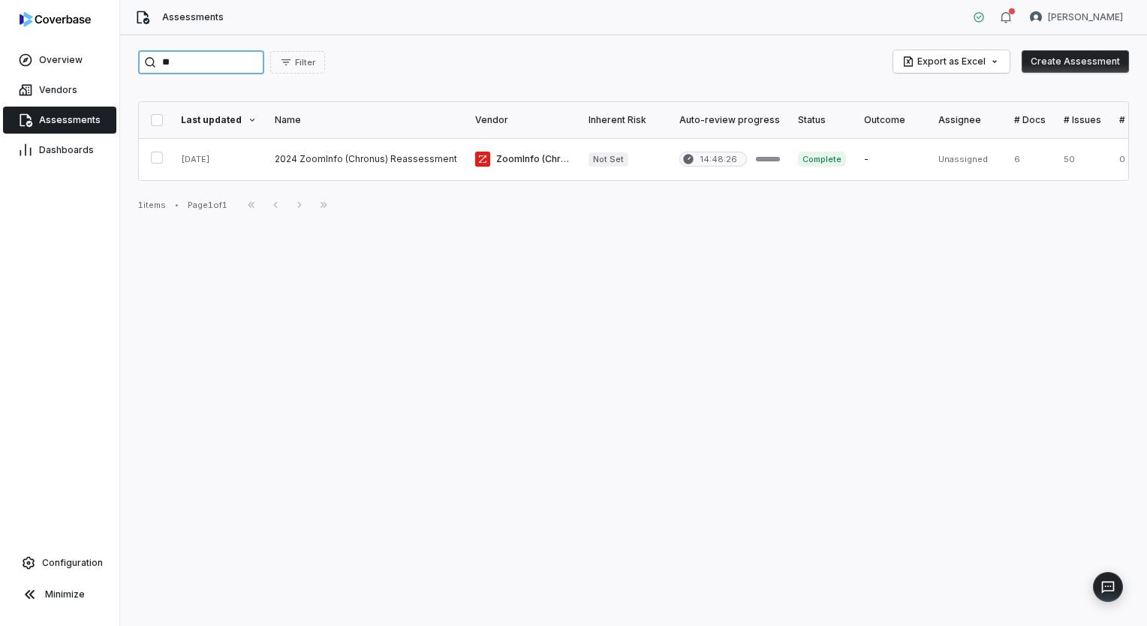
type input "*"
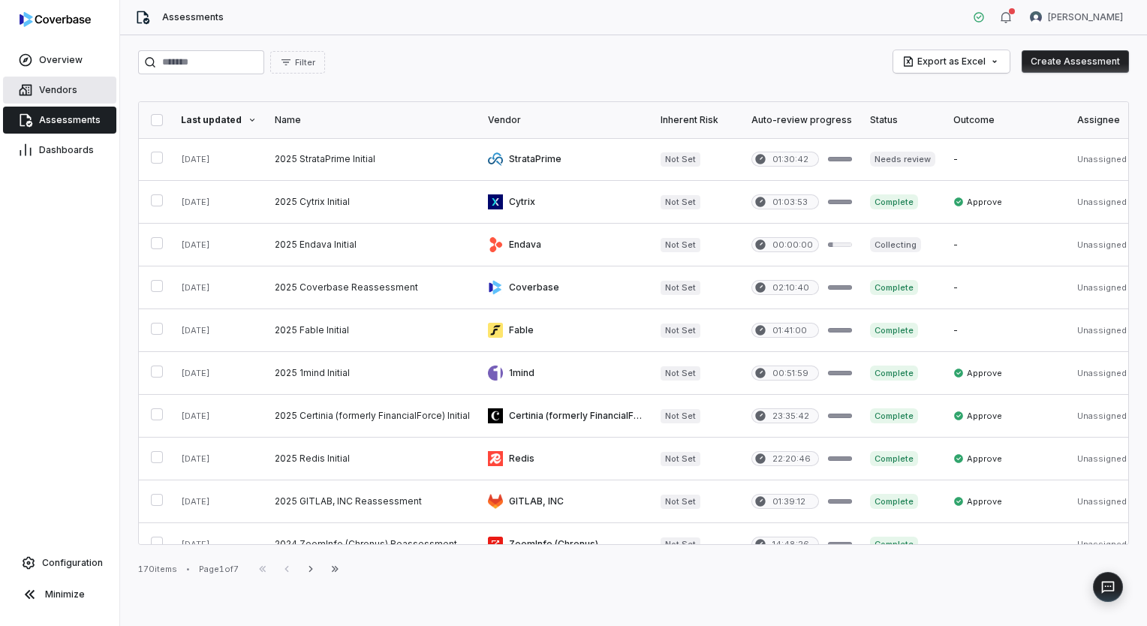
click at [83, 98] on link "Vendors" at bounding box center [59, 90] width 113 height 27
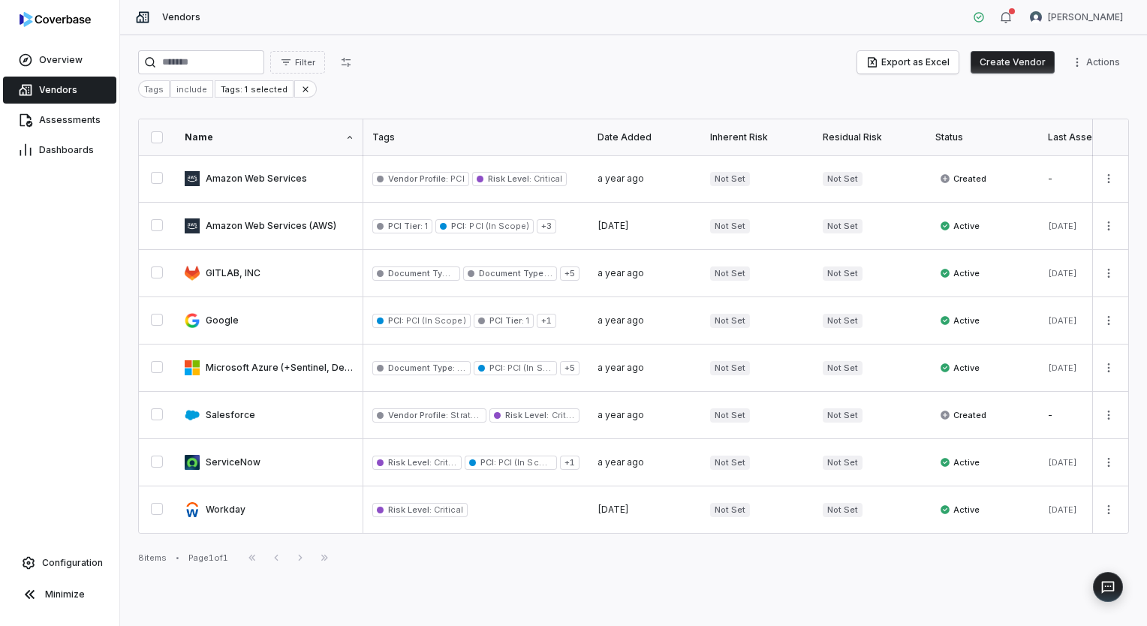
click at [1013, 56] on button "Create Vendor" at bounding box center [1013, 62] width 84 height 23
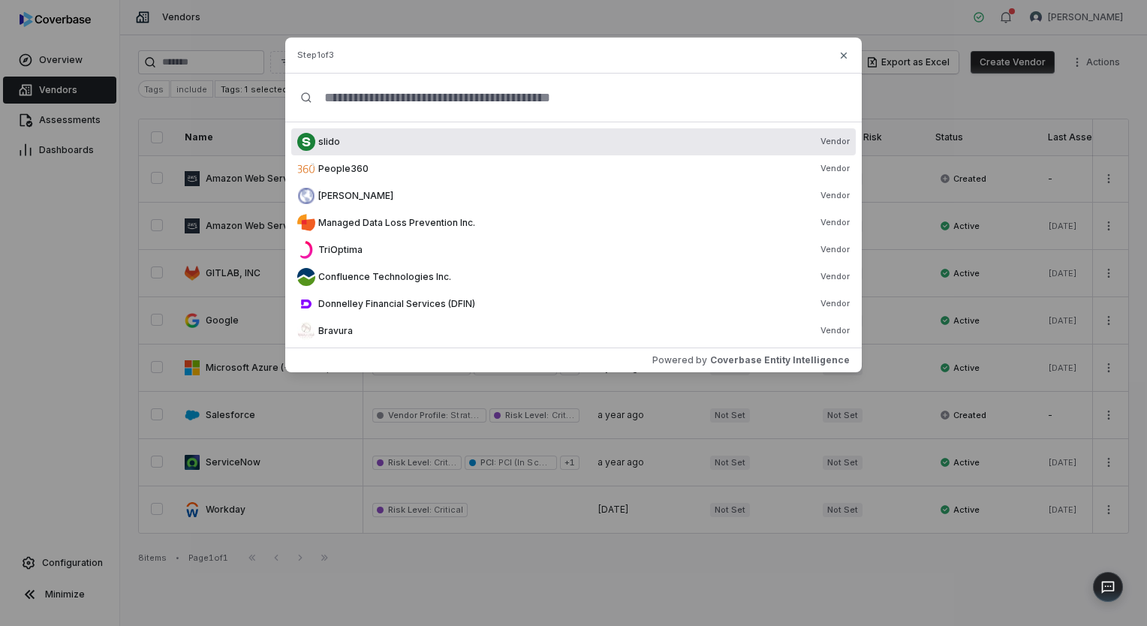
click at [457, 99] on input "text" at bounding box center [579, 98] width 535 height 48
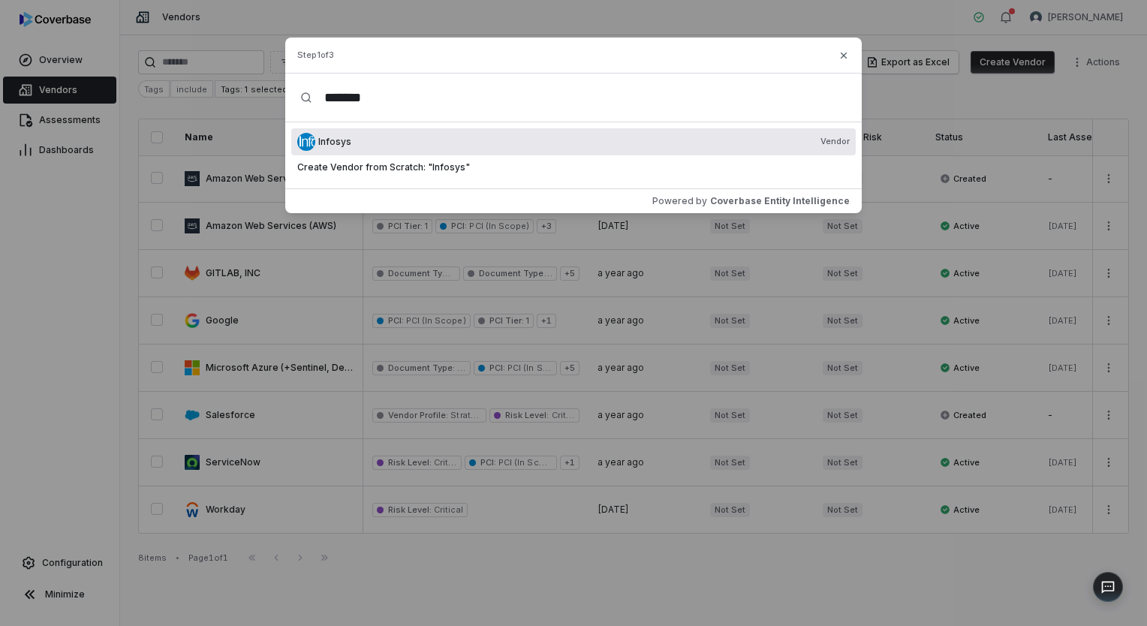
type input "*******"
click at [411, 142] on div "Infosys Vendor" at bounding box center [584, 142] width 532 height 12
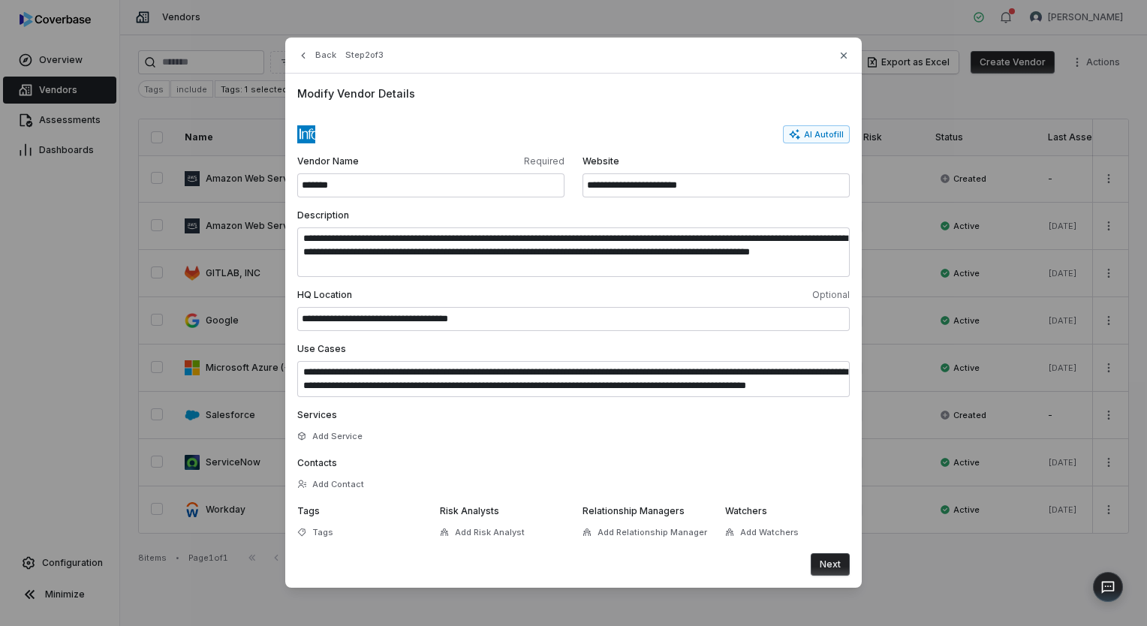
click at [817, 558] on button "Next" at bounding box center [830, 564] width 39 height 23
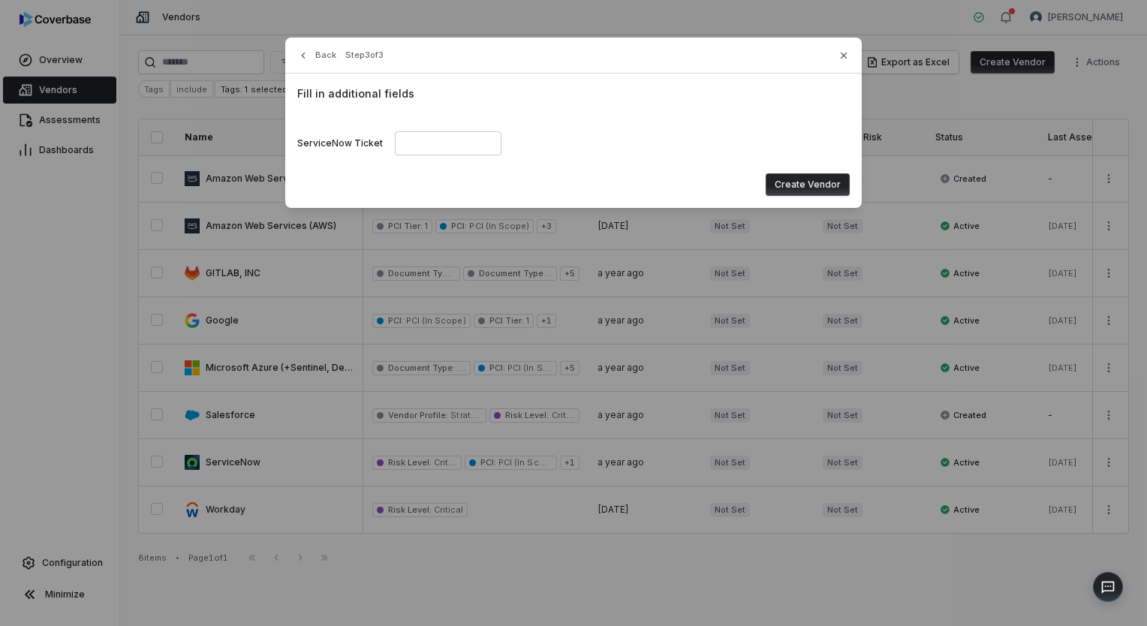
click at [790, 184] on button "Create Vendor" at bounding box center [808, 184] width 84 height 23
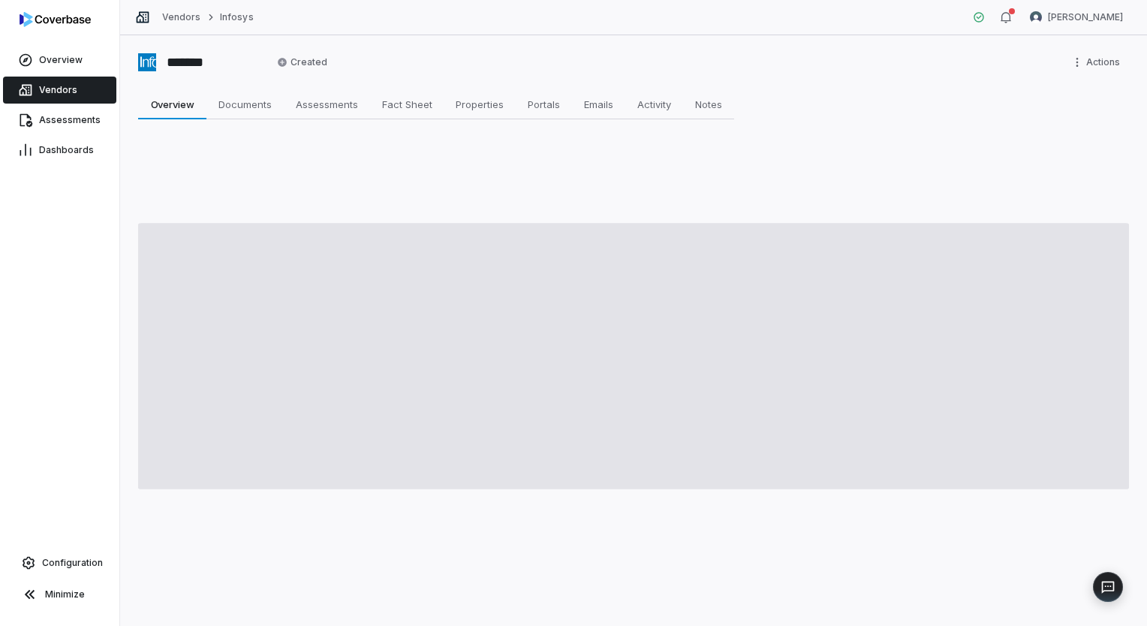
type textarea "*"
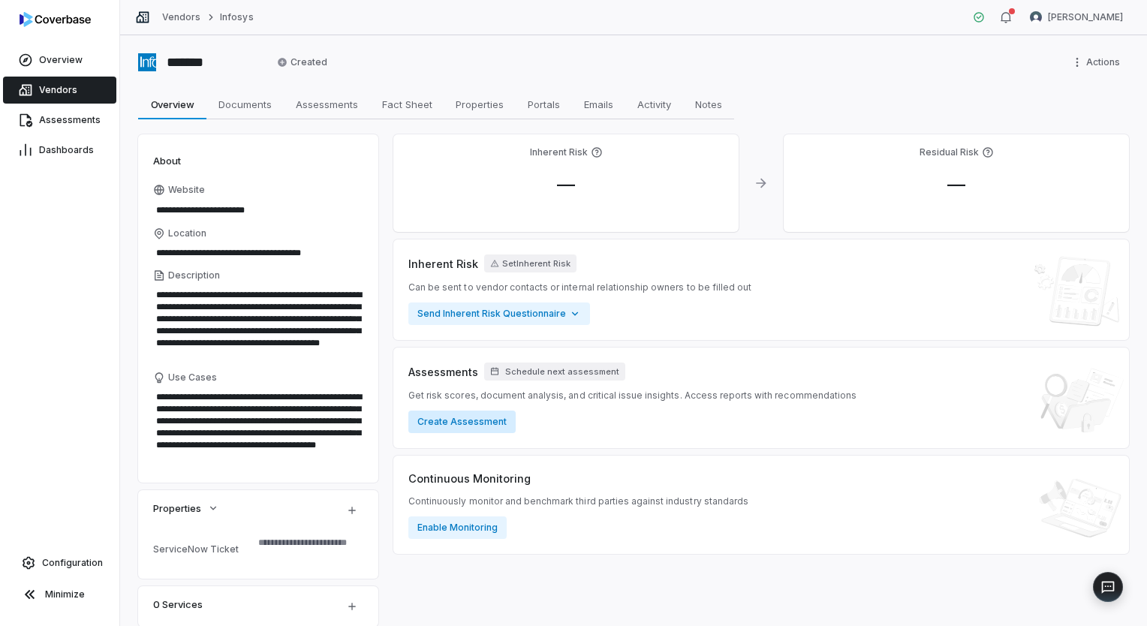
click at [479, 427] on button "Create Assessment" at bounding box center [461, 422] width 107 height 23
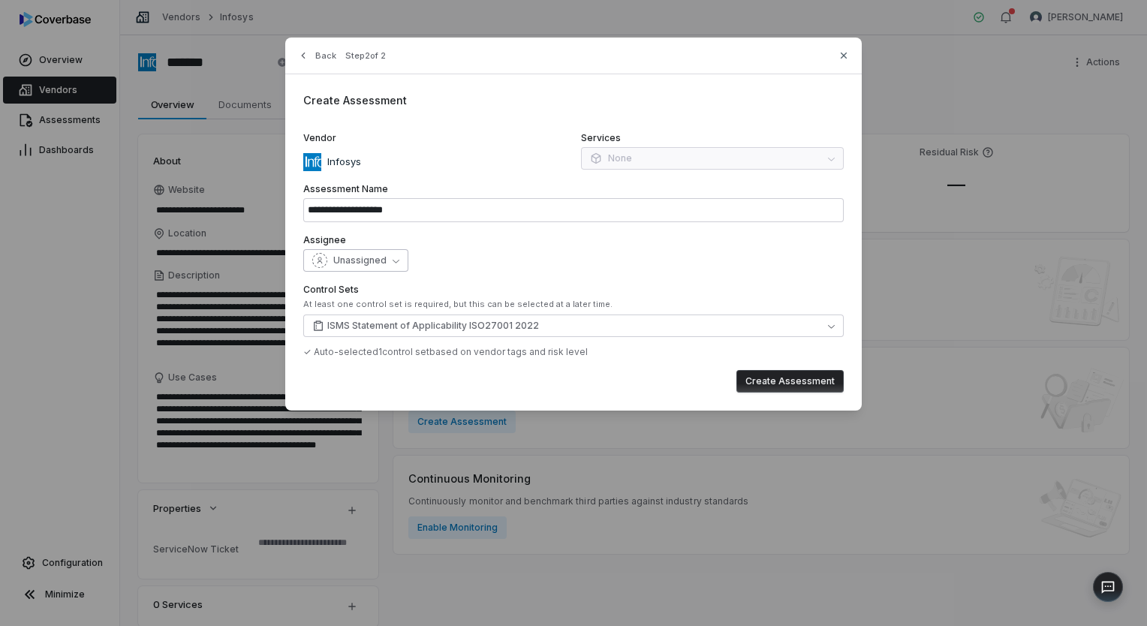
click at [381, 260] on span "Unassigned" at bounding box center [359, 261] width 53 height 12
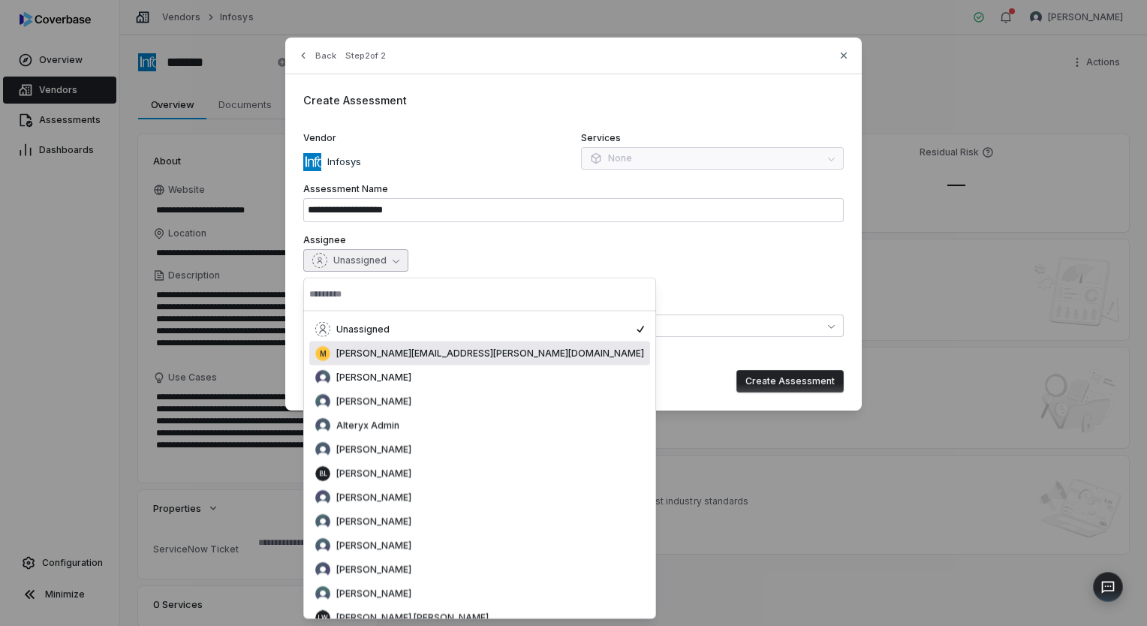
click at [524, 246] on label "Assignee" at bounding box center [573, 240] width 541 height 12
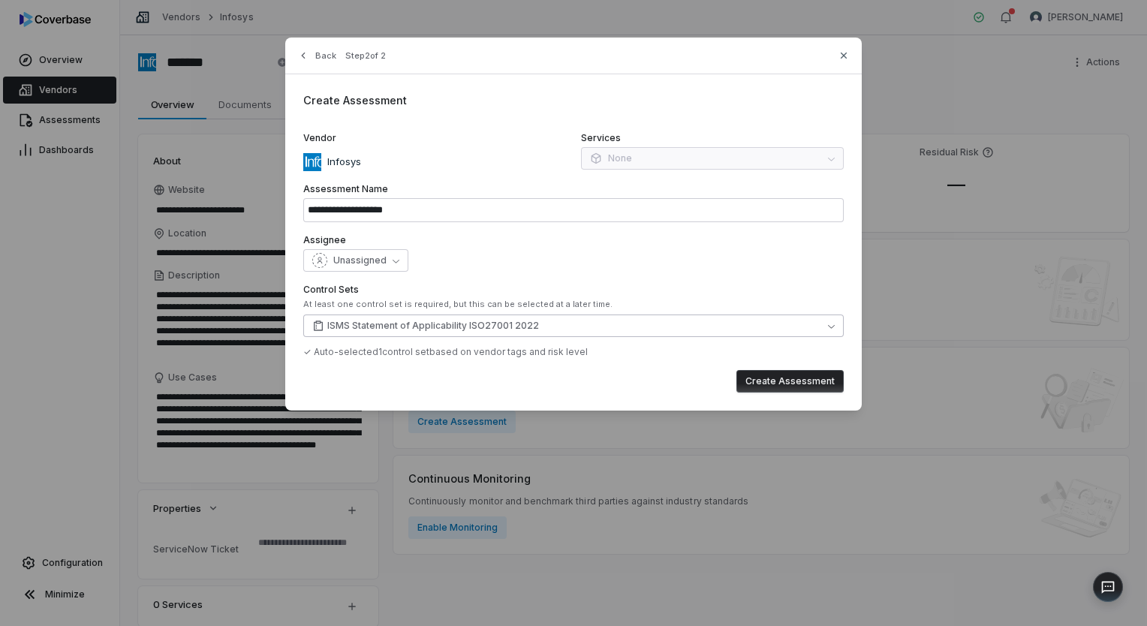
click at [619, 334] on button "ISMS Statement of Applicability ISO27001 2022" at bounding box center [573, 326] width 541 height 23
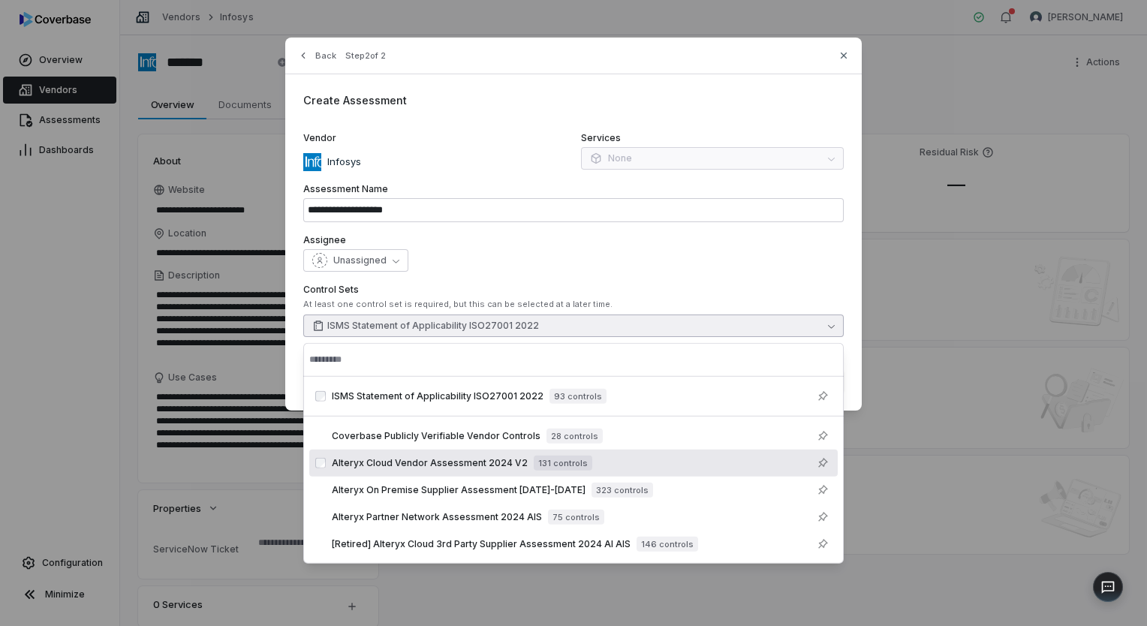
click at [470, 464] on span "Alteryx Cloud Vendor Assessment 2024 V2" at bounding box center [430, 463] width 196 height 12
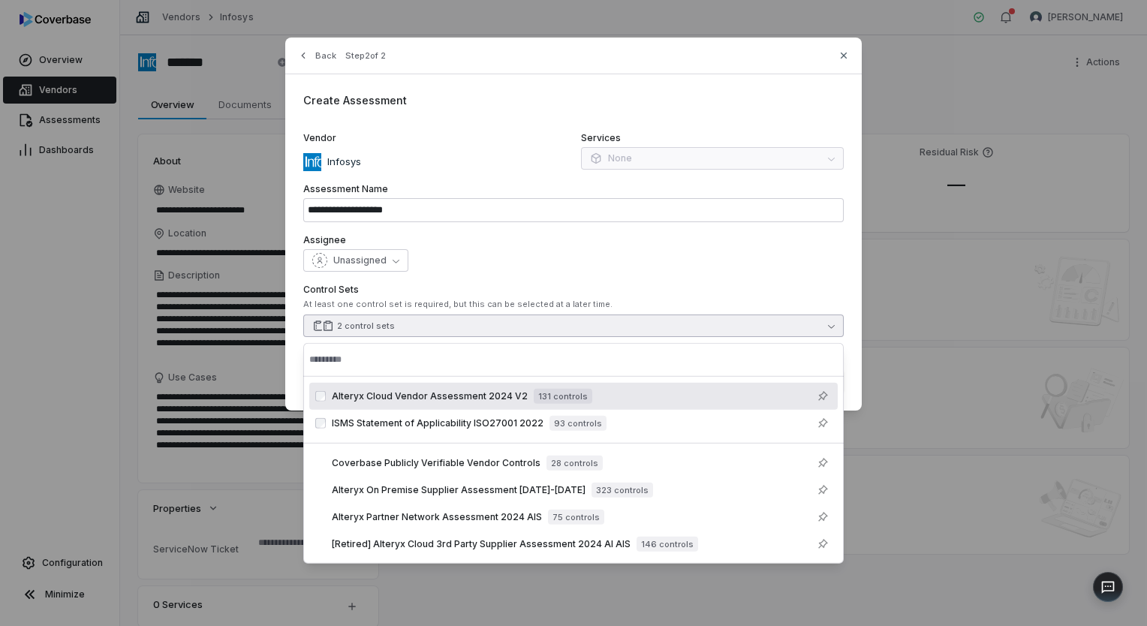
click at [686, 232] on div "**********" at bounding box center [573, 224] width 577 height 373
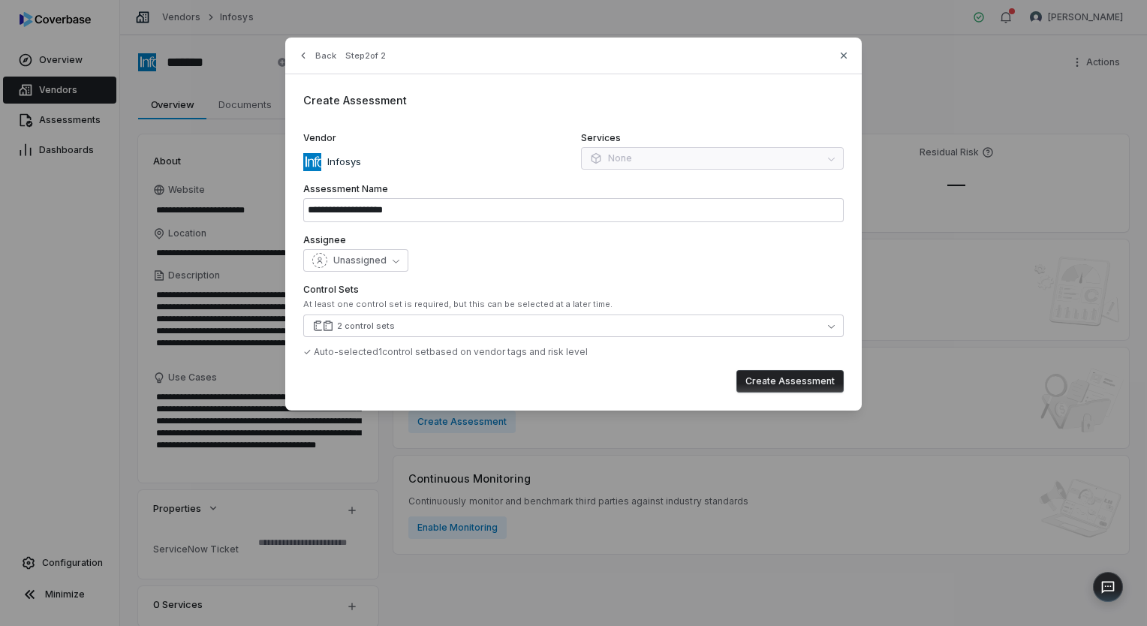
click at [778, 379] on button "Create Assessment" at bounding box center [790, 381] width 107 height 23
type input "**********"
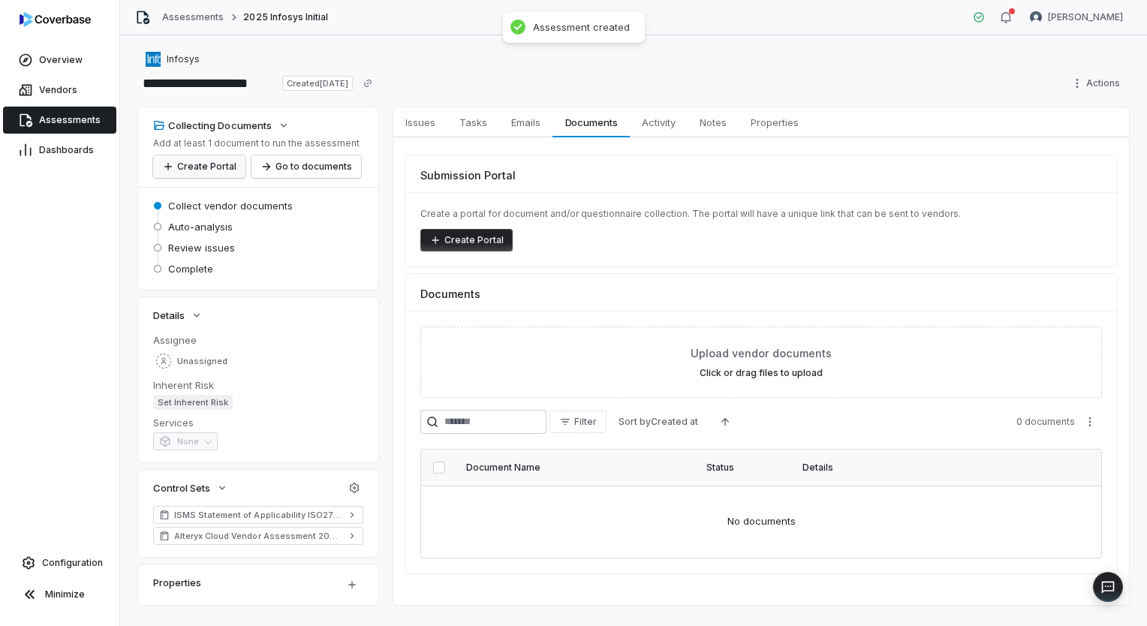
click at [214, 164] on button "Create Portal" at bounding box center [199, 166] width 92 height 23
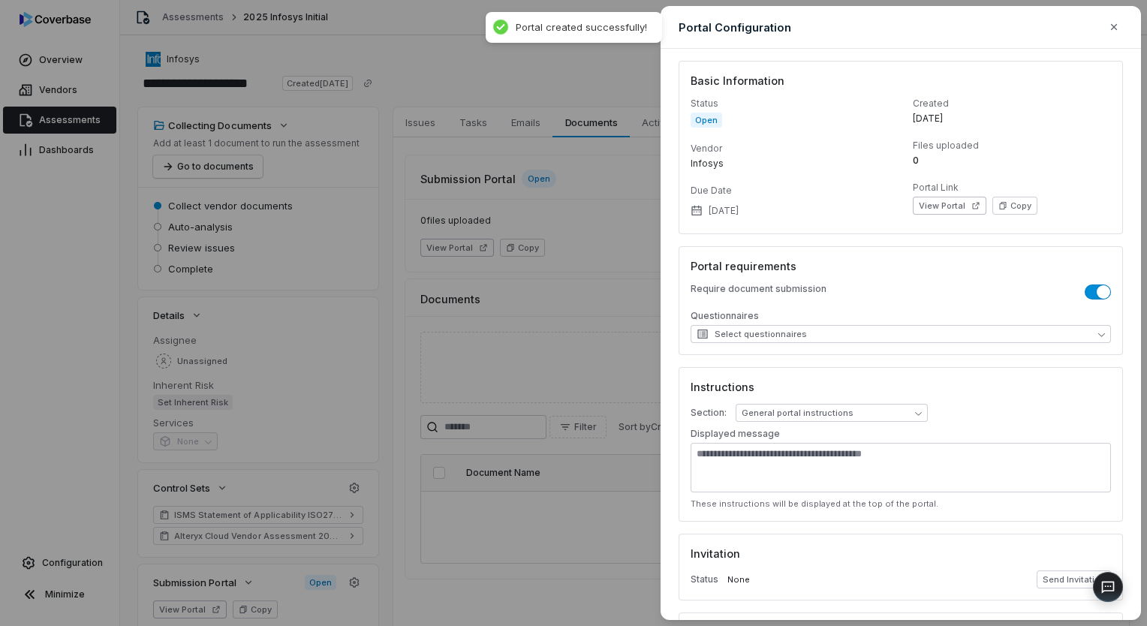
scroll to position [75, 0]
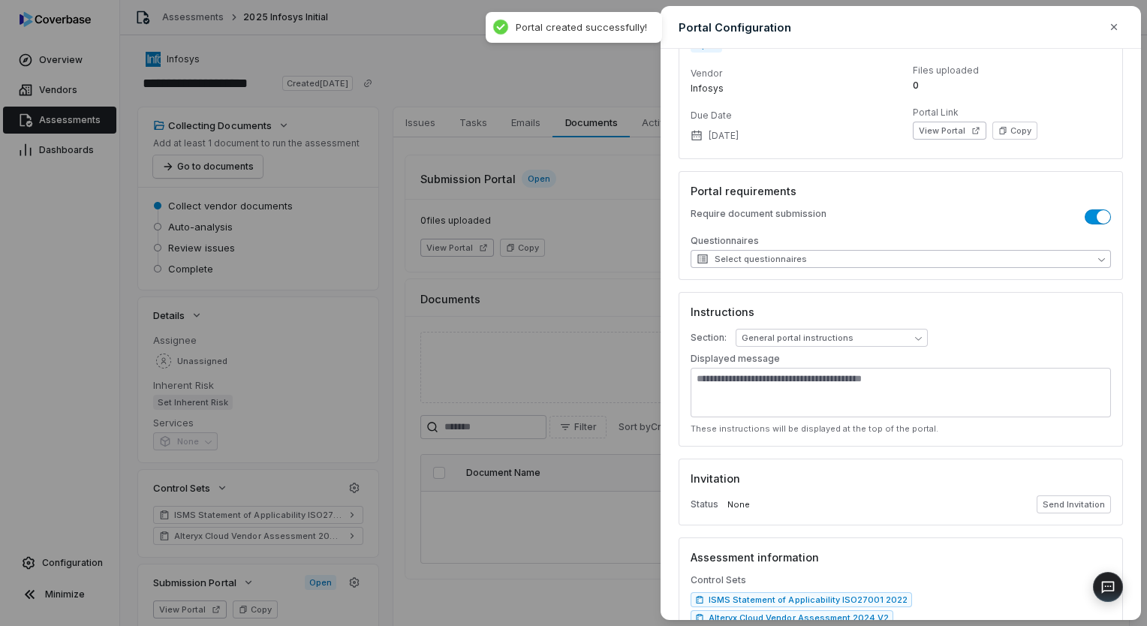
click at [797, 256] on span "Select questionnaires" at bounding box center [752, 259] width 110 height 12
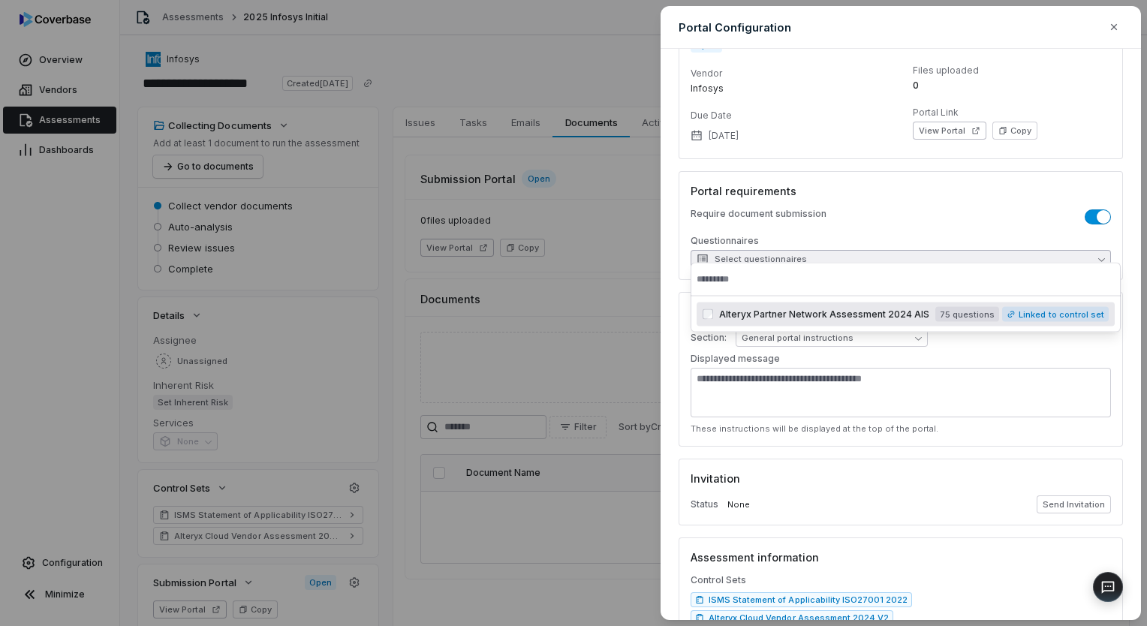
scroll to position [150, 0]
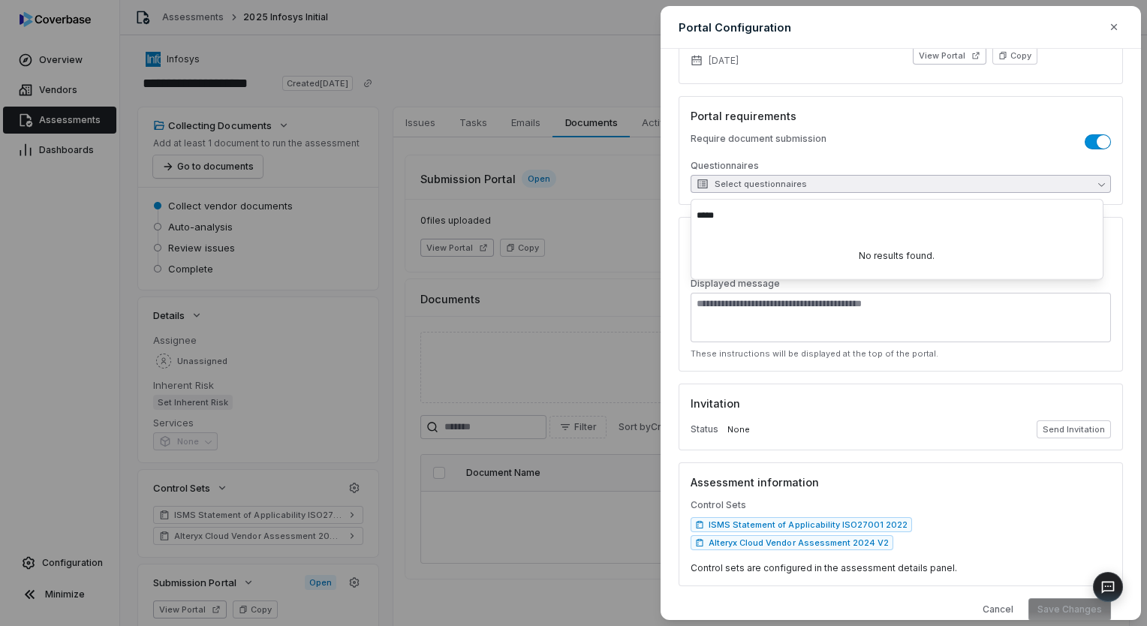
type input "*****"
click at [930, 598] on div "Cancel Save Changes" at bounding box center [901, 609] width 420 height 23
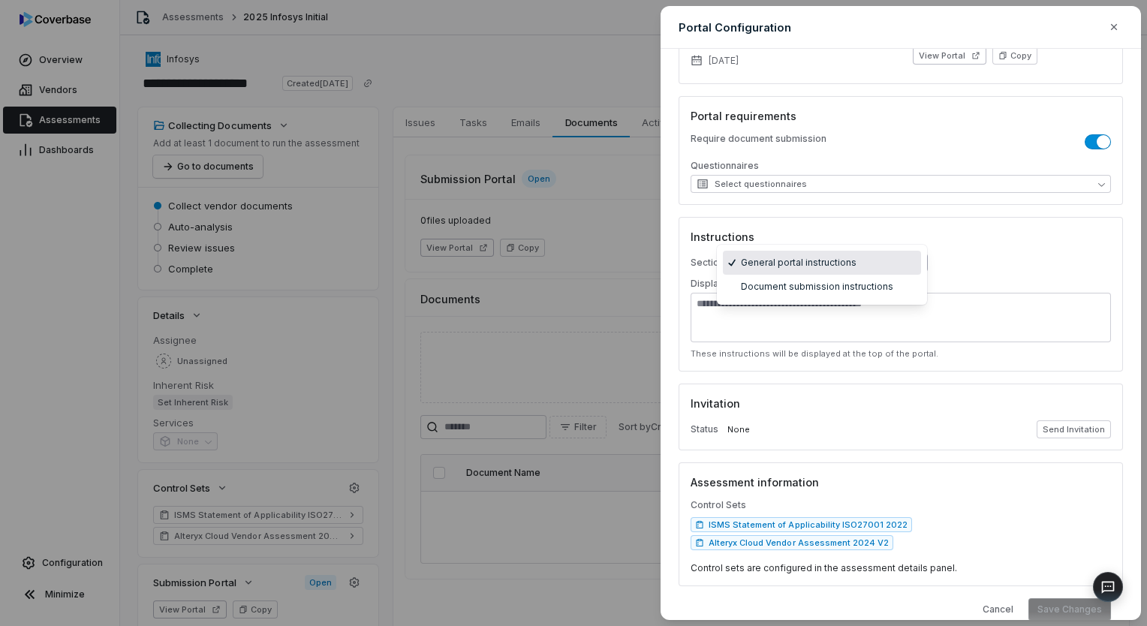
click at [890, 269] on body "**********" at bounding box center [573, 313] width 1147 height 626
click at [1021, 256] on div "**********" at bounding box center [573, 313] width 1147 height 626
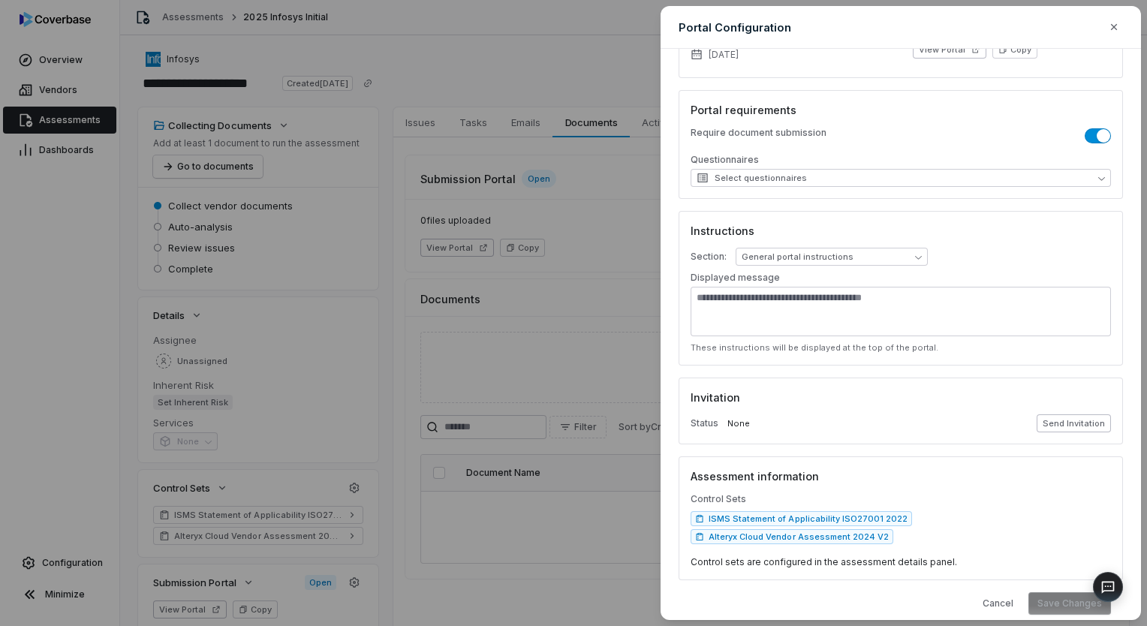
click at [1066, 431] on button "Send Invitation" at bounding box center [1074, 423] width 74 height 18
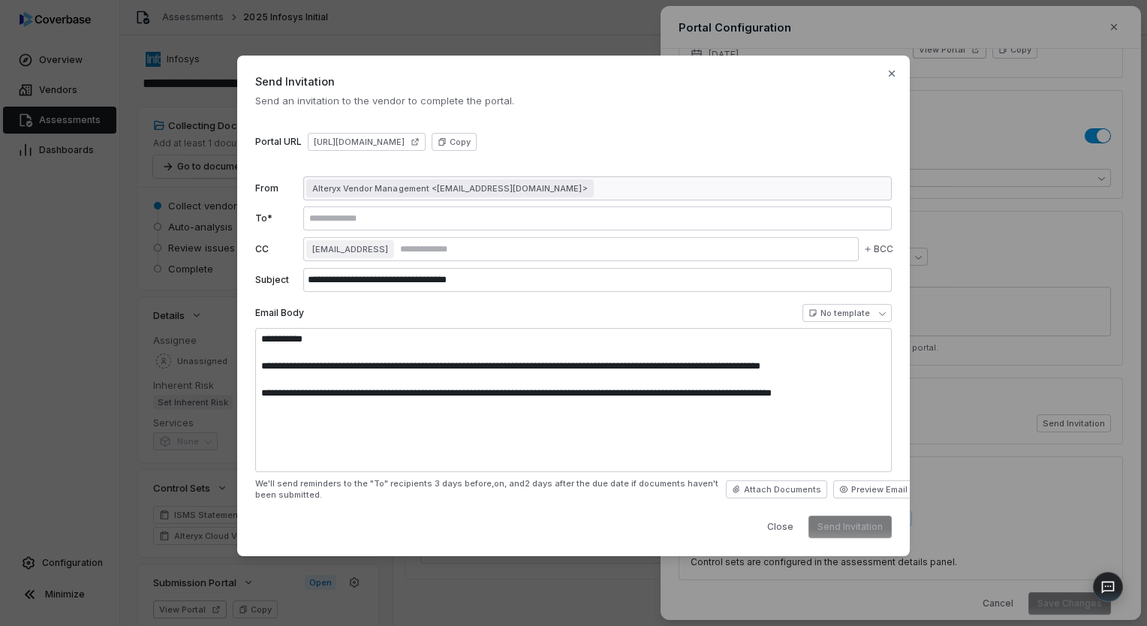
type textarea "**********"
click at [864, 315] on body "**********" at bounding box center [573, 313] width 1147 height 626
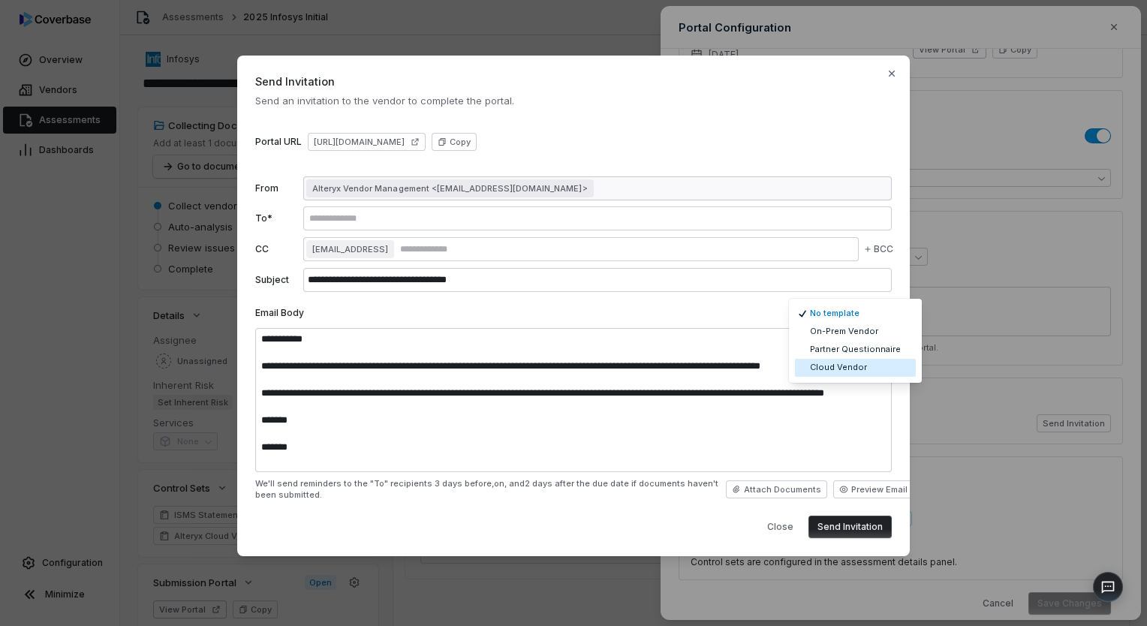
select select "**********"
type input "**********"
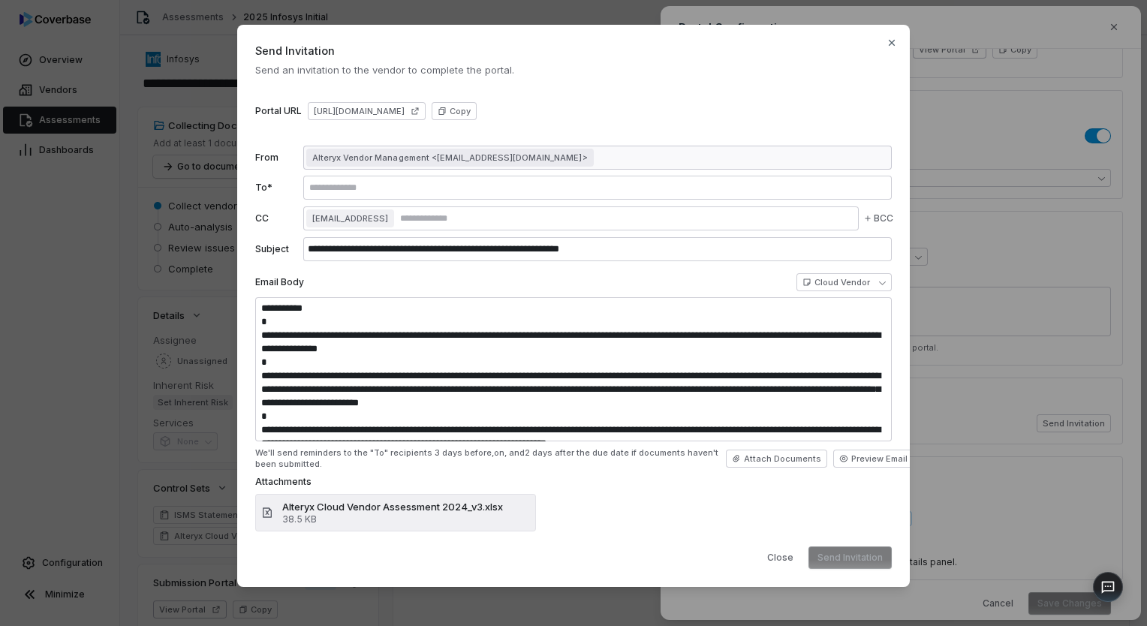
type textarea "**********"
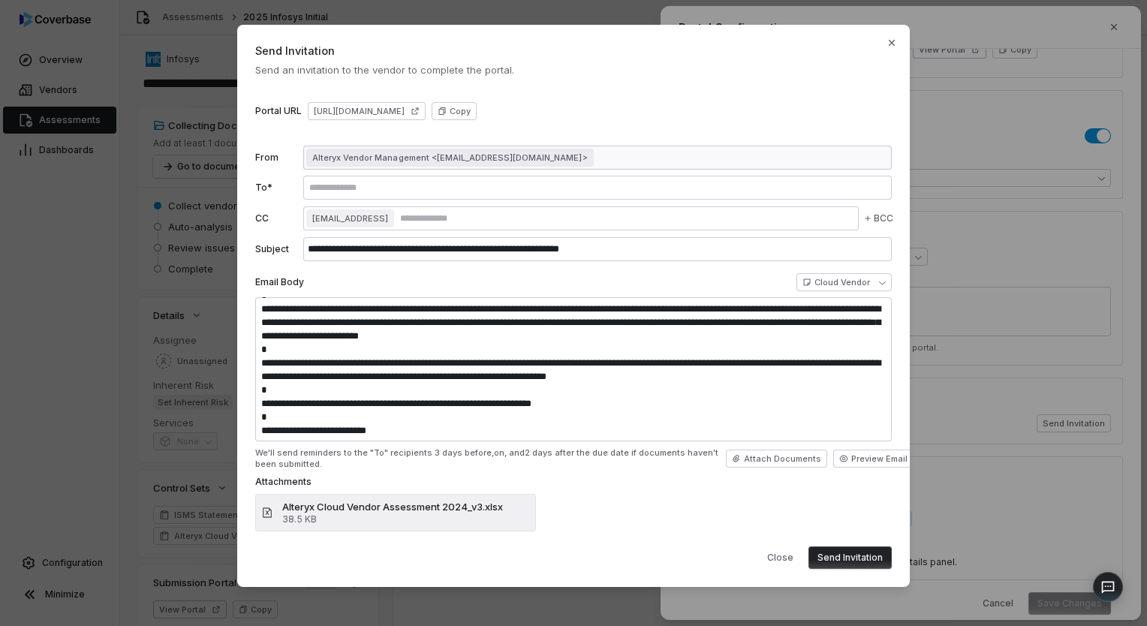
scroll to position [0, 0]
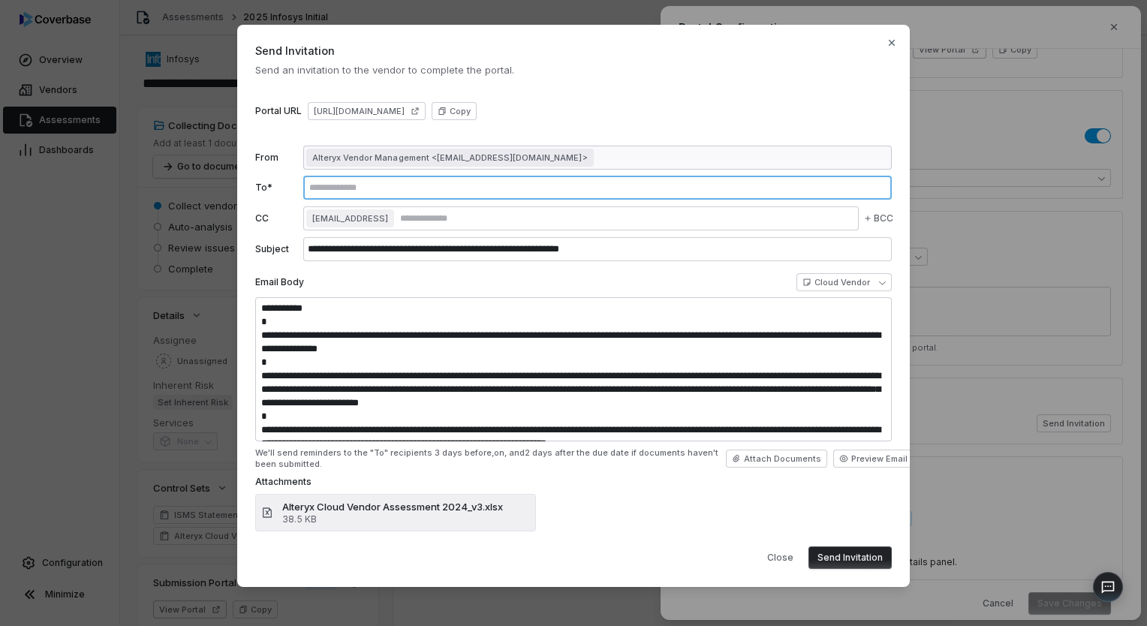
click at [351, 188] on input "text" at bounding box center [597, 188] width 583 height 12
paste input "**********"
type input "**********"
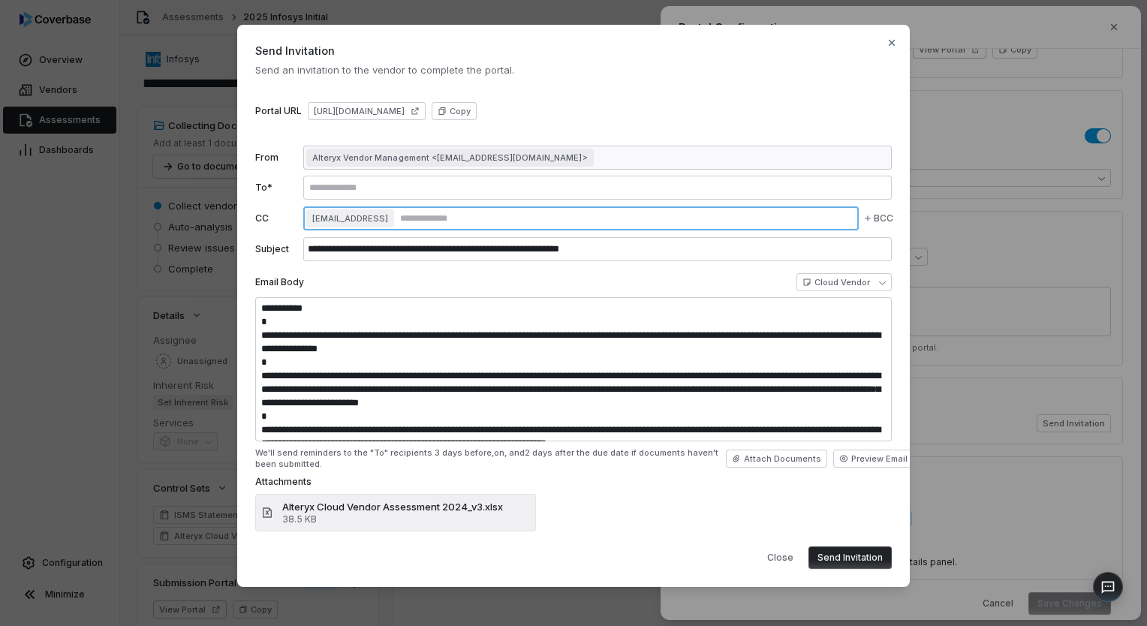
click at [490, 217] on input "text" at bounding box center [626, 218] width 459 height 12
click at [508, 214] on input "text" at bounding box center [626, 218] width 459 height 12
paste input "**********"
type input "**********"
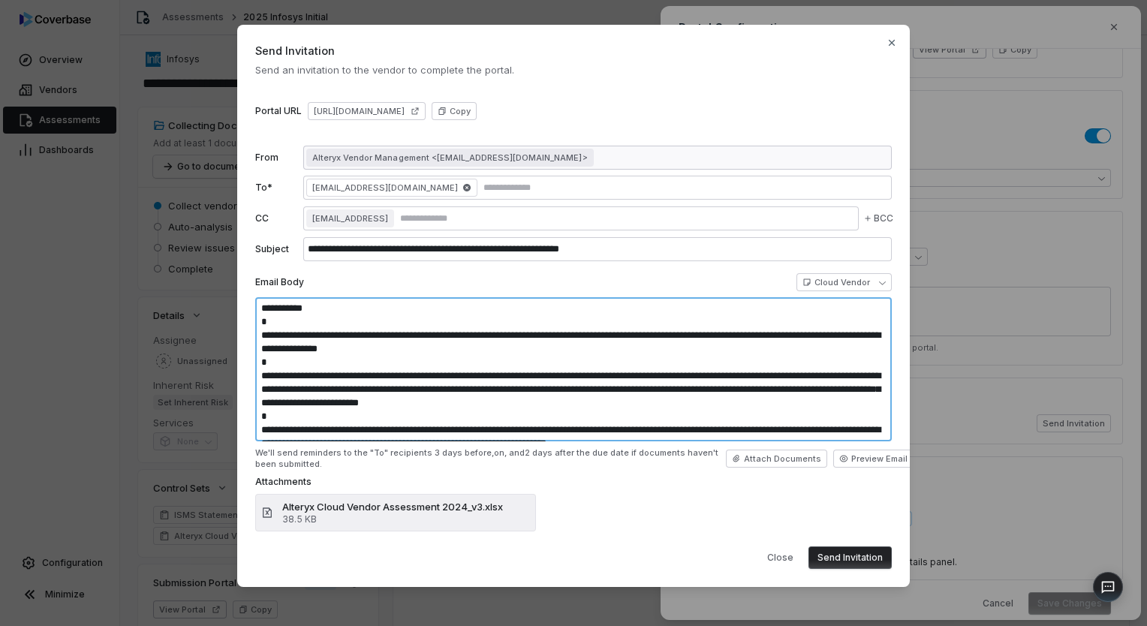
click at [531, 331] on textarea "**********" at bounding box center [573, 369] width 637 height 144
drag, startPoint x: 336, startPoint y: 300, endPoint x: 249, endPoint y: 304, distance: 86.4
click at [249, 304] on div "**********" at bounding box center [573, 306] width 673 height 562
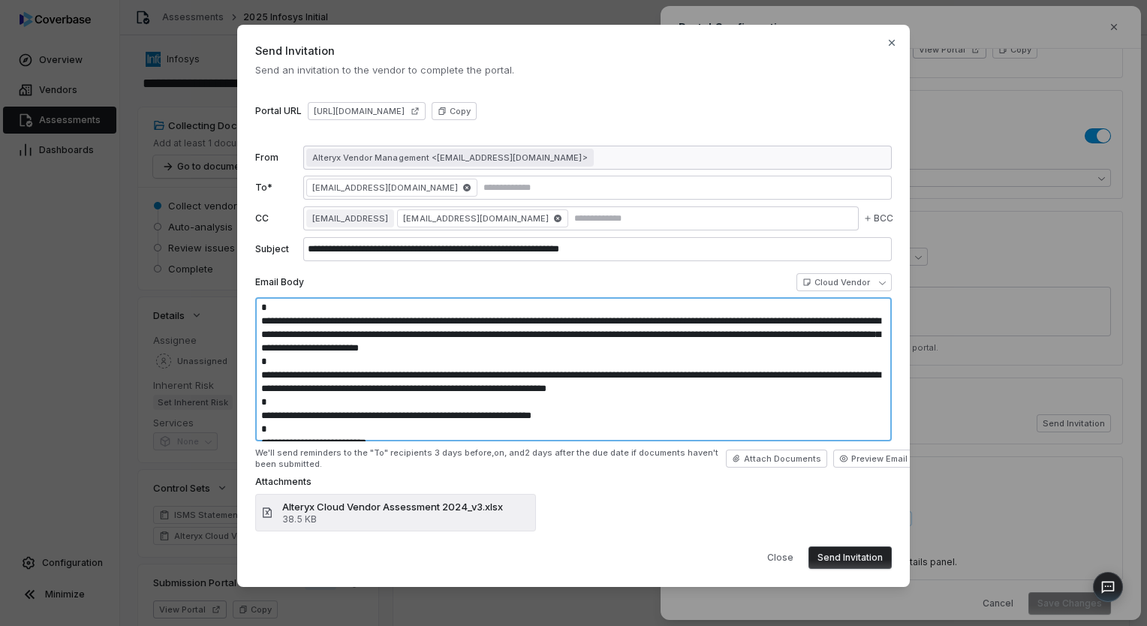
scroll to position [40, 0]
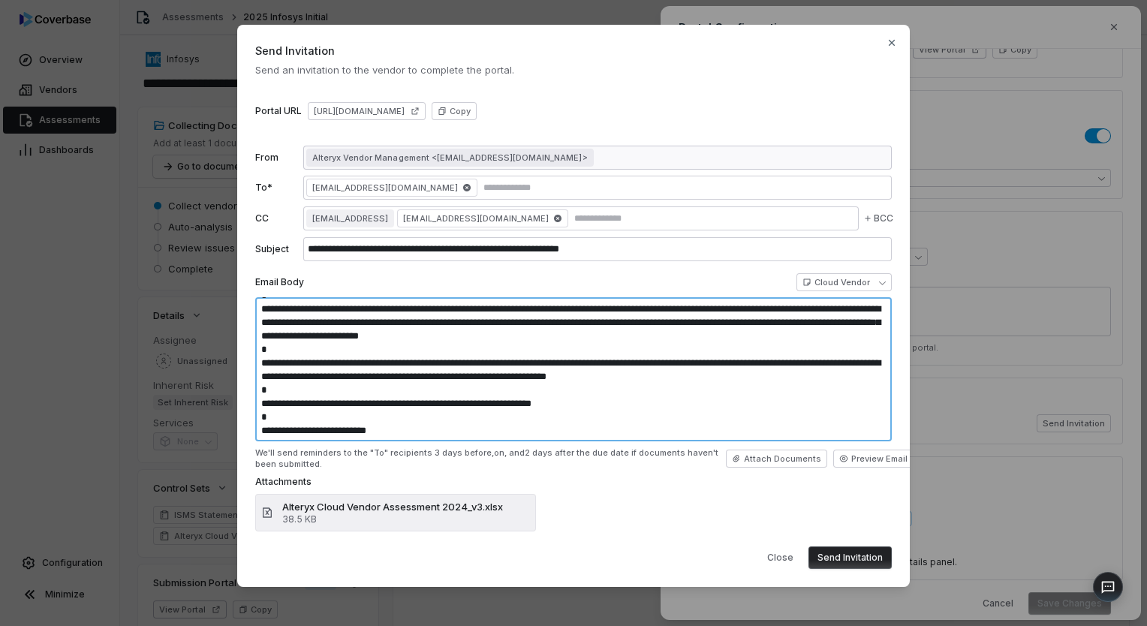
type textarea "**********"
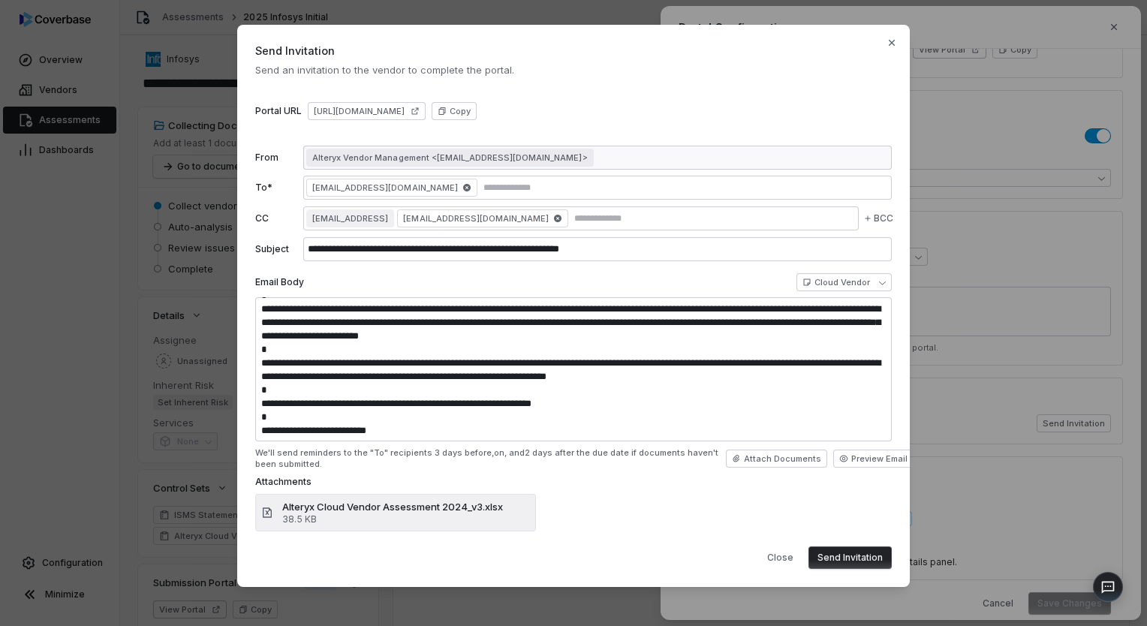
click at [839, 557] on button "Send Invitation" at bounding box center [850, 558] width 83 height 23
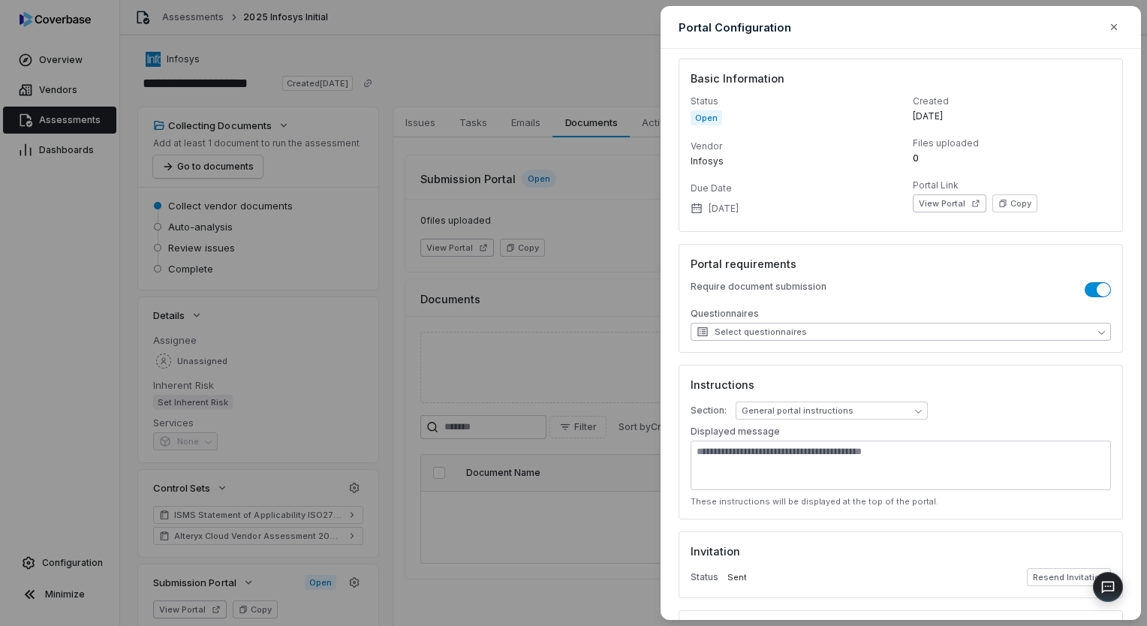
scroll to position [0, 0]
click at [1120, 29] on button "button" at bounding box center [1114, 27] width 27 height 27
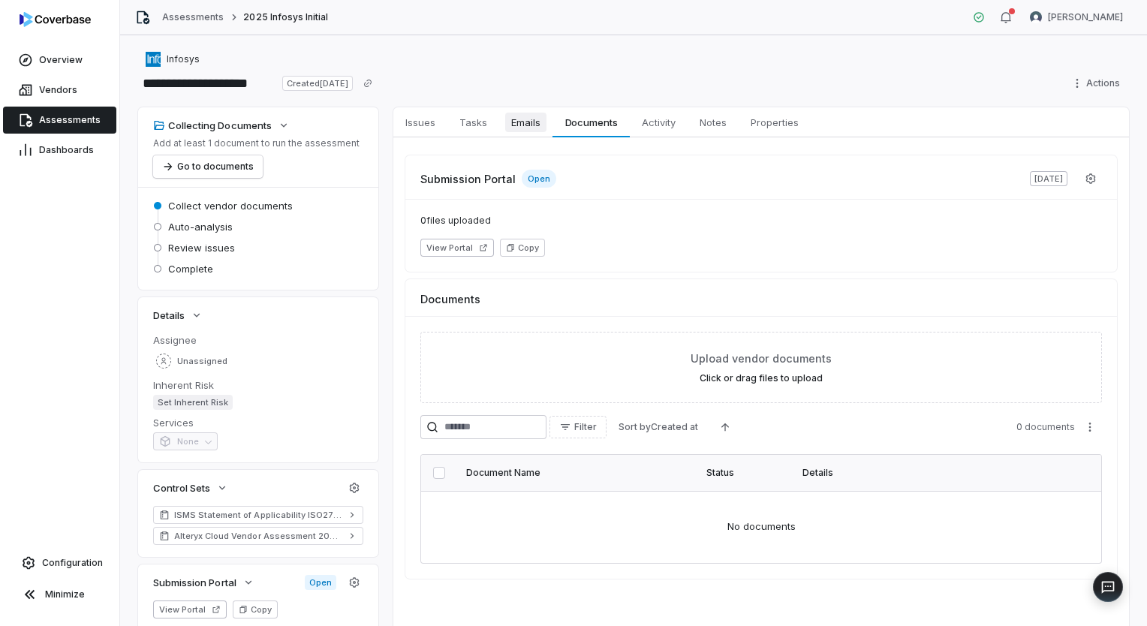
click at [538, 116] on span "Emails" at bounding box center [525, 123] width 41 height 20
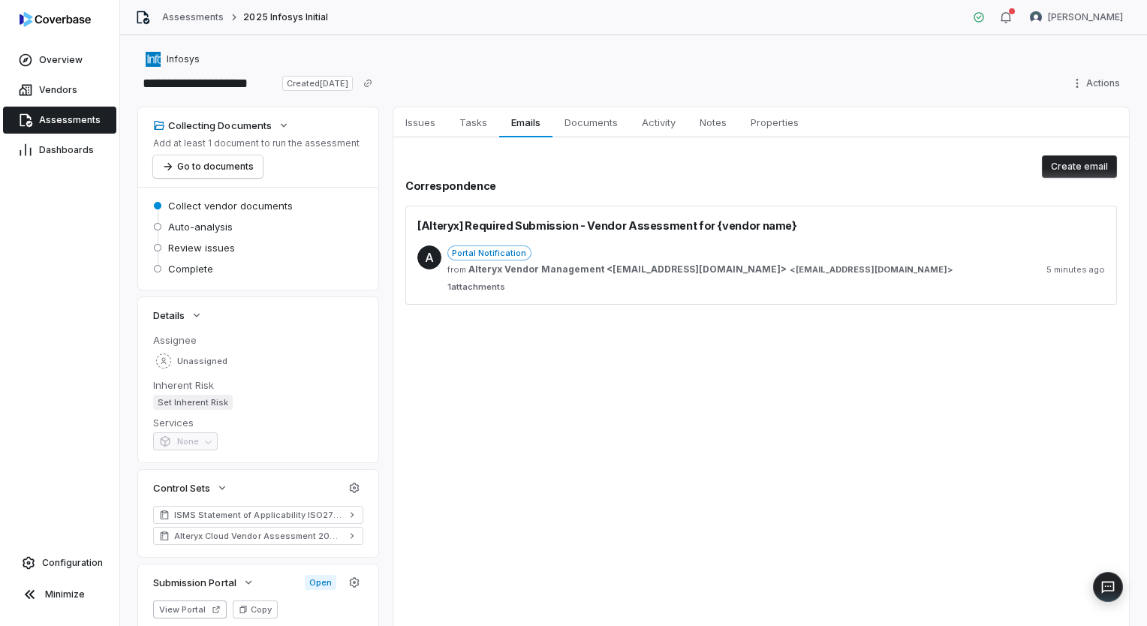
click at [685, 223] on span "[Alteryx] Required Submission - Vendor Assessment for {vendor name}" at bounding box center [607, 226] width 380 height 16
click at [750, 222] on span "[Alteryx] Required Submission - Vendor Assessment for {vendor name}" at bounding box center [607, 226] width 380 height 16
click at [580, 263] on div "Portal Notification from Alteryx Vendor Management <[EMAIL_ADDRESS][DOMAIN_NAME…" at bounding box center [777, 269] width 658 height 47
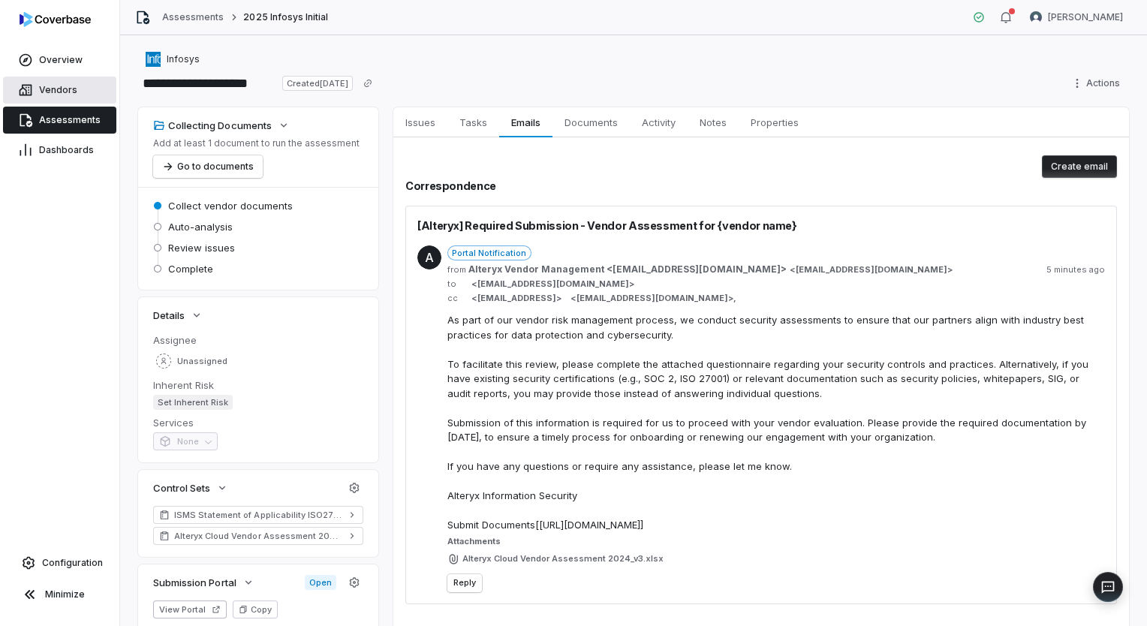
click at [63, 95] on span "Vendors" at bounding box center [58, 90] width 38 height 12
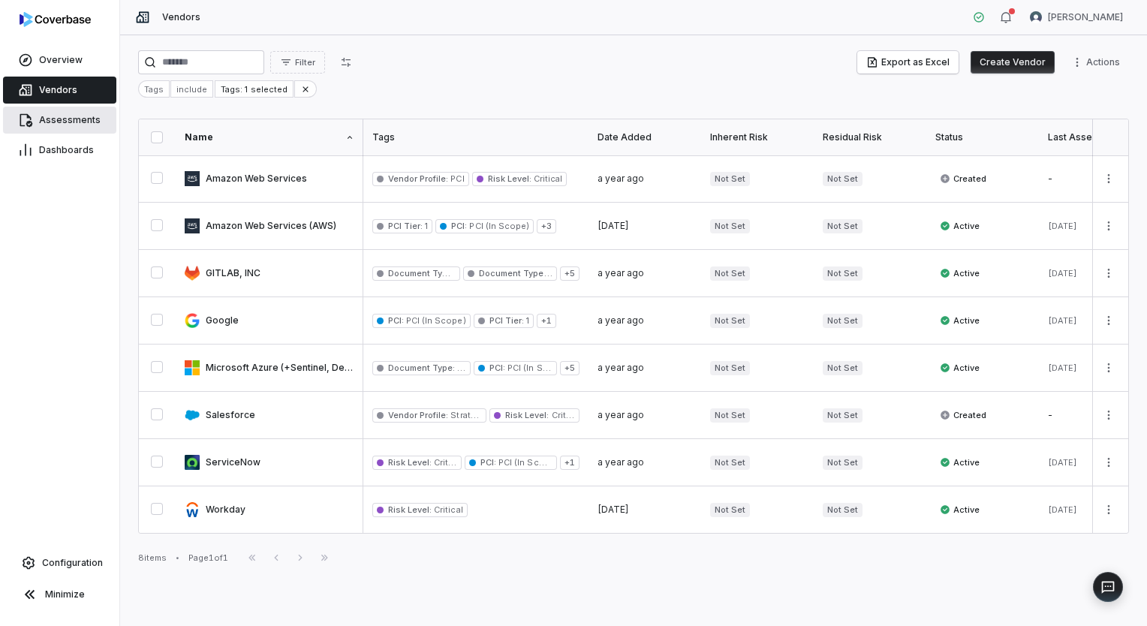
click at [72, 116] on span "Assessments" at bounding box center [70, 120] width 62 height 12
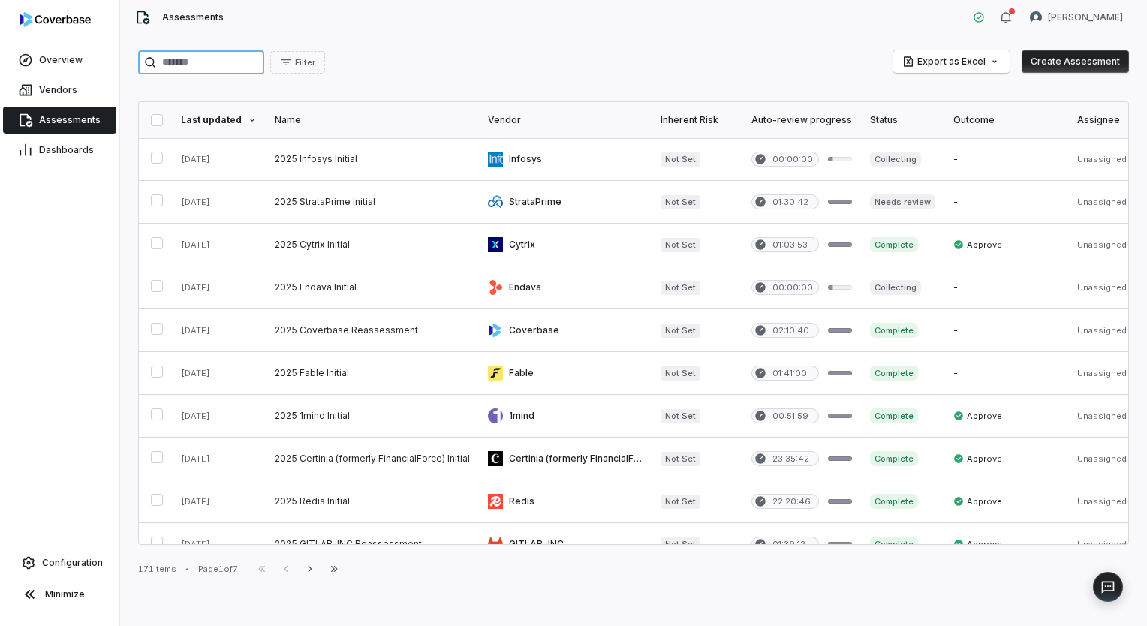
click at [264, 71] on input "search" at bounding box center [201, 62] width 126 height 24
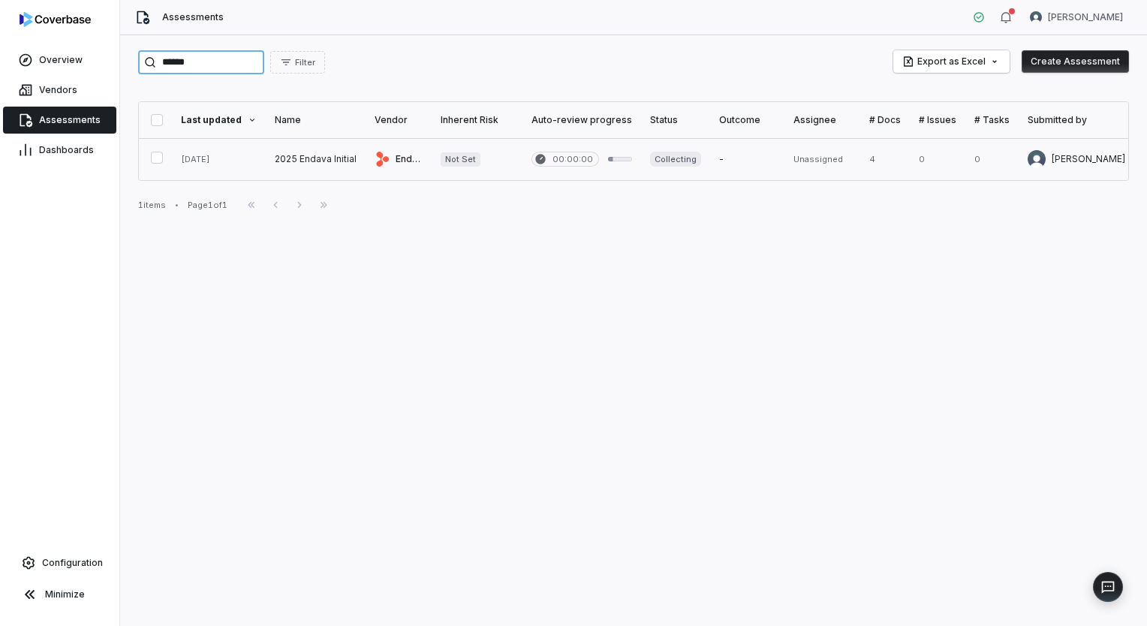
type input "******"
click at [313, 152] on link at bounding box center [316, 159] width 100 height 42
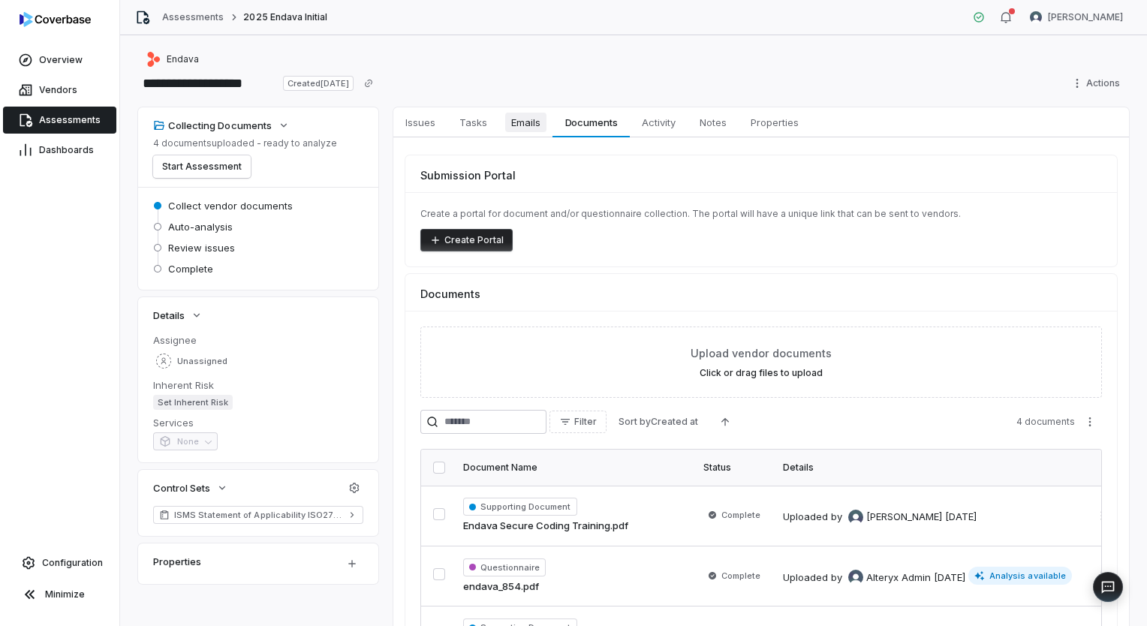
click at [526, 126] on span "Emails" at bounding box center [525, 123] width 41 height 20
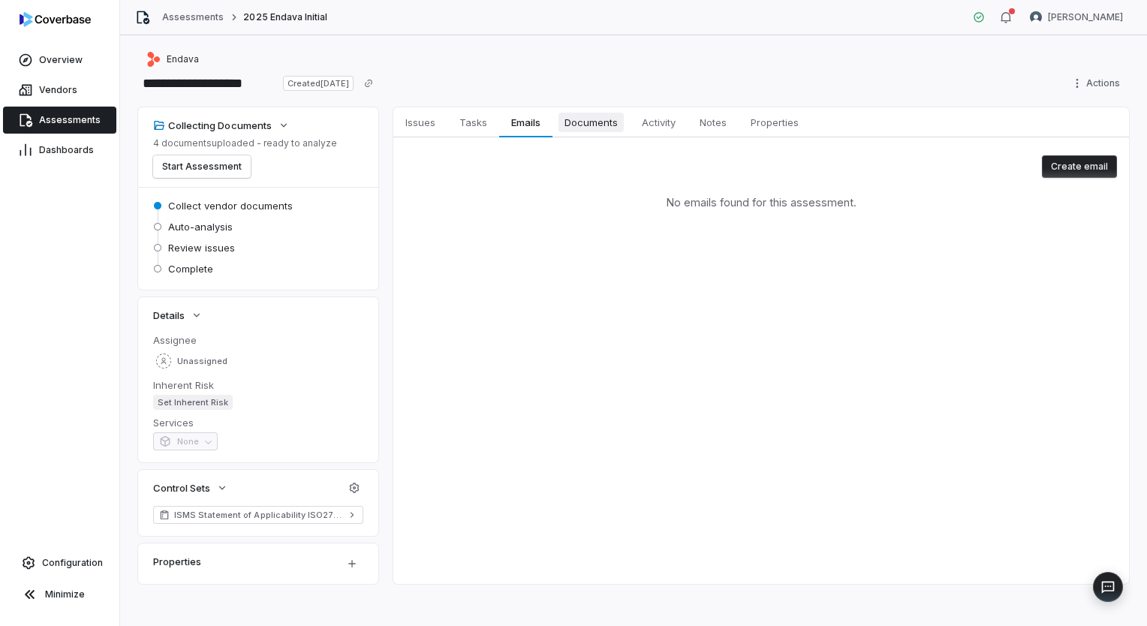
click at [573, 128] on span "Documents" at bounding box center [591, 123] width 65 height 20
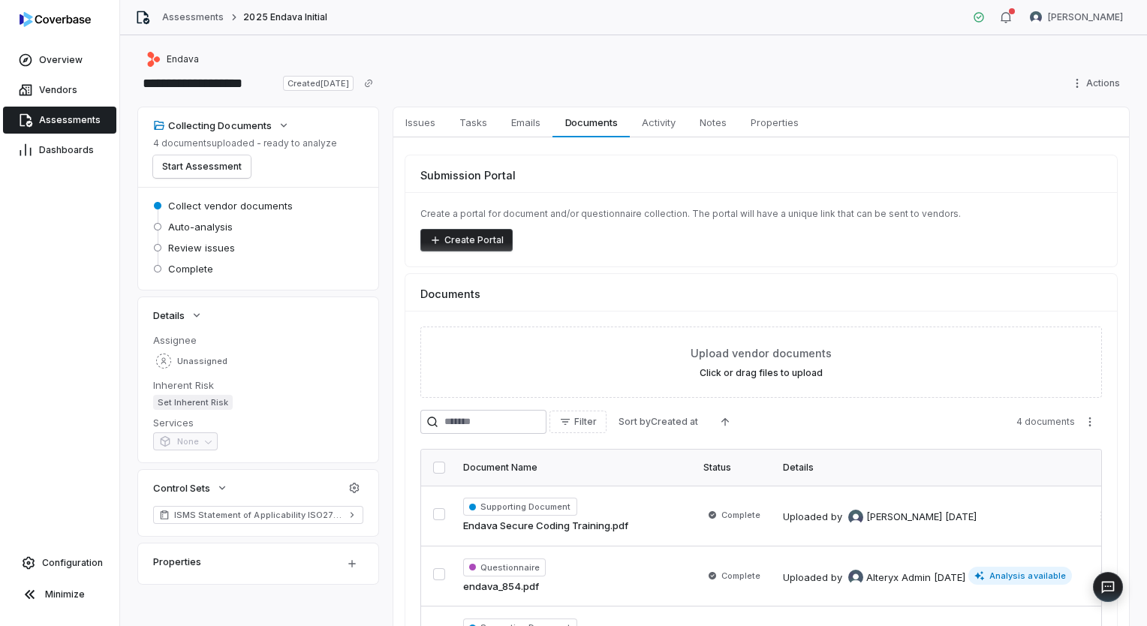
click at [476, 231] on button "Create Portal" at bounding box center [466, 240] width 92 height 23
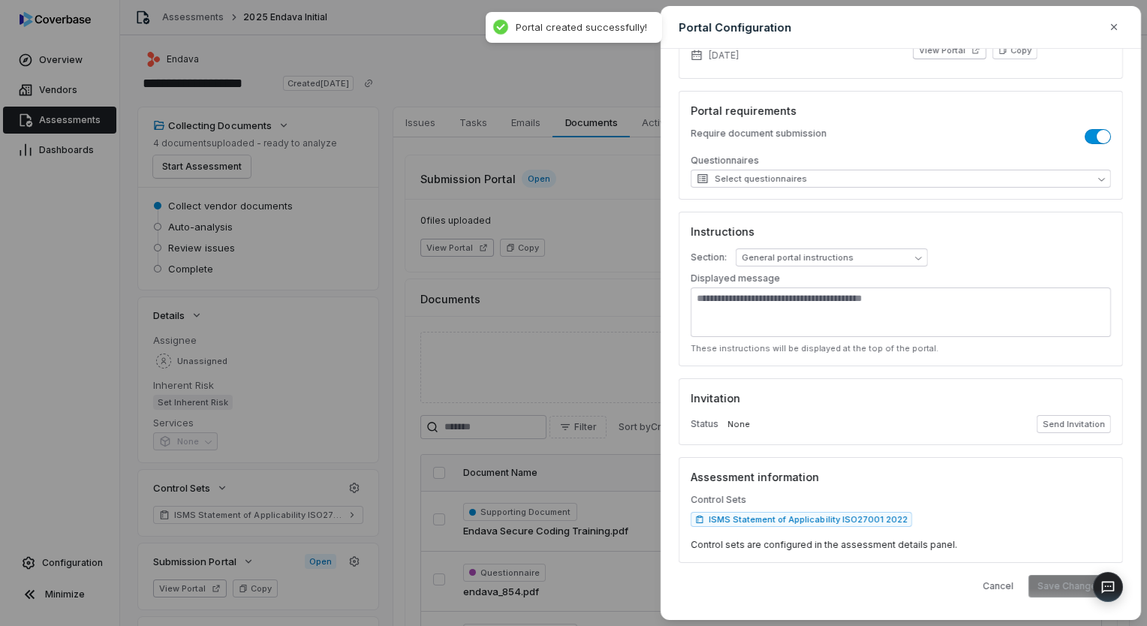
scroll to position [156, 0]
click at [1058, 420] on button "Send Invitation" at bounding box center [1074, 423] width 74 height 18
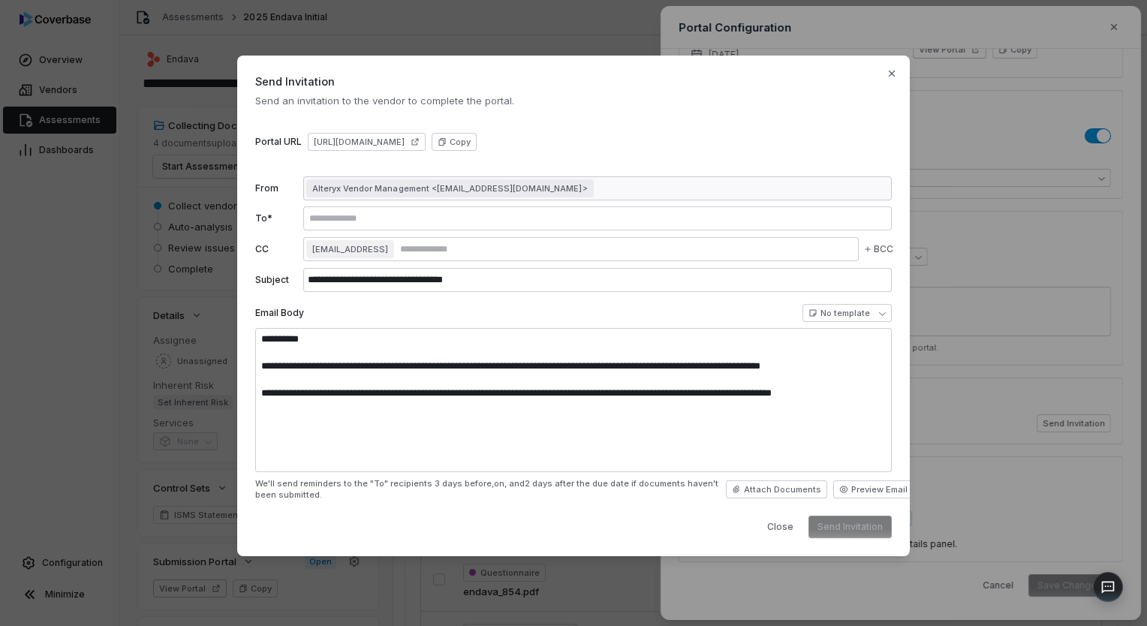
type textarea "**********"
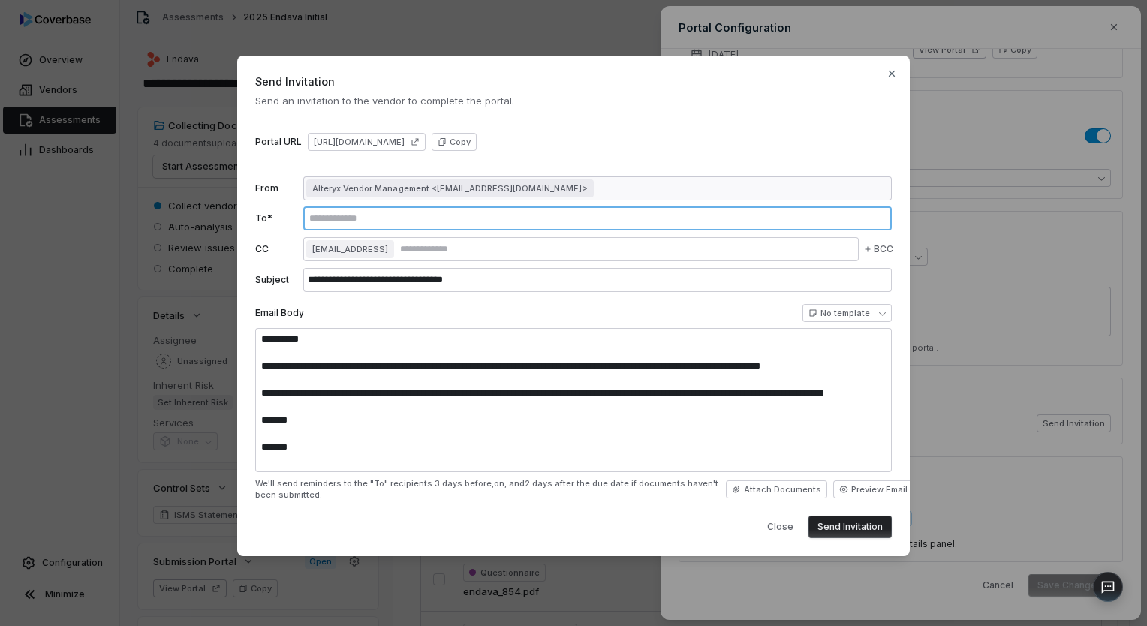
click at [388, 215] on input "text" at bounding box center [597, 218] width 583 height 12
paste input "**********"
type input "**********"
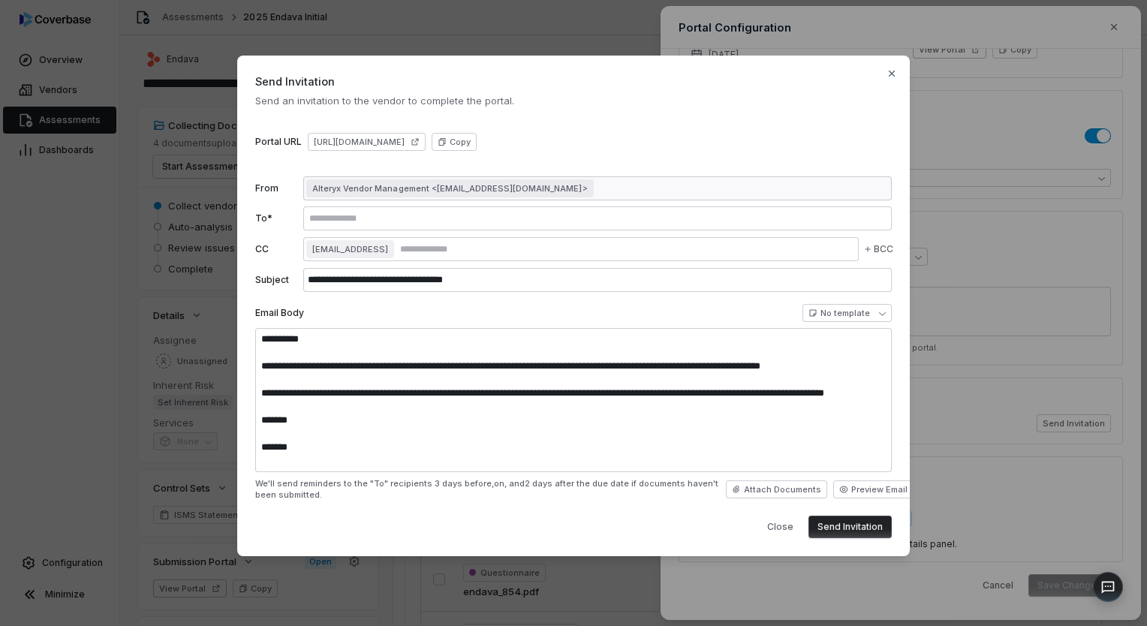
click at [461, 241] on div "[EMAIL_ADDRESS]" at bounding box center [581, 249] width 556 height 24
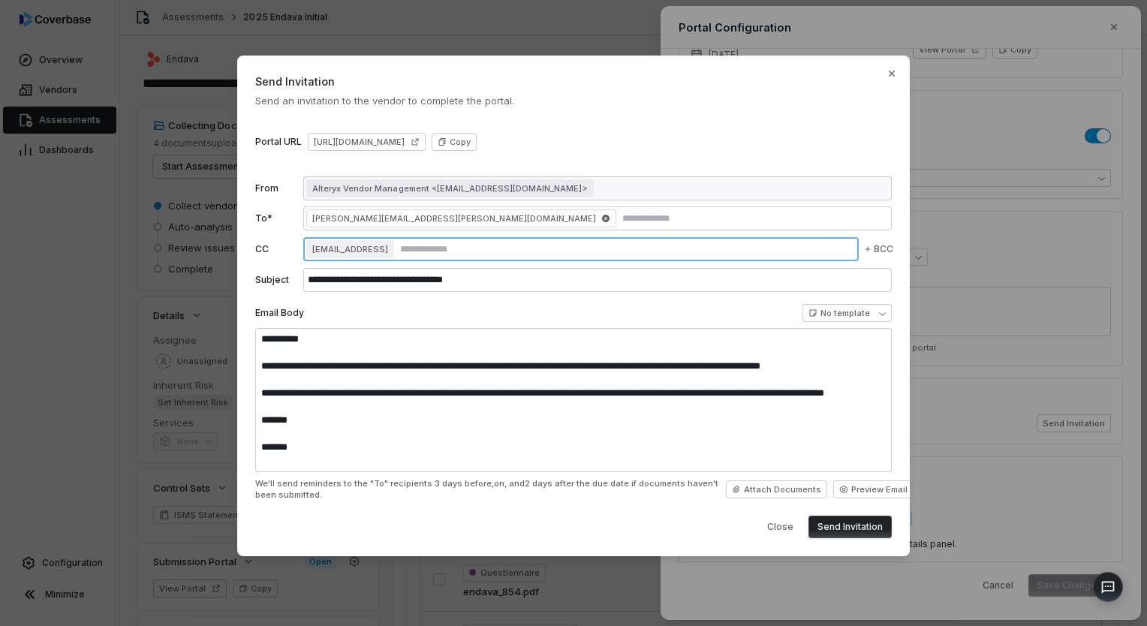
click at [498, 250] on input "text" at bounding box center [626, 249] width 459 height 12
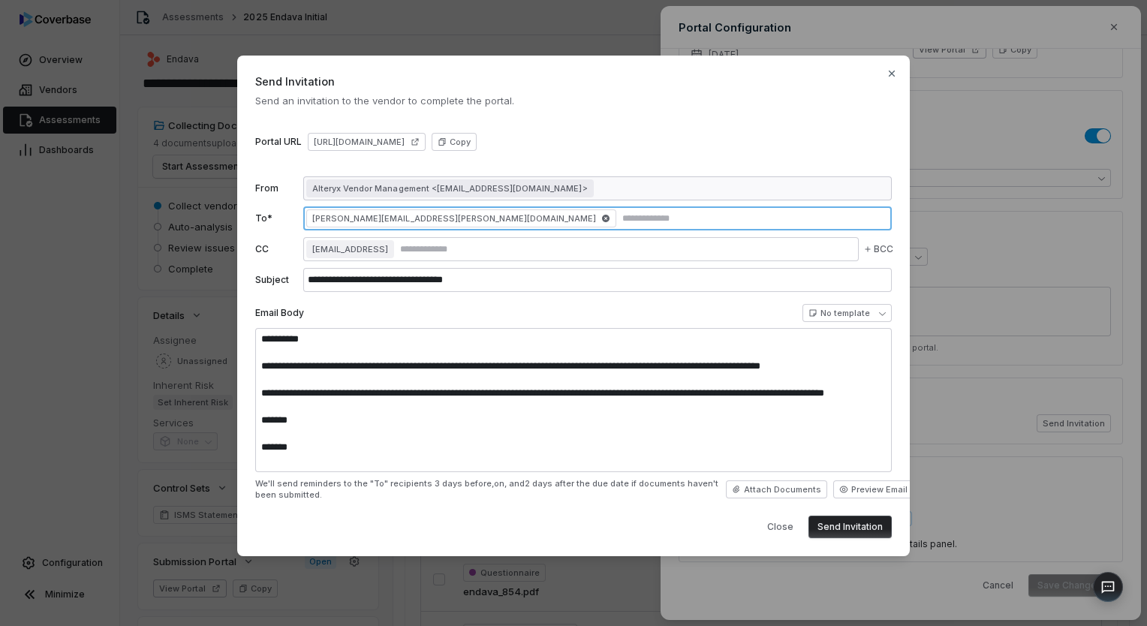
click at [619, 221] on input "text" at bounding box center [754, 218] width 270 height 12
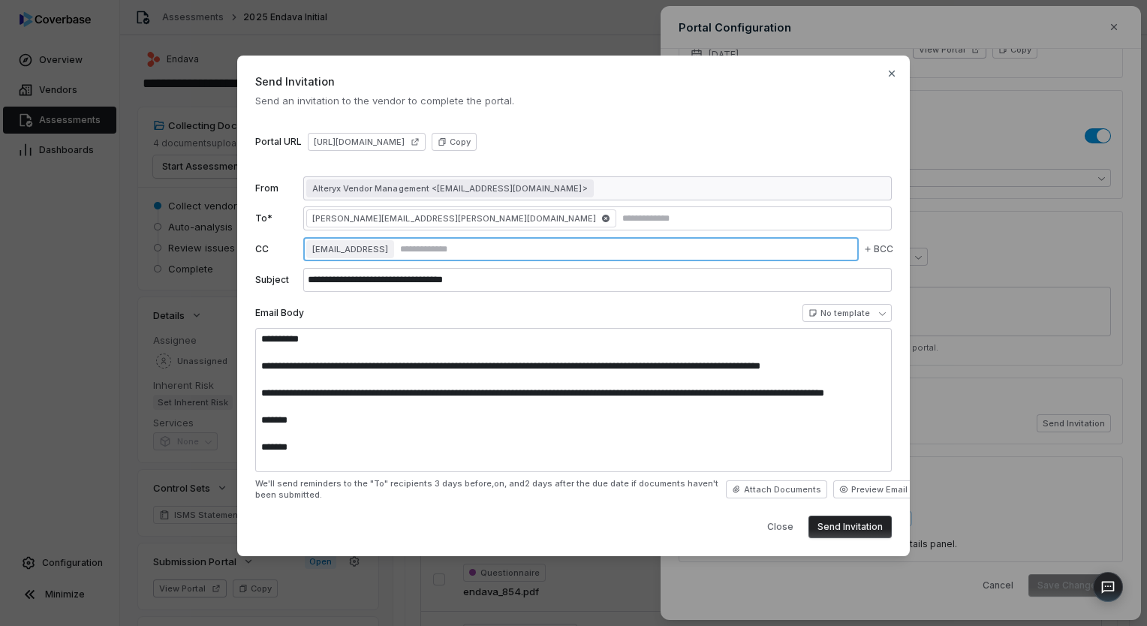
click at [479, 247] on input "text" at bounding box center [626, 249] width 459 height 12
paste input "**********"
type input "**********"
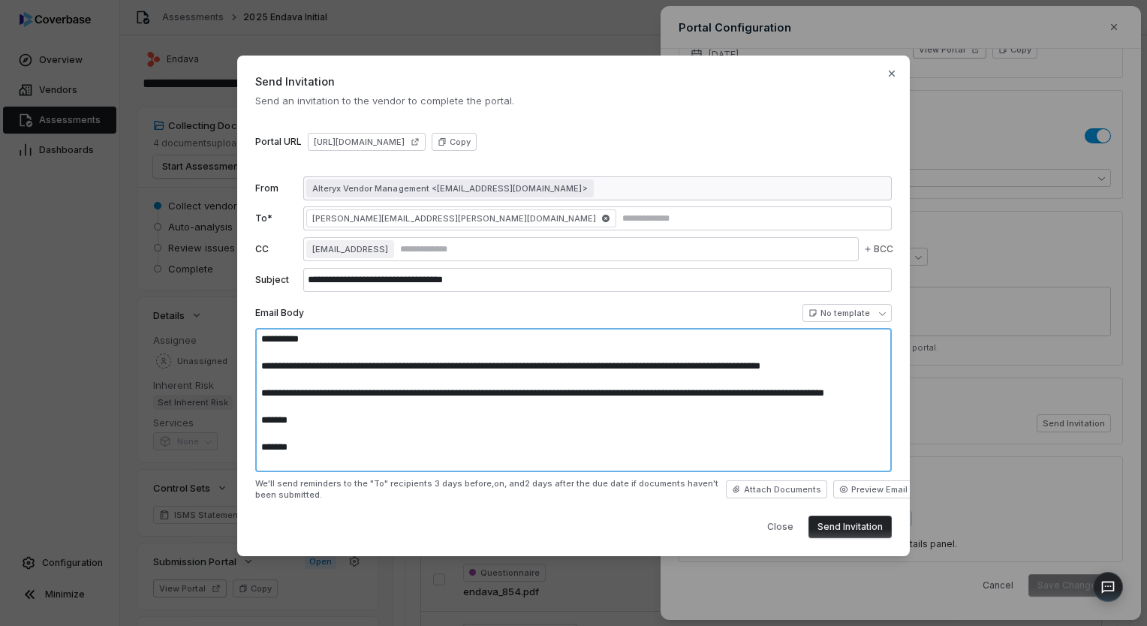
click at [520, 379] on textarea "**********" at bounding box center [573, 400] width 637 height 144
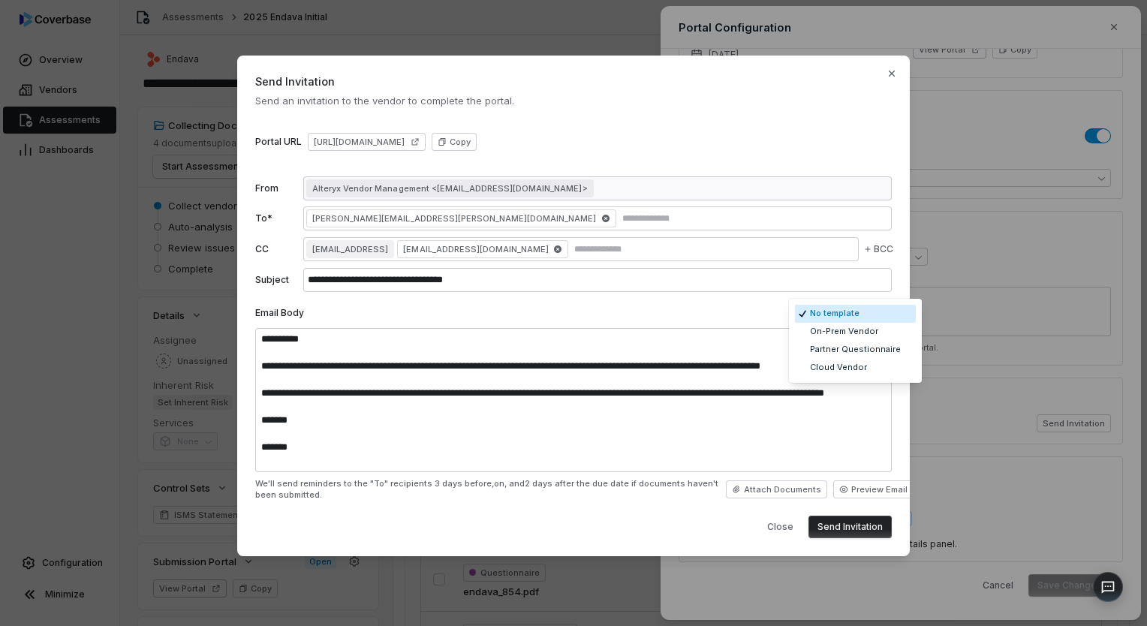
click at [840, 318] on body "**********" at bounding box center [573, 313] width 1147 height 626
select select "**********"
type input "**********"
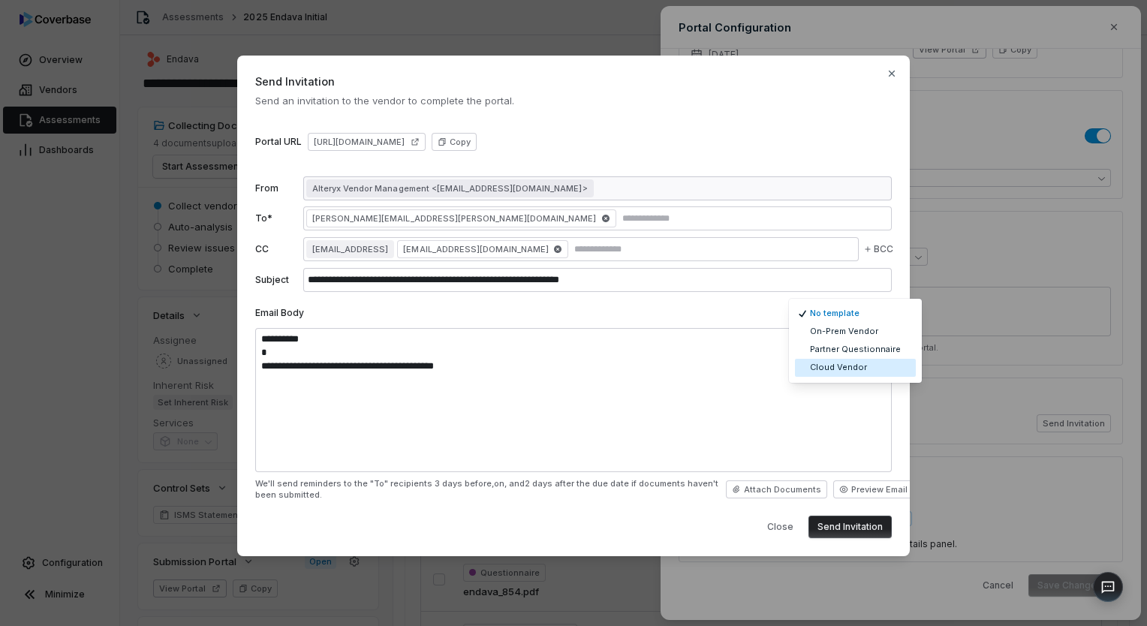
scroll to position [0, 0]
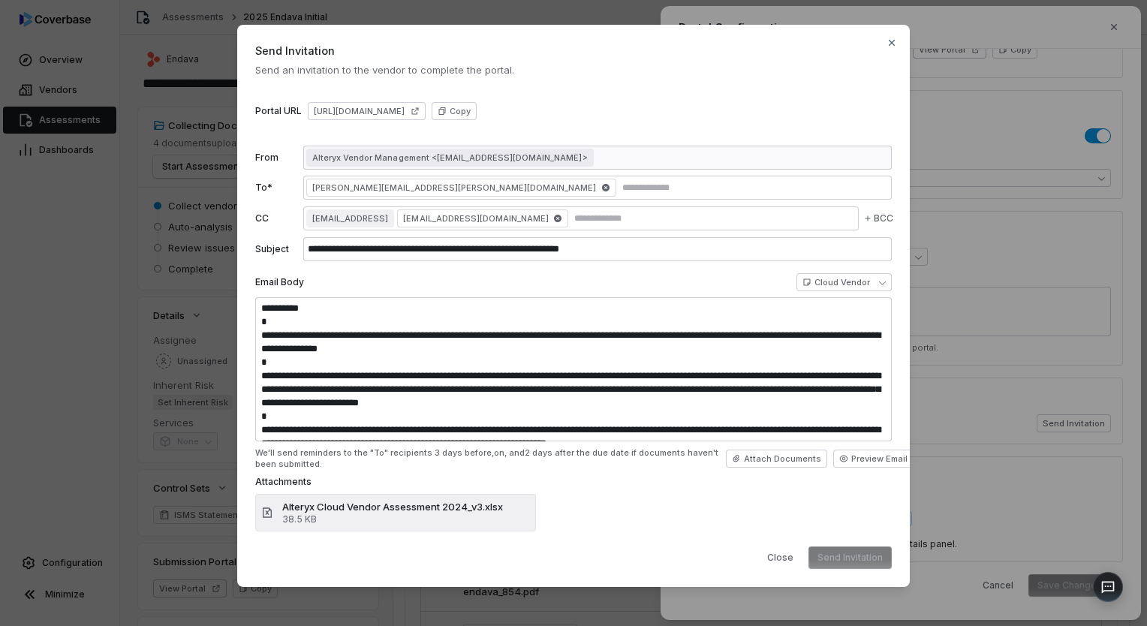
type textarea "**********"
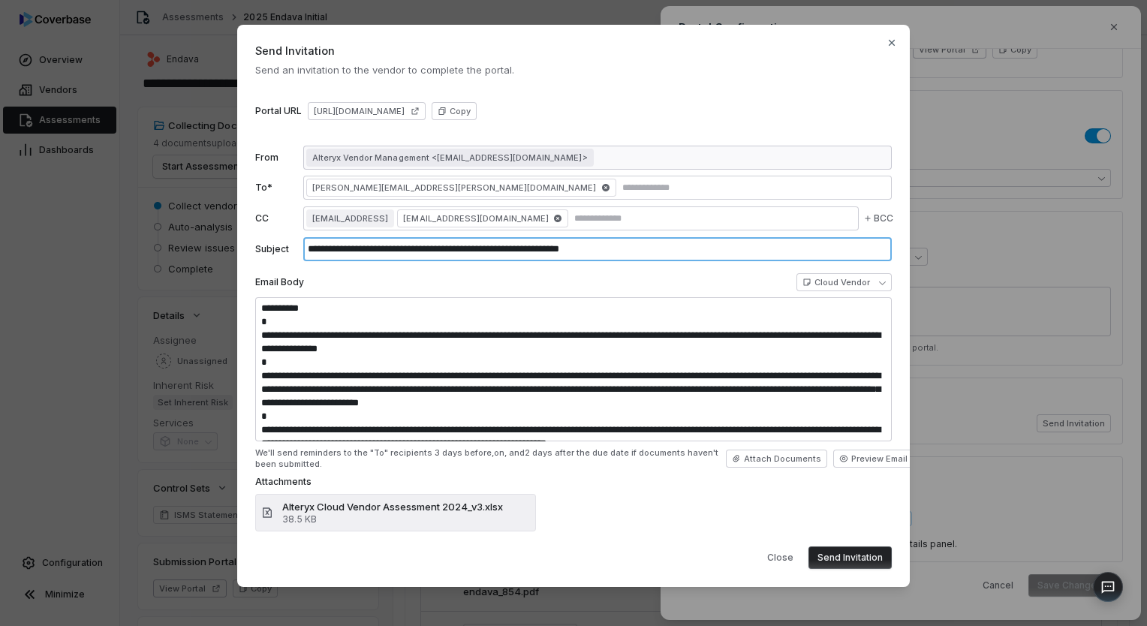
drag, startPoint x: 654, startPoint y: 249, endPoint x: 568, endPoint y: 249, distance: 86.4
click at [568, 249] on input "**********" at bounding box center [597, 249] width 589 height 24
type input "**********"
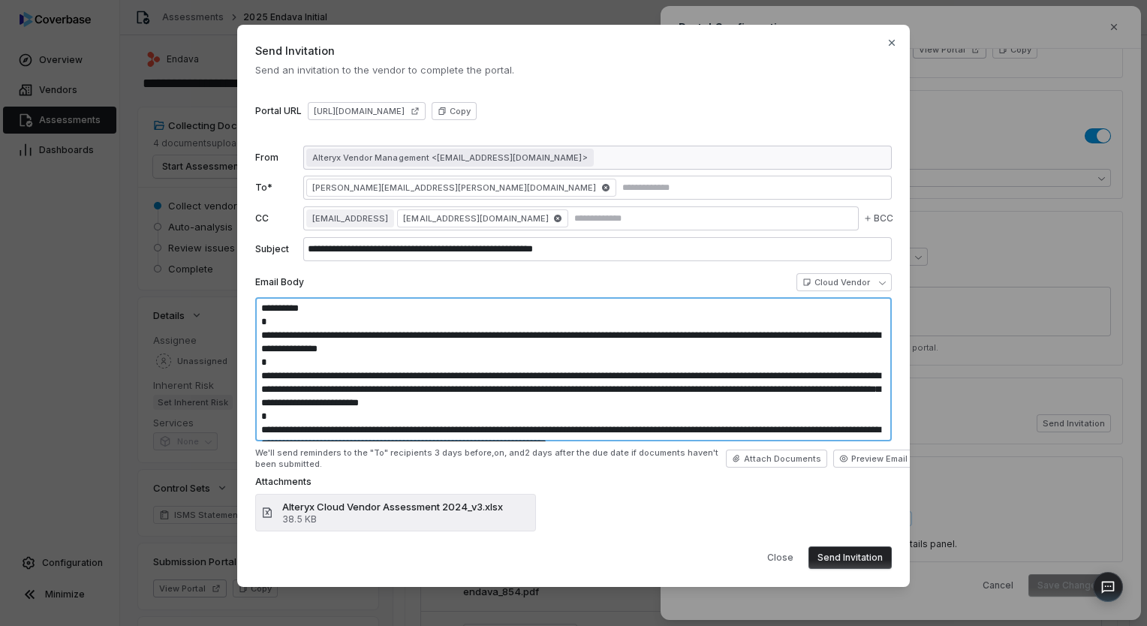
click at [295, 309] on textarea "**********" at bounding box center [573, 369] width 637 height 144
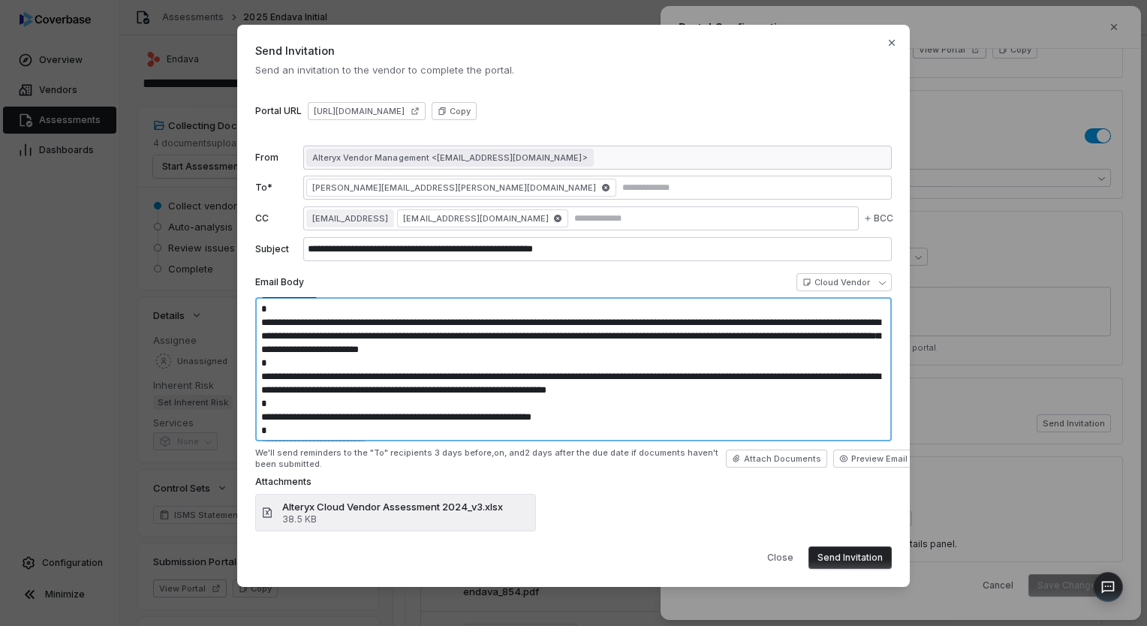
scroll to position [67, 0]
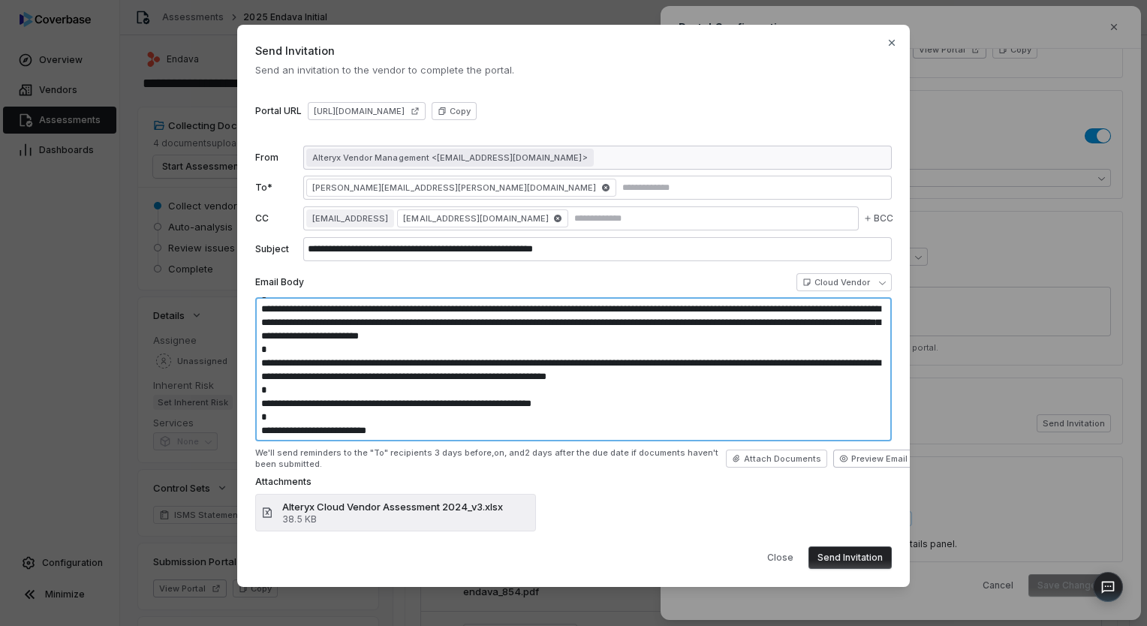
type textarea "**********"
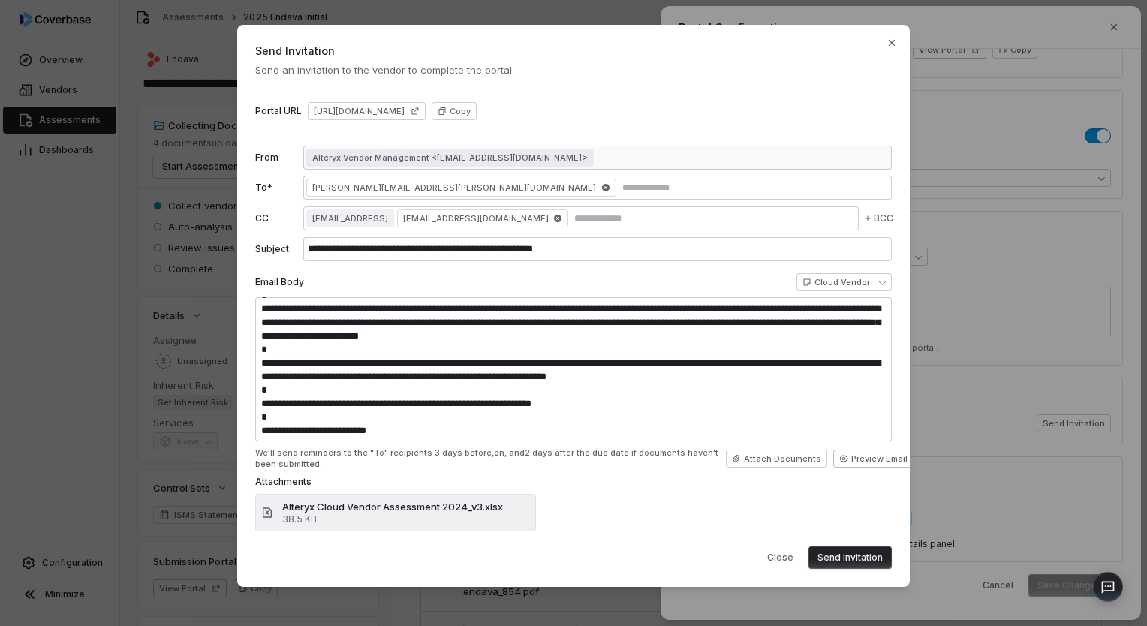
click at [845, 463] on button "Preview Email" at bounding box center [873, 459] width 80 height 18
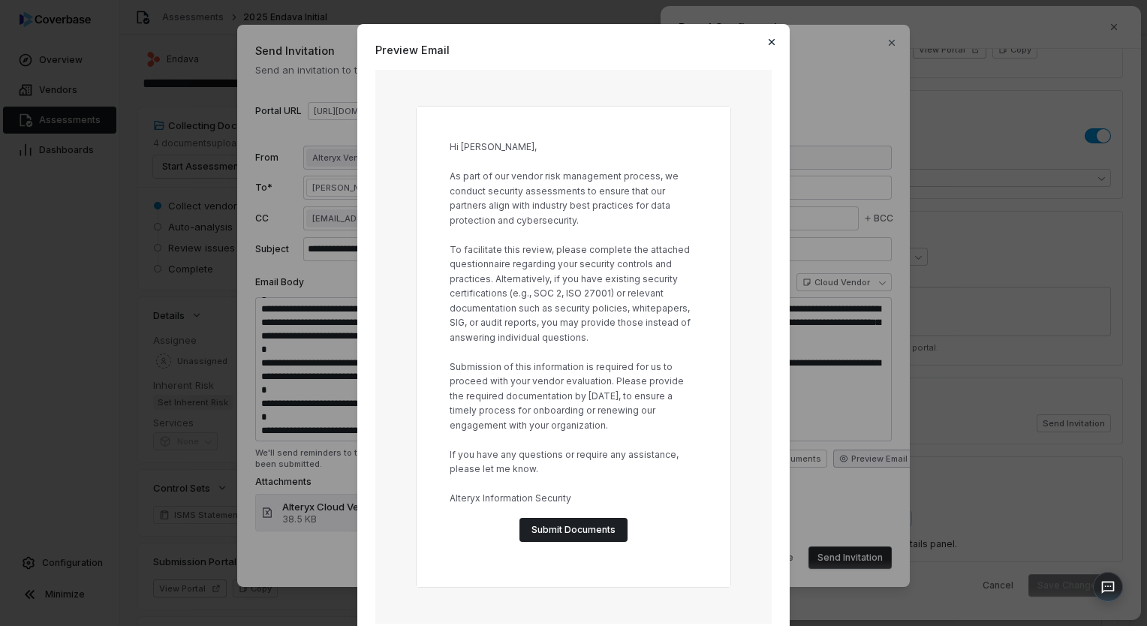
click at [770, 38] on icon "button" at bounding box center [772, 42] width 12 height 12
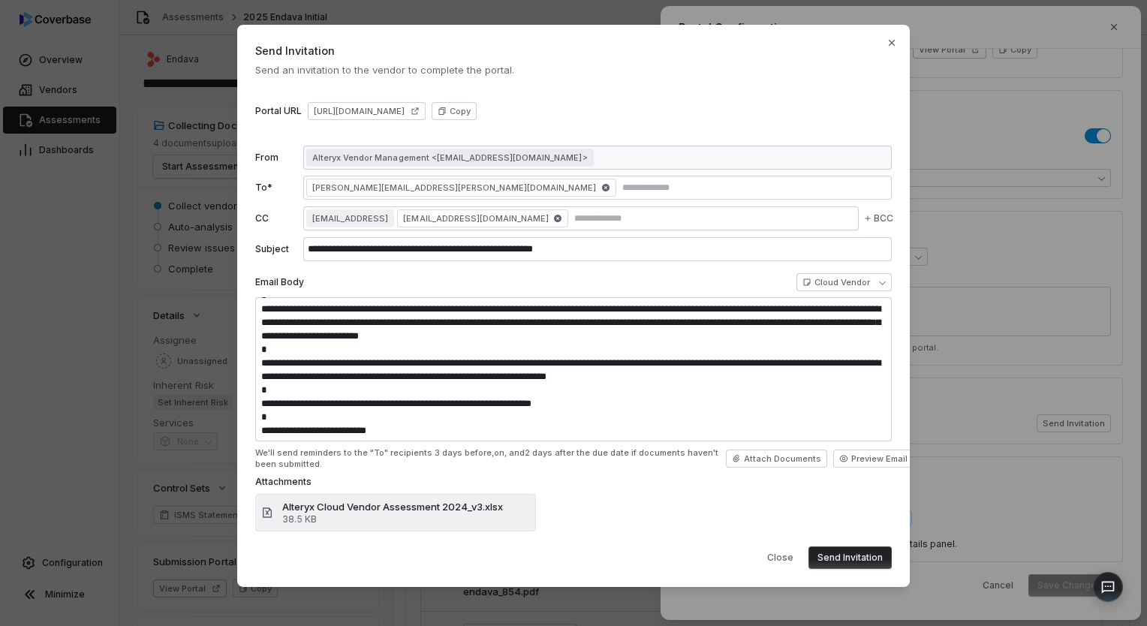
click at [851, 557] on button "Send Invitation" at bounding box center [850, 558] width 83 height 23
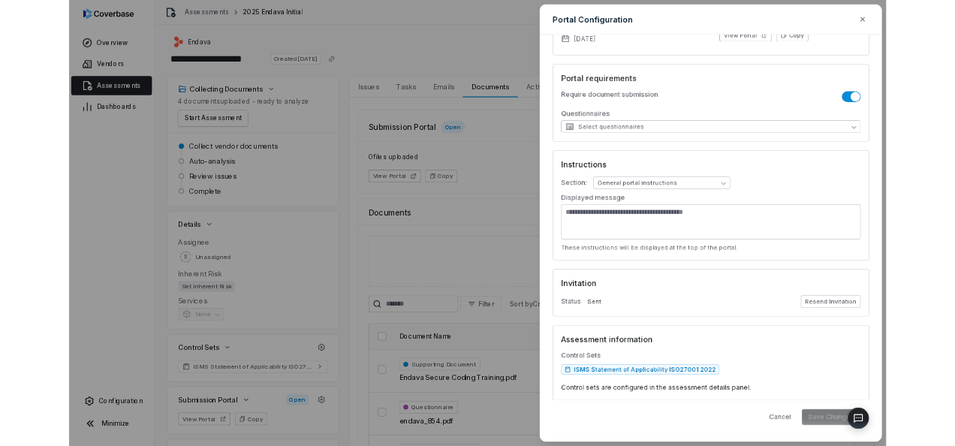
scroll to position [156, 0]
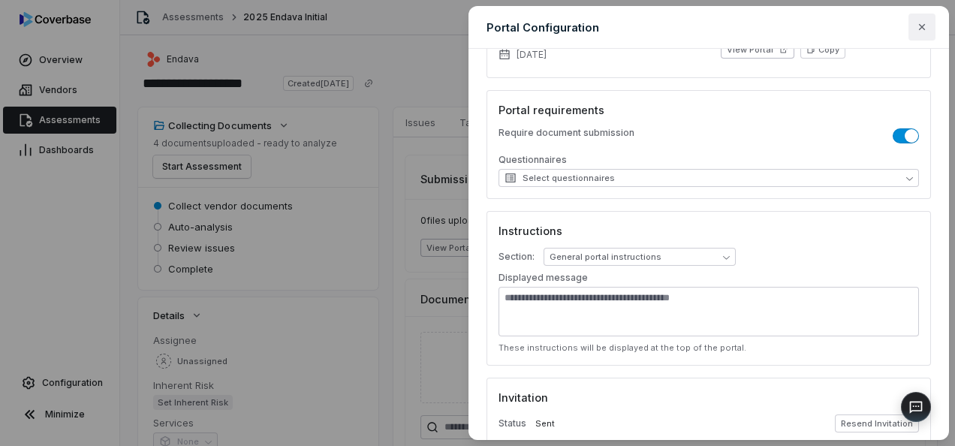
click at [921, 24] on icon "button" at bounding box center [922, 27] width 12 height 12
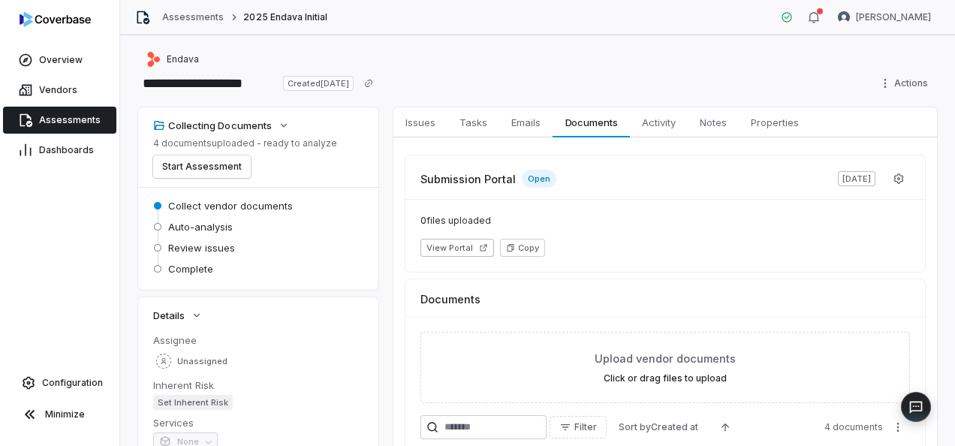
click at [41, 125] on span "Assessments" at bounding box center [70, 120] width 62 height 12
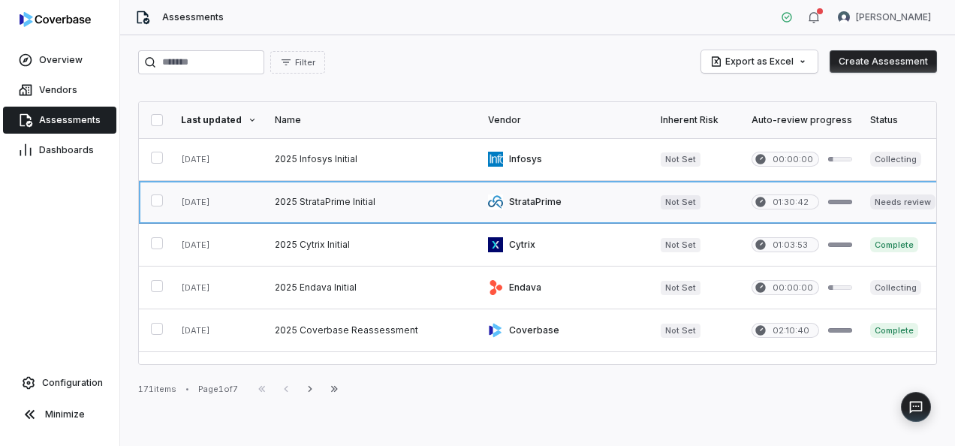
click at [392, 197] on link at bounding box center [372, 202] width 213 height 42
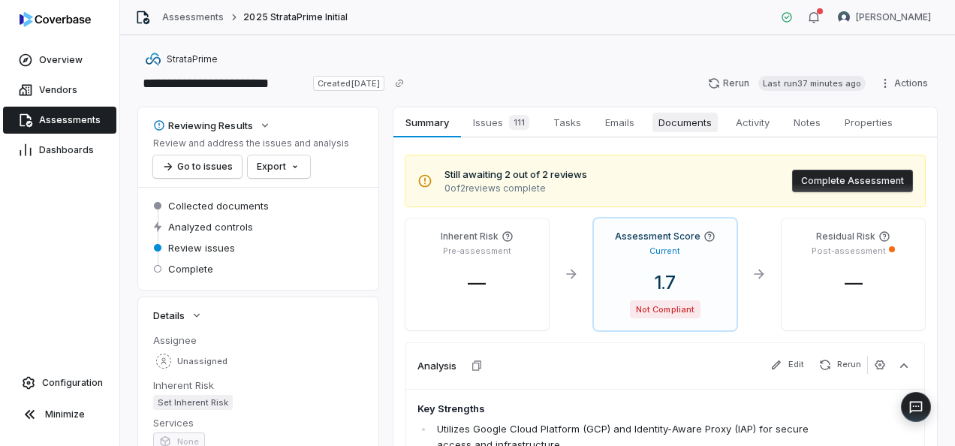
click at [694, 120] on span "Documents" at bounding box center [685, 123] width 65 height 20
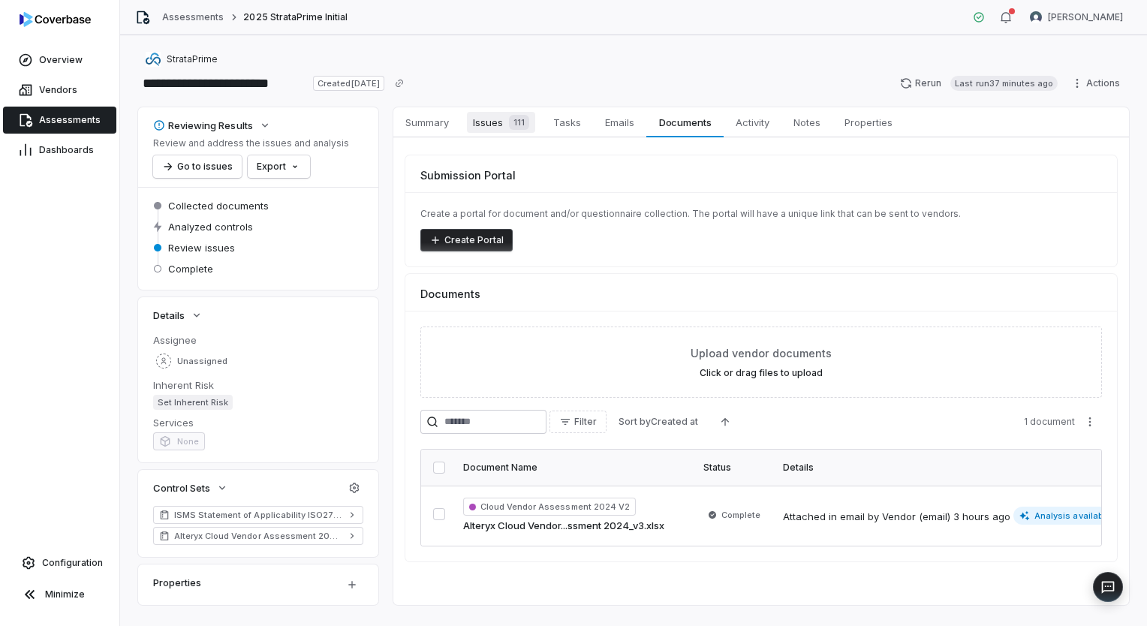
click at [491, 119] on span "Issues 111" at bounding box center [501, 122] width 68 height 21
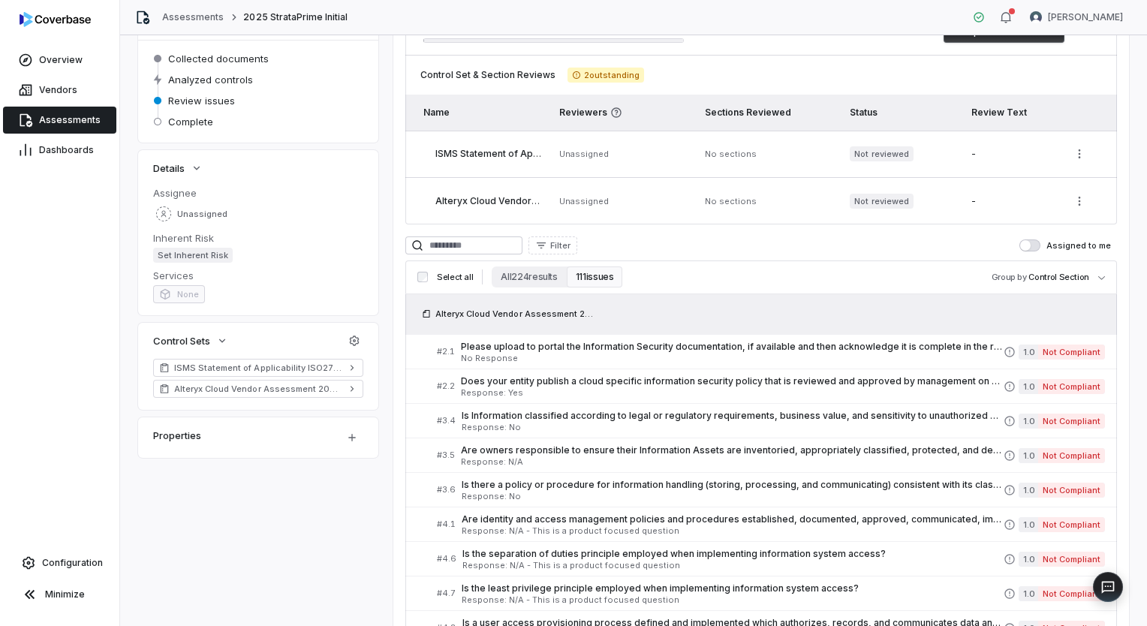
scroll to position [150, 0]
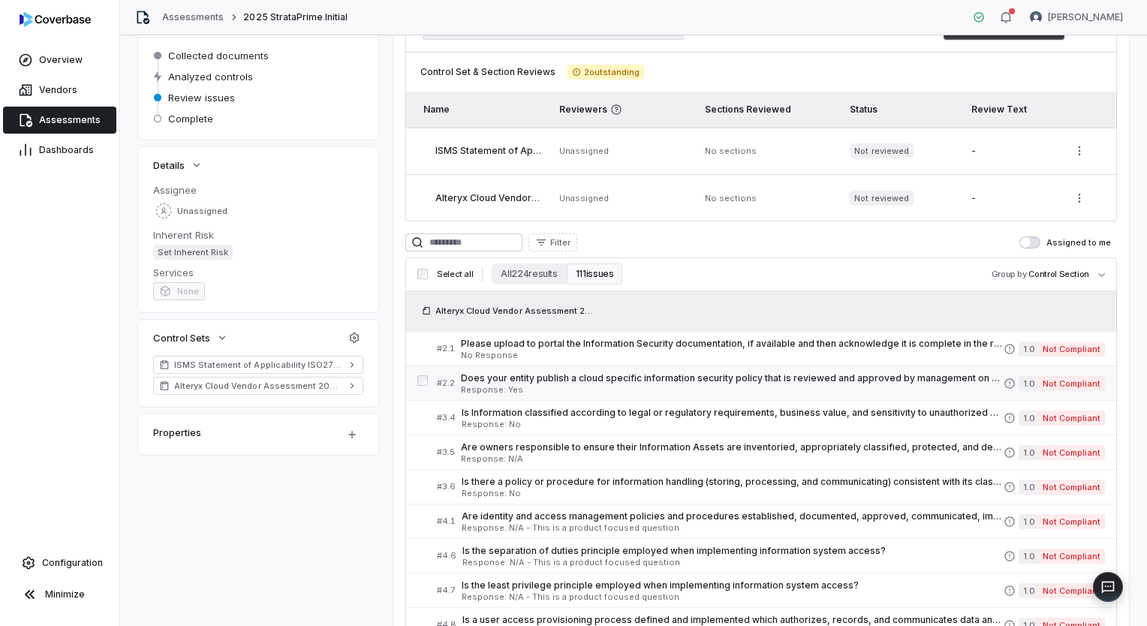
click at [707, 366] on link "# 2.2 Does your entity publish a cloud specific information security policy tha…" at bounding box center [771, 383] width 668 height 34
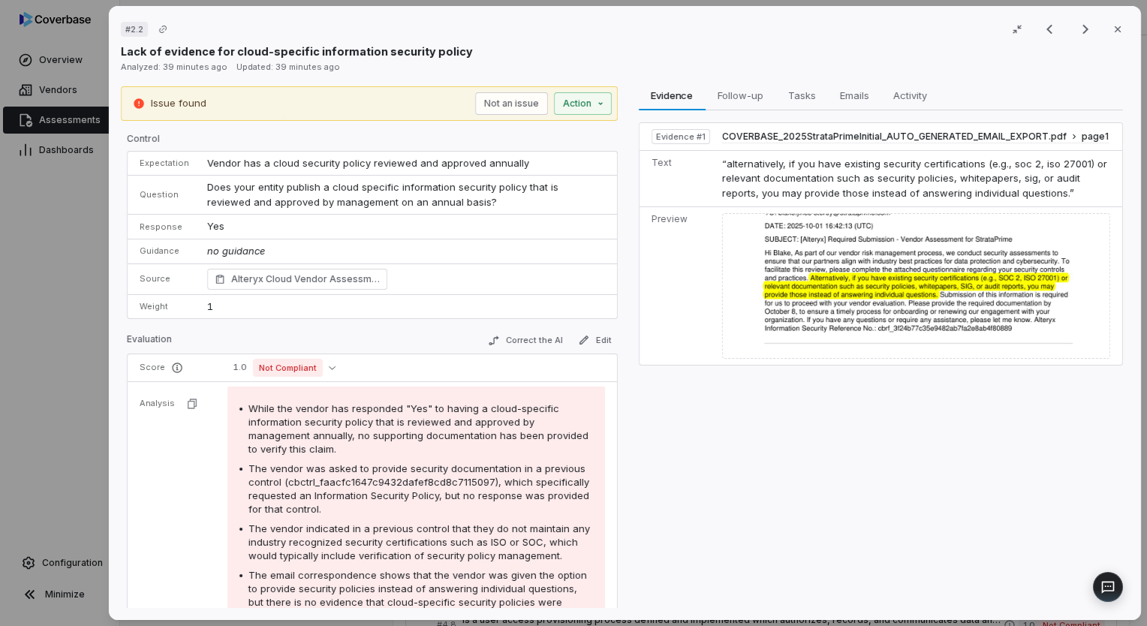
drag, startPoint x: 707, startPoint y: 365, endPoint x: 722, endPoint y: 416, distance: 53.2
click at [722, 416] on div "Evidence Evidence Follow-up Follow-up Tasks Tasks Emails Emails Activity Activi…" at bounding box center [880, 347] width 497 height 523
click at [1077, 24] on icon "Next result" at bounding box center [1086, 29] width 18 height 18
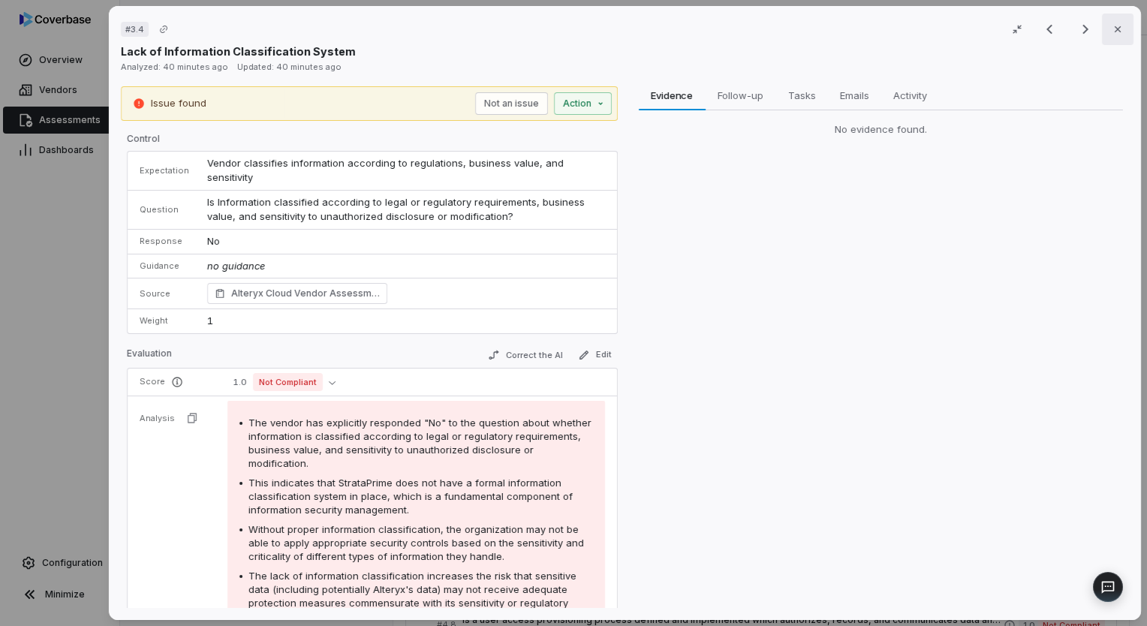
click at [1112, 23] on icon "button" at bounding box center [1118, 29] width 12 height 12
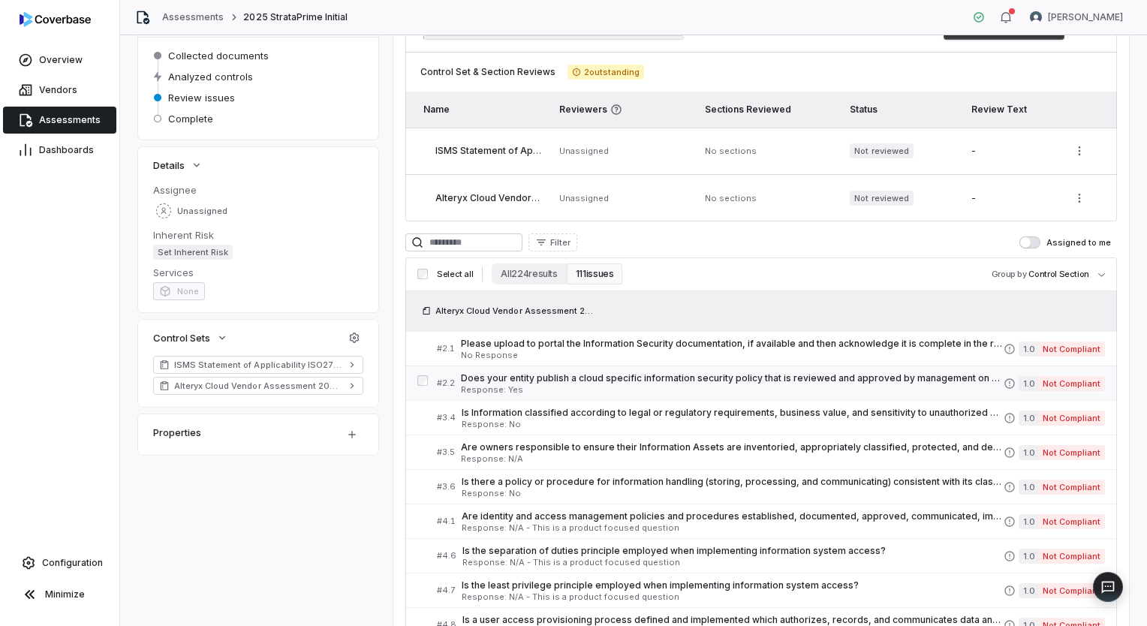
scroll to position [300, 0]
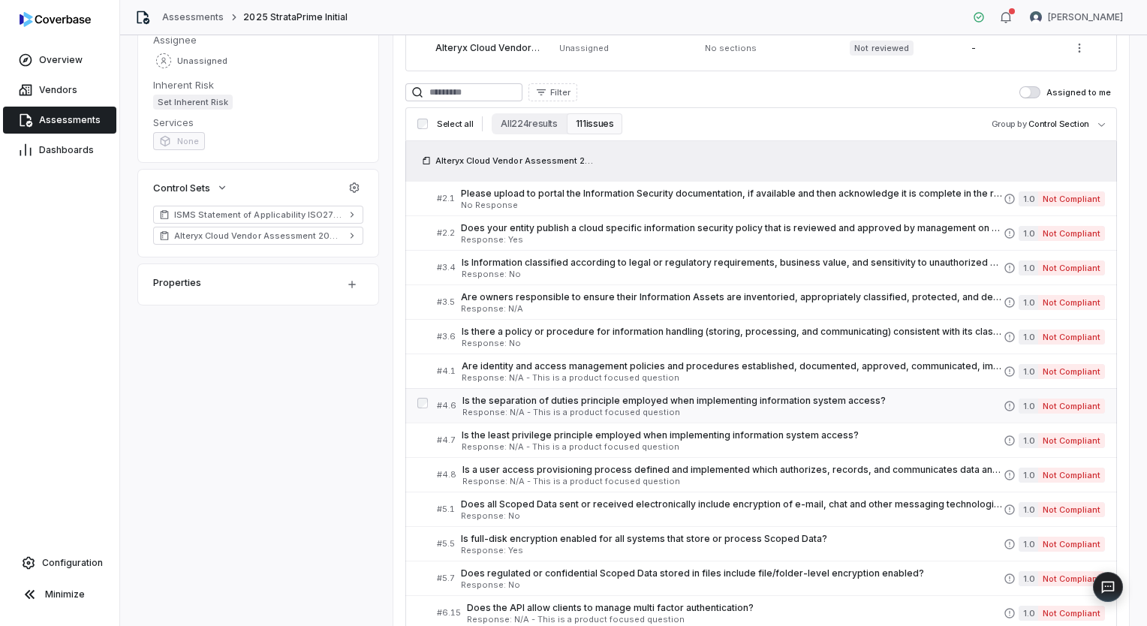
click at [686, 404] on span "Is the separation of duties principle employed when implementing information sy…" at bounding box center [733, 401] width 541 height 12
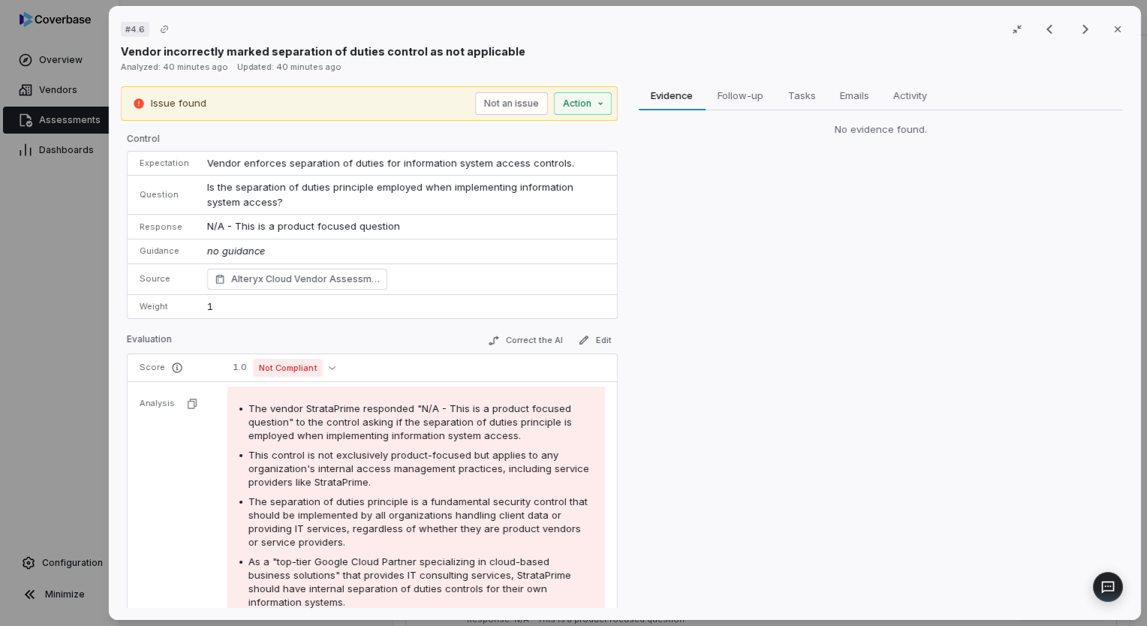
click at [839, 404] on div "Evidence Evidence Follow-up Follow-up Tasks Tasks Emails Emails Activity Activi…" at bounding box center [880, 347] width 497 height 523
click at [1112, 33] on icon "button" at bounding box center [1118, 29] width 12 height 12
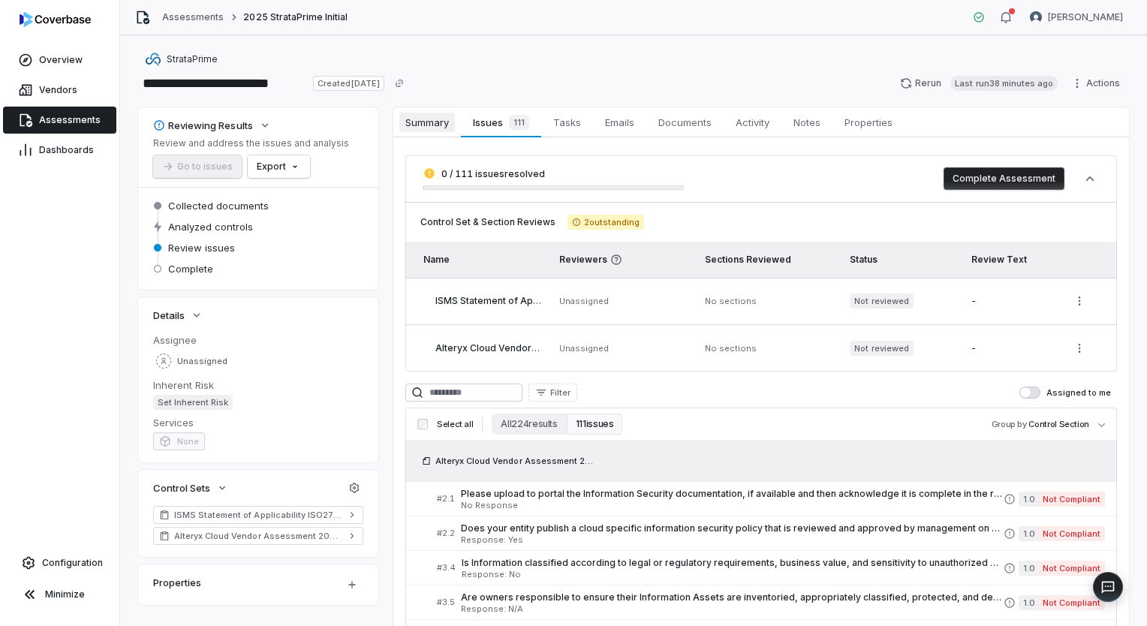
click at [442, 127] on span "Summary" at bounding box center [427, 123] width 56 height 20
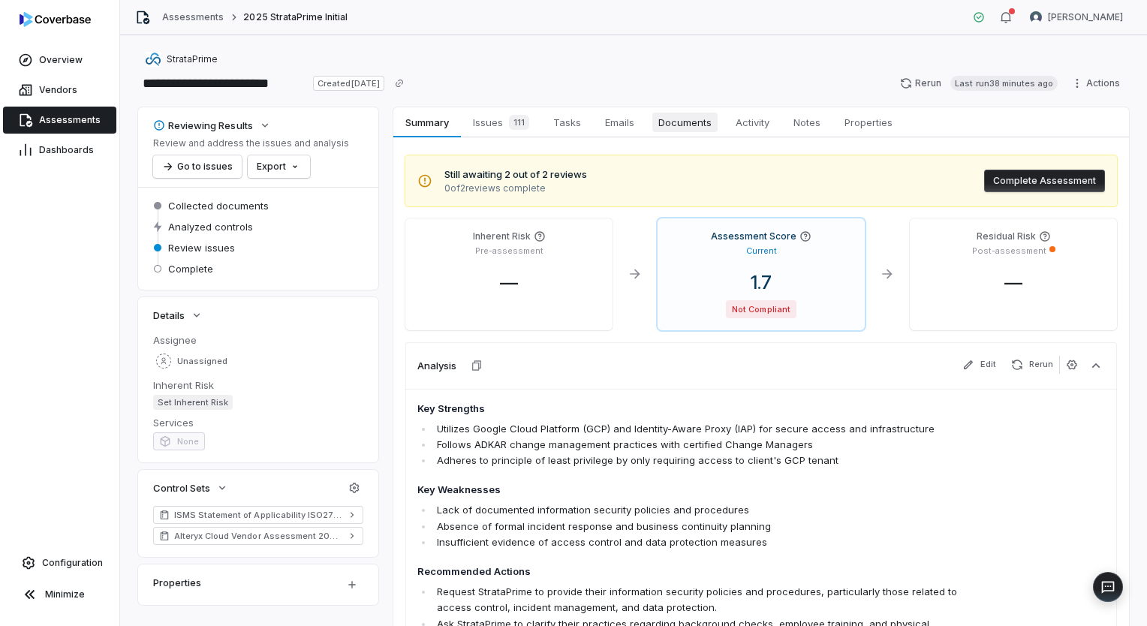
click at [682, 125] on span "Documents" at bounding box center [685, 123] width 65 height 20
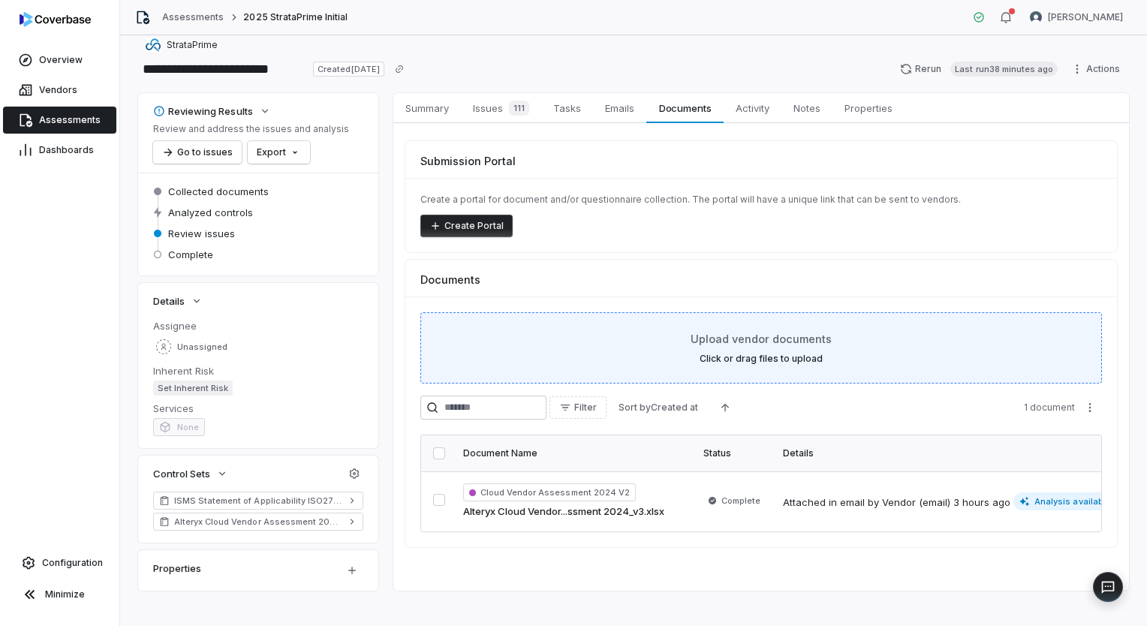
scroll to position [26, 0]
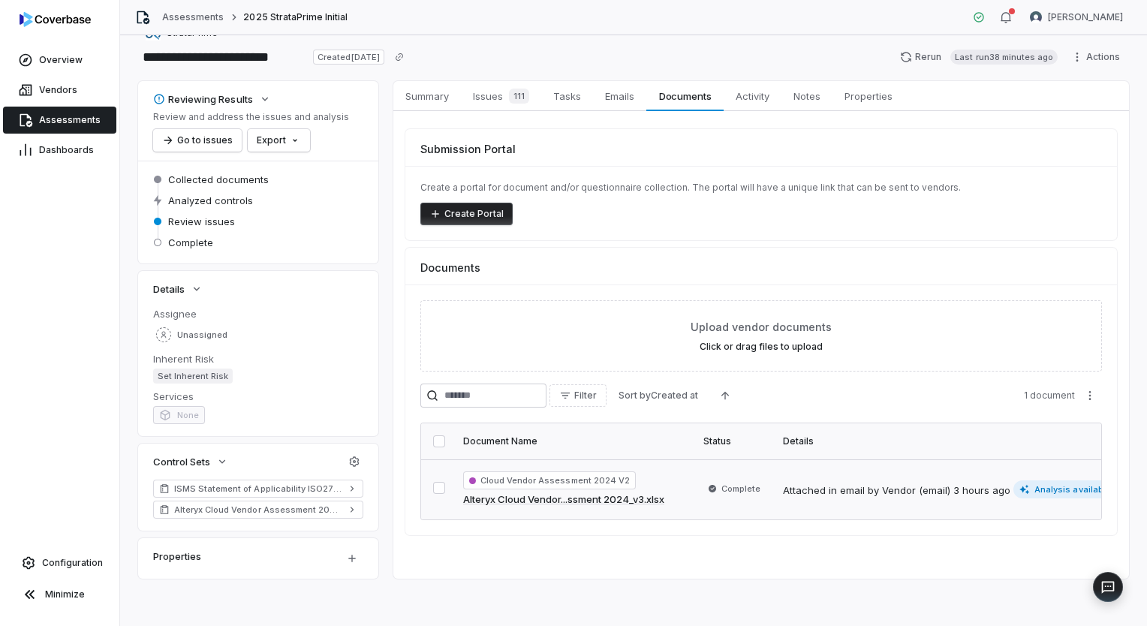
click at [433, 489] on button "button" at bounding box center [439, 488] width 12 height 12
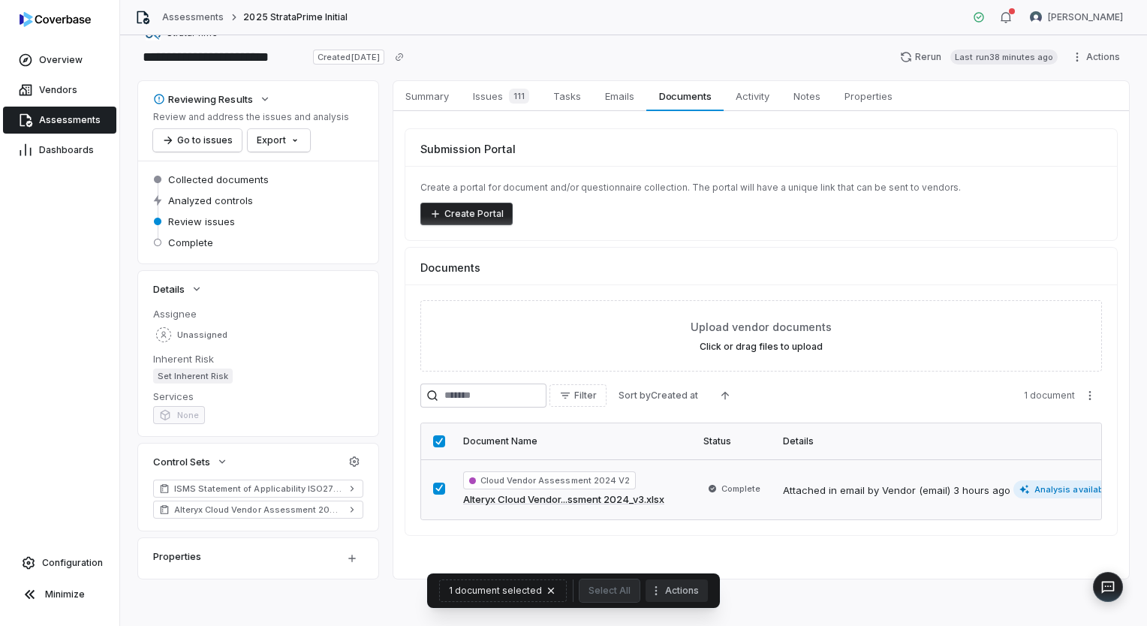
click at [694, 595] on button "Actions" at bounding box center [677, 591] width 62 height 23
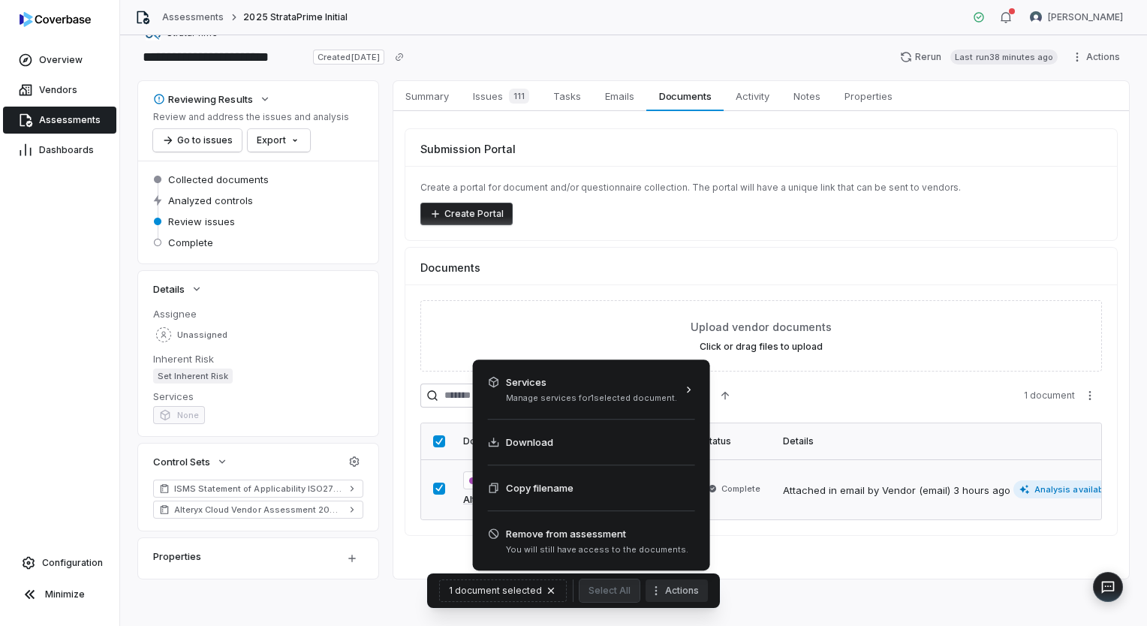
click at [797, 565] on html "**********" at bounding box center [573, 313] width 1147 height 626
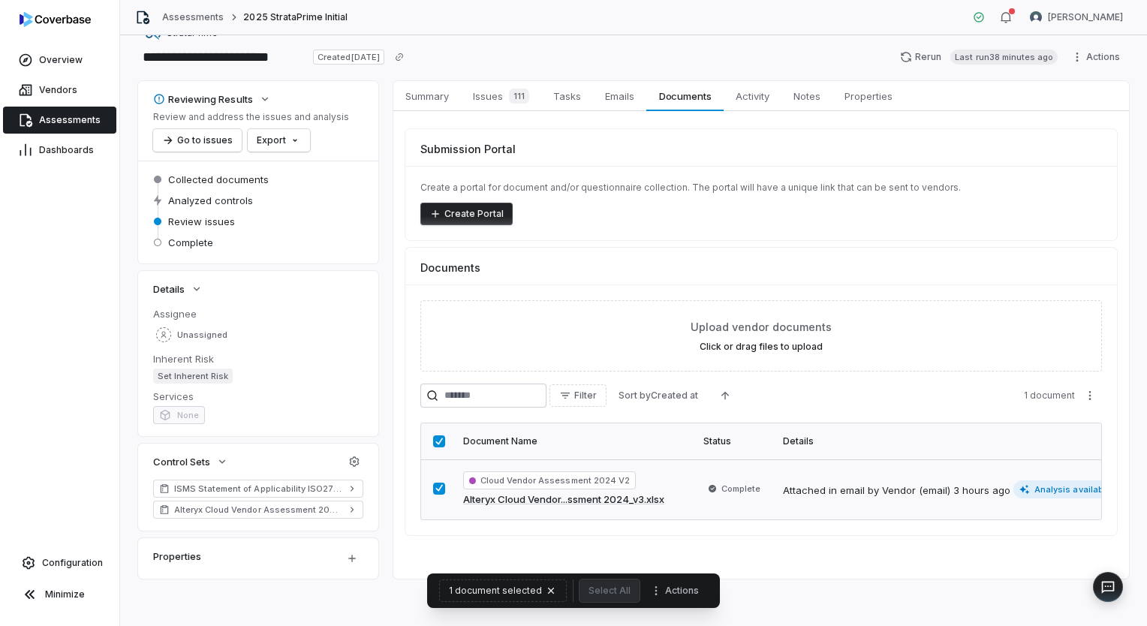
click at [1049, 390] on span "1 document" at bounding box center [1049, 396] width 51 height 12
click at [753, 101] on span "Activity" at bounding box center [753, 96] width 46 height 20
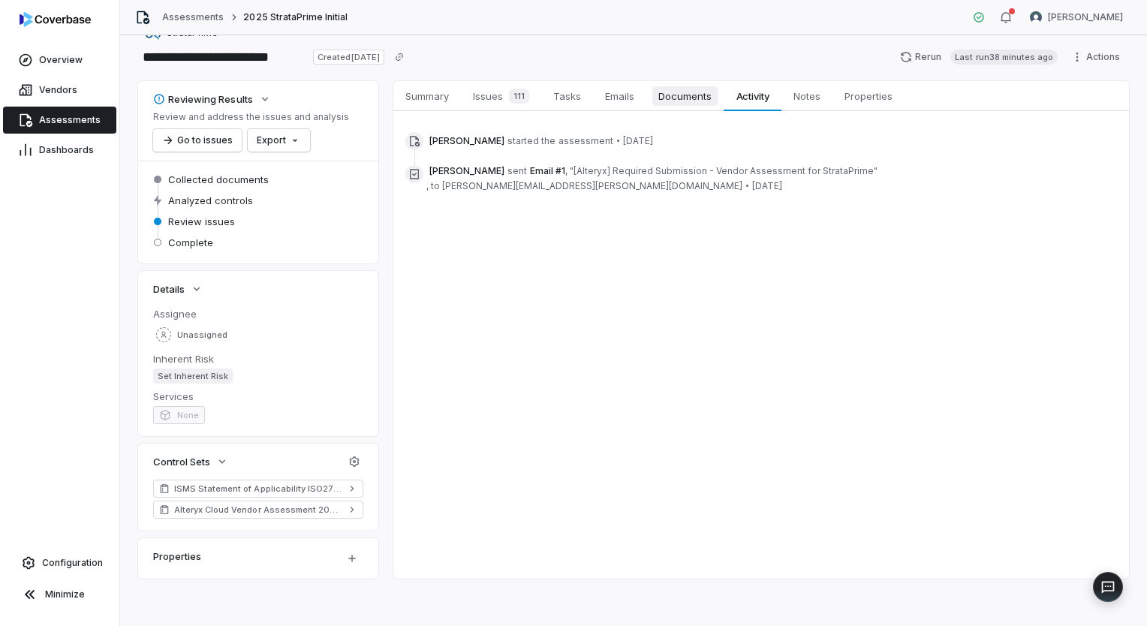
click at [701, 100] on span "Documents" at bounding box center [685, 96] width 65 height 20
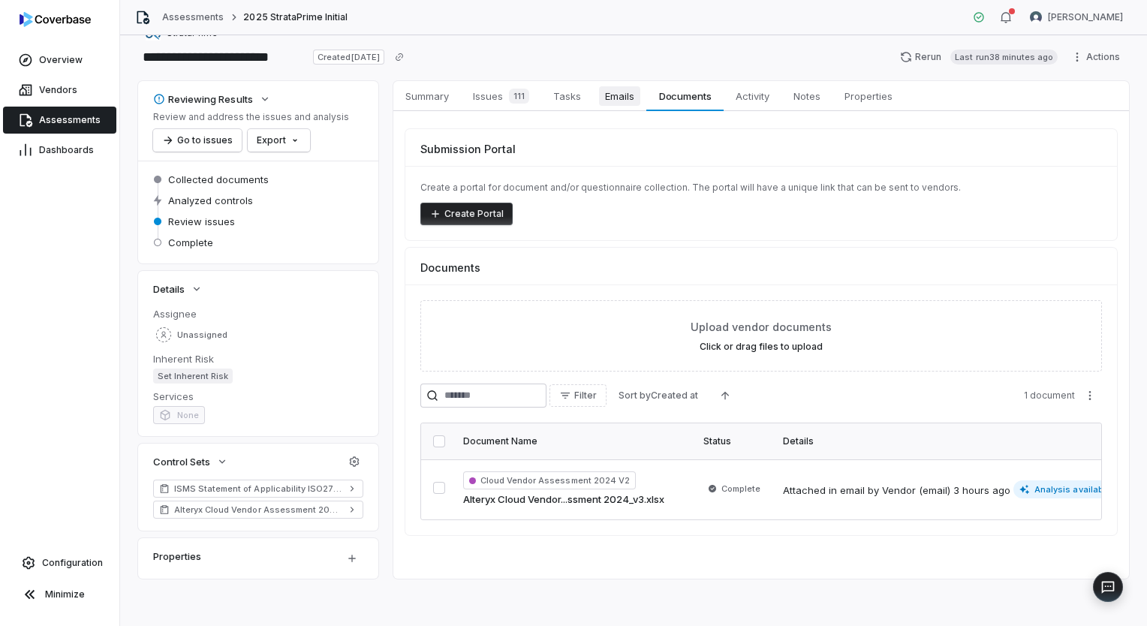
click at [618, 99] on span "Emails" at bounding box center [619, 96] width 41 height 20
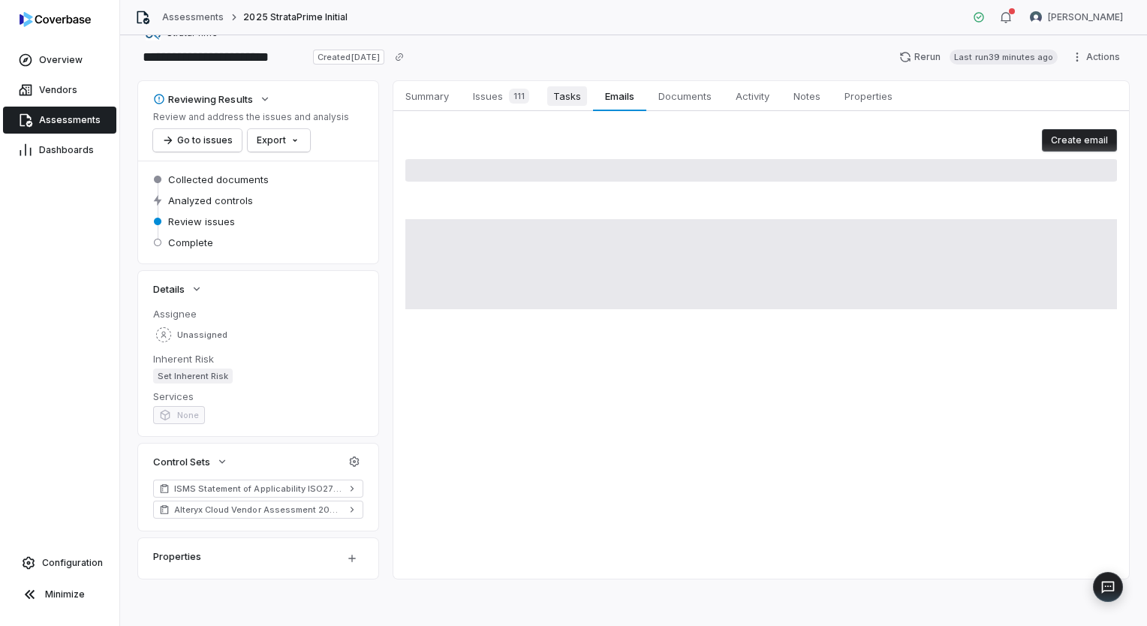
click at [585, 98] on span "Tasks" at bounding box center [567, 96] width 40 height 20
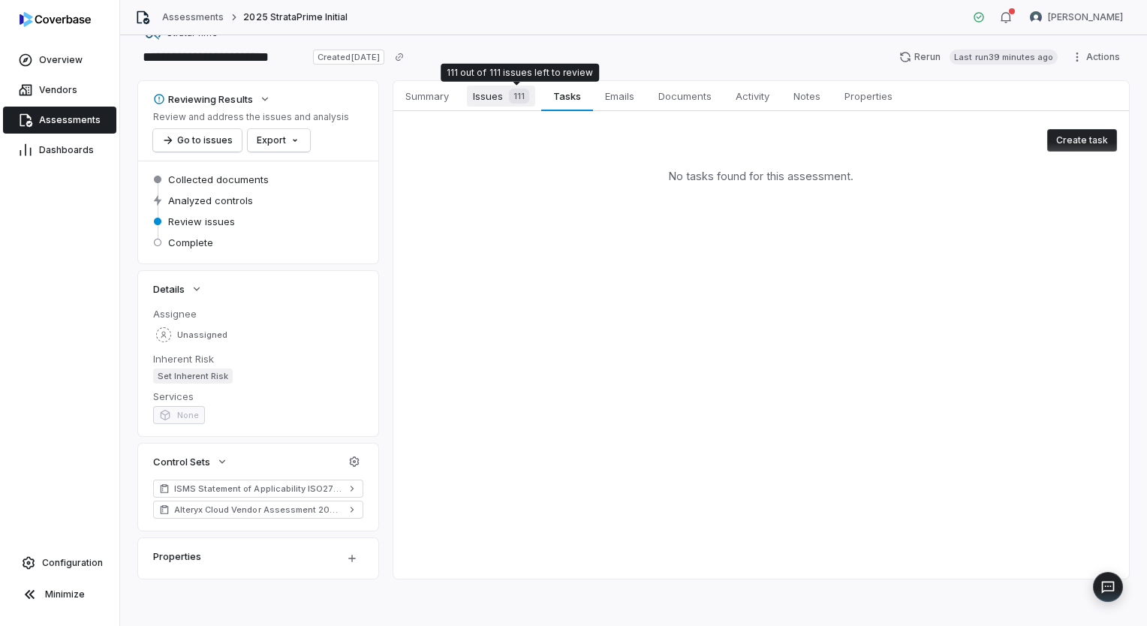
click at [508, 89] on div "111" at bounding box center [516, 96] width 26 height 15
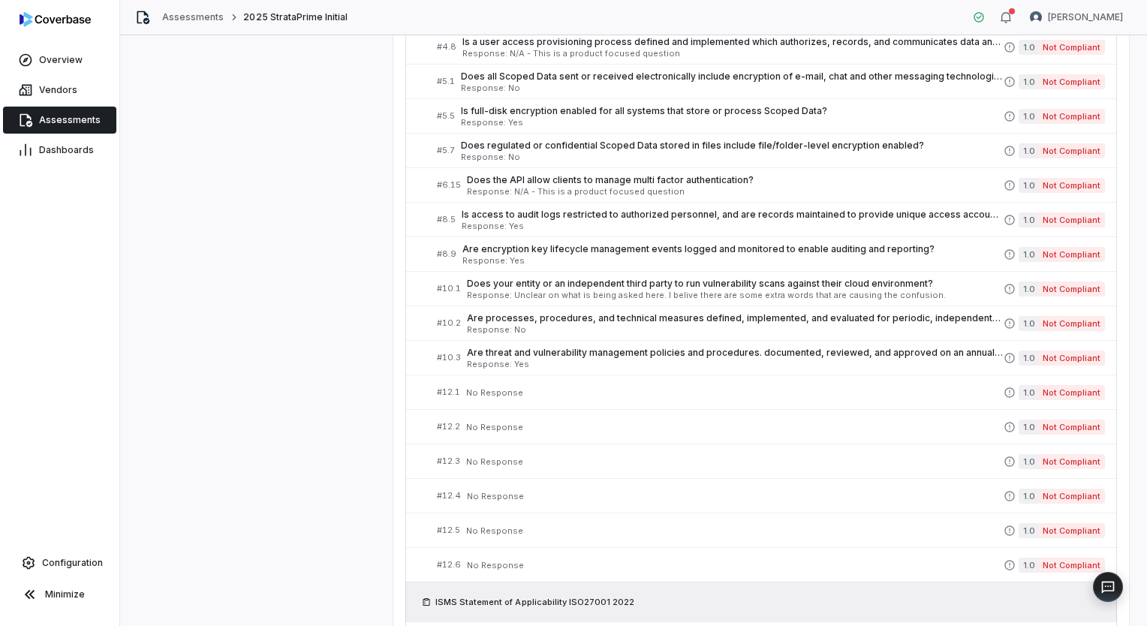
scroll to position [852, 0]
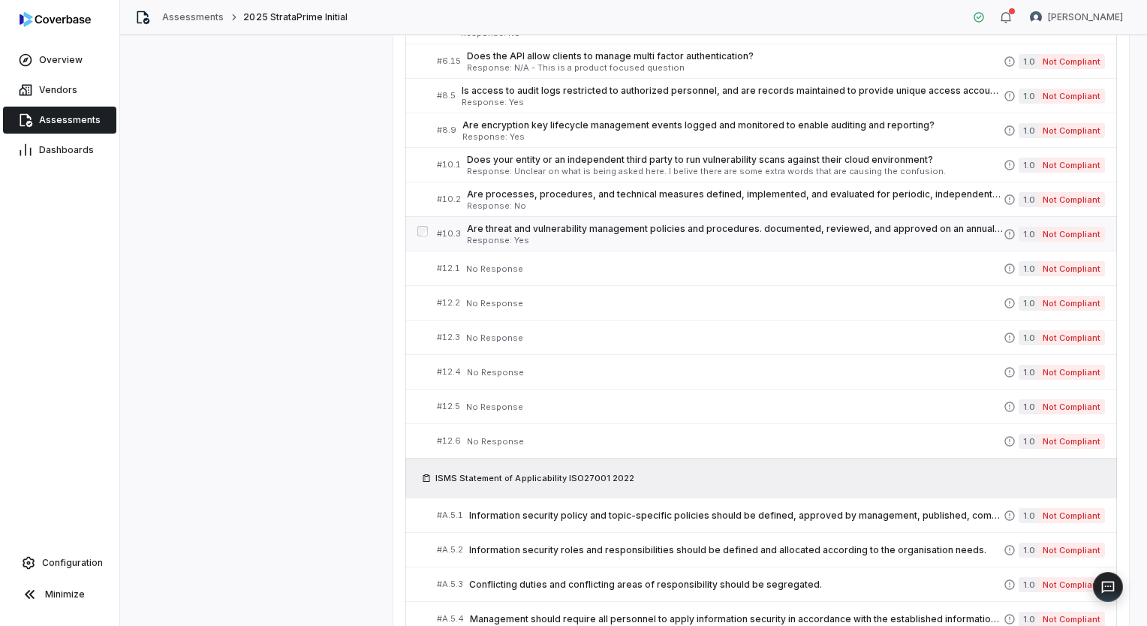
click at [641, 237] on span "Response: Yes" at bounding box center [735, 241] width 537 height 8
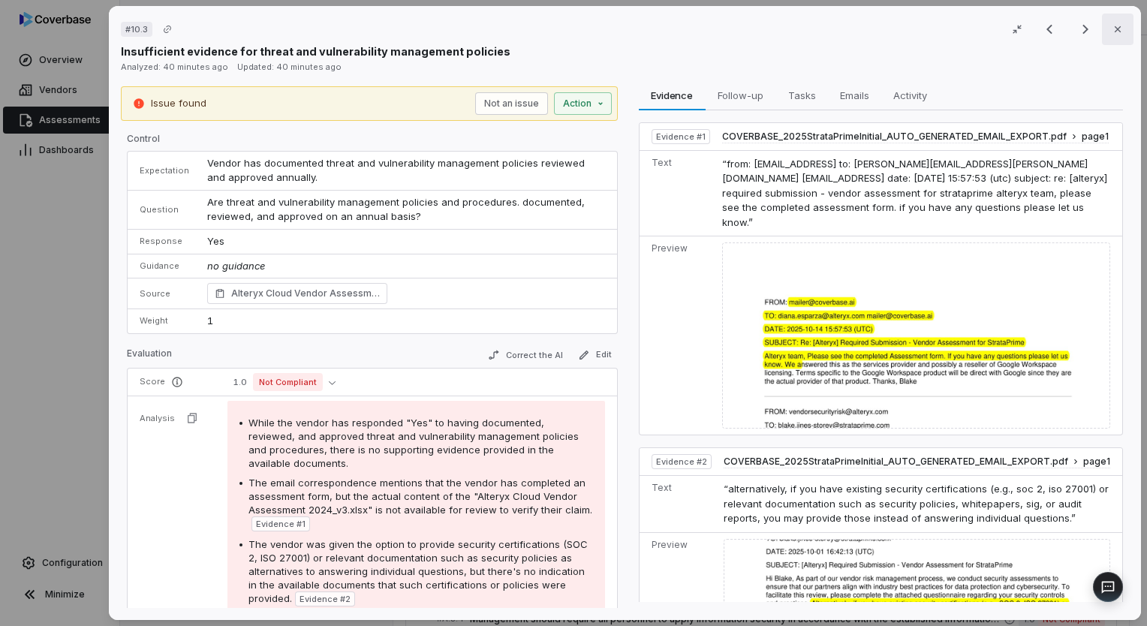
click at [1107, 23] on button "Close" at bounding box center [1118, 30] width 32 height 32
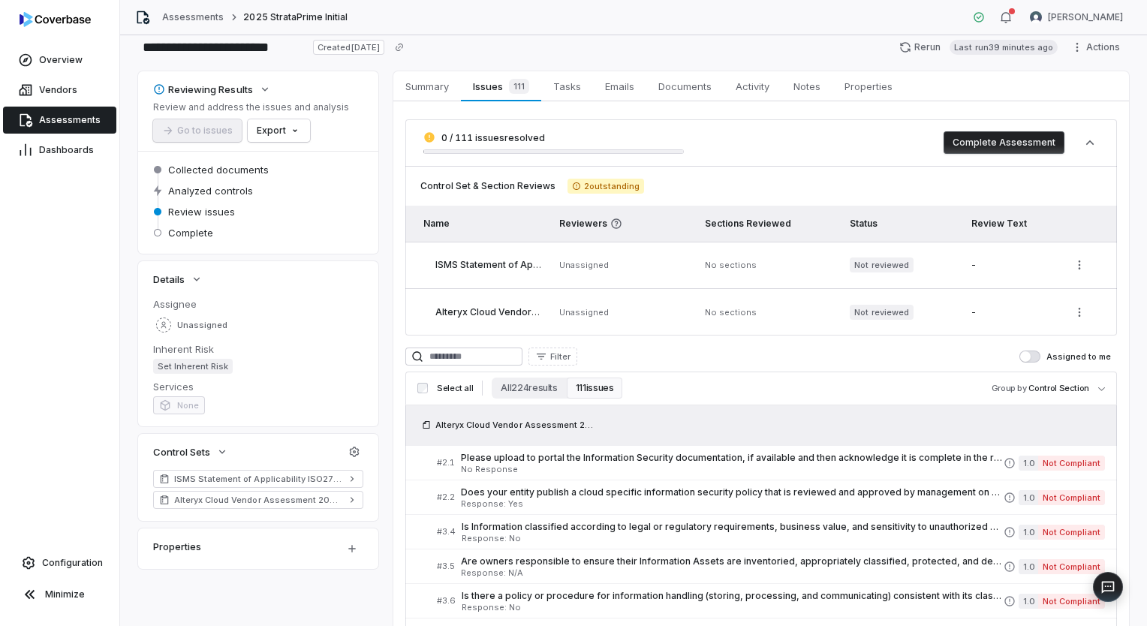
scroll to position [26, 0]
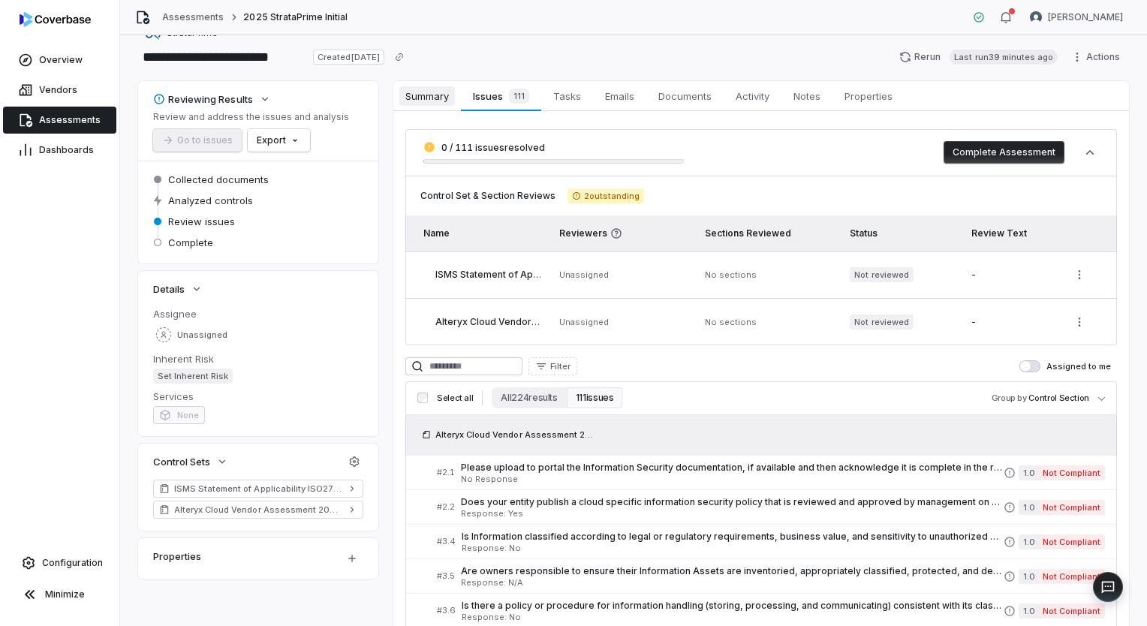
click at [433, 104] on span "Summary" at bounding box center [427, 96] width 56 height 20
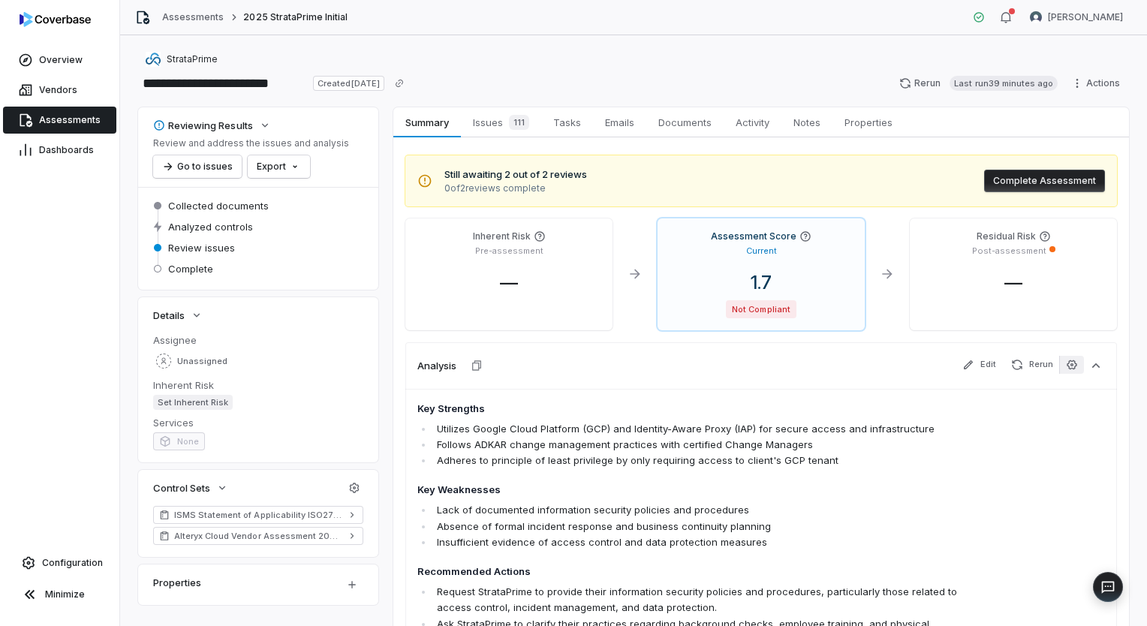
click at [1066, 366] on icon "button" at bounding box center [1072, 365] width 12 height 12
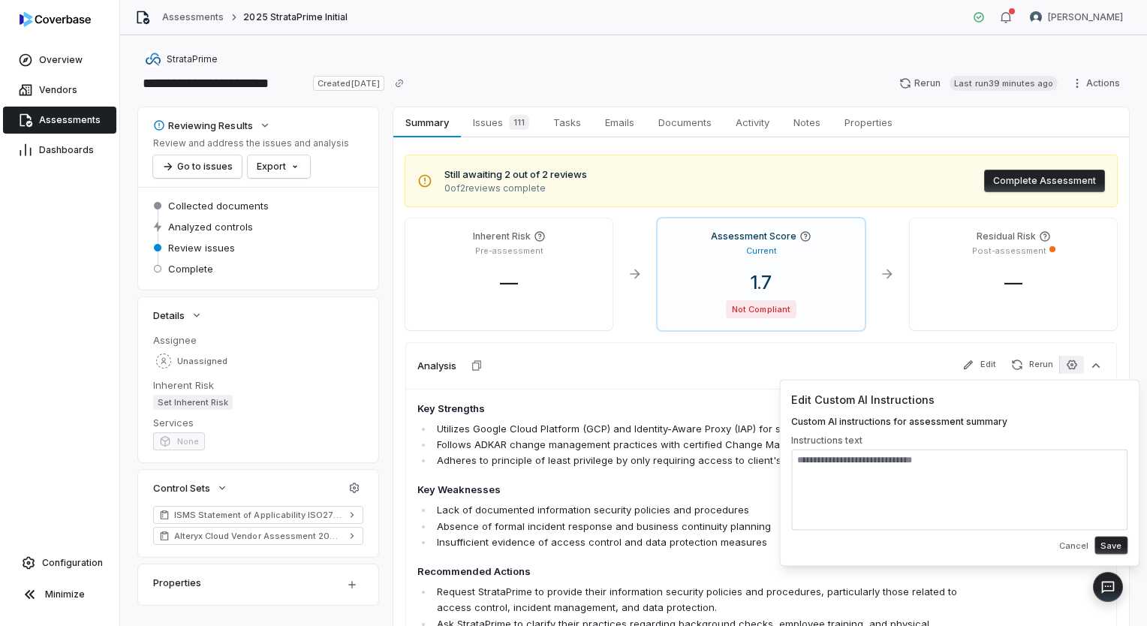
click at [1127, 359] on div "**********" at bounding box center [633, 330] width 1027 height 591
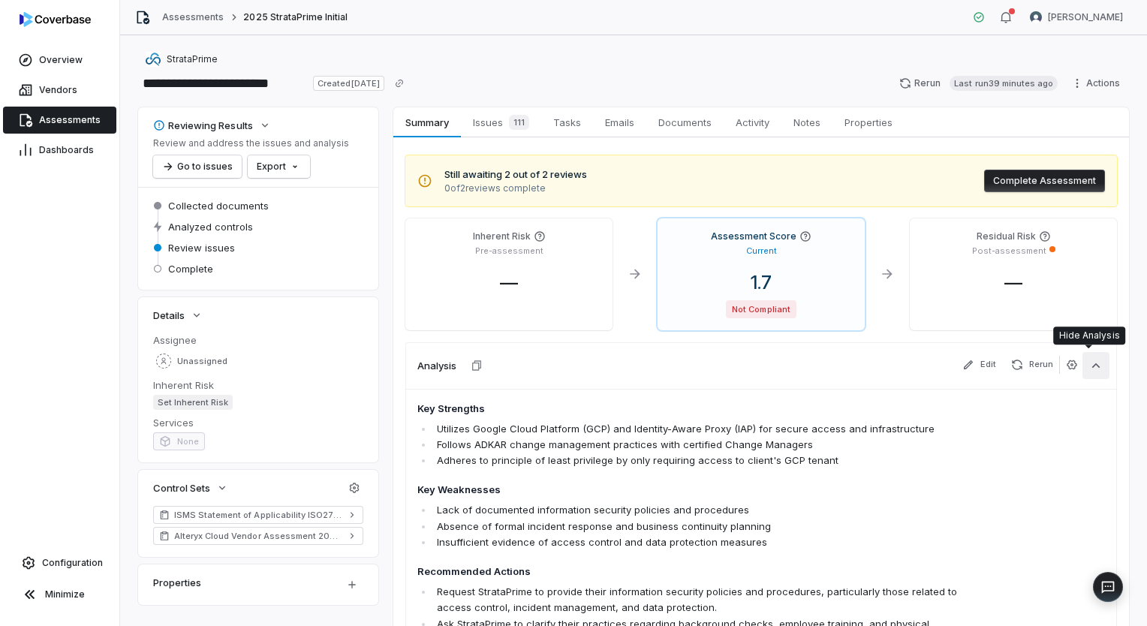
click at [1093, 364] on icon "button" at bounding box center [1097, 365] width 8 height 5
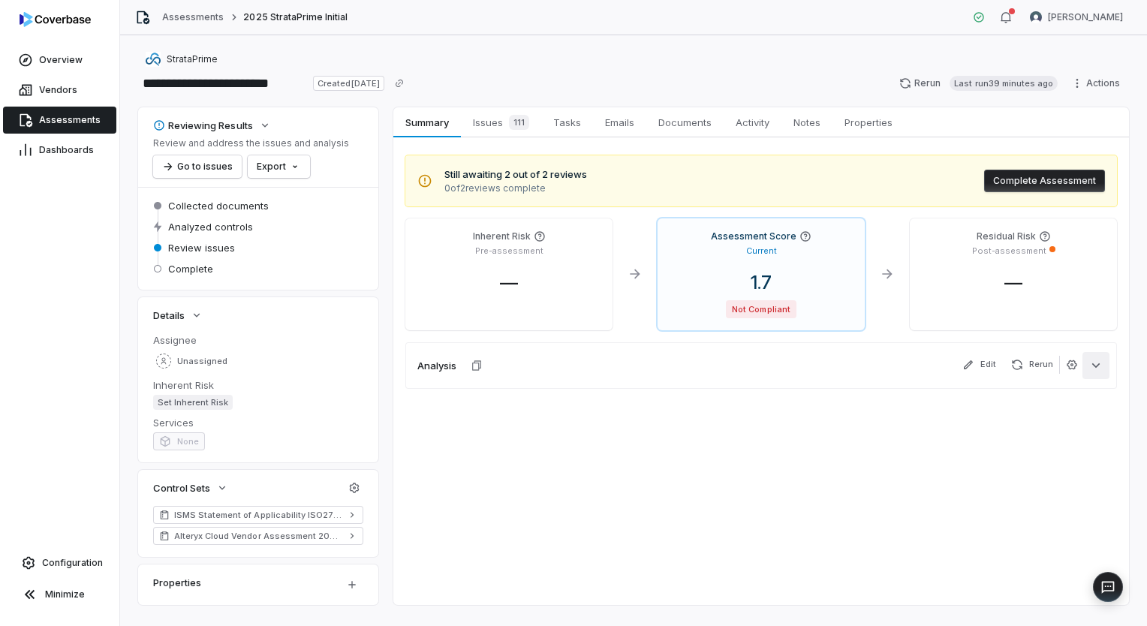
click at [1089, 364] on icon "button" at bounding box center [1096, 365] width 15 height 15
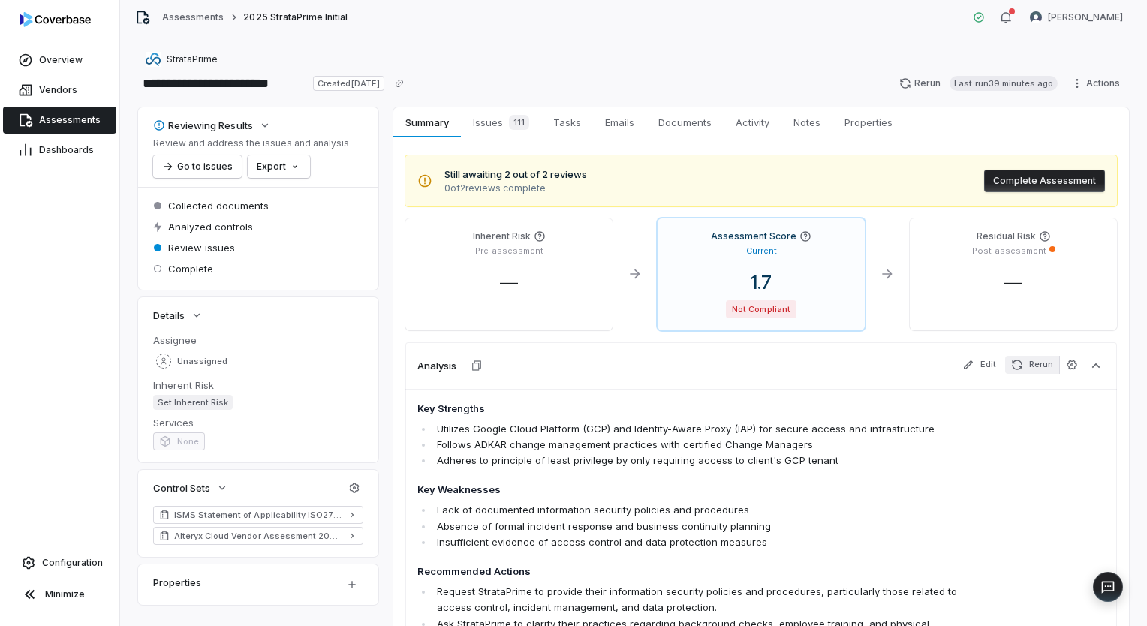
click at [1027, 369] on button "Rerun" at bounding box center [1032, 365] width 54 height 18
